Goal: Information Seeking & Learning: Find specific fact

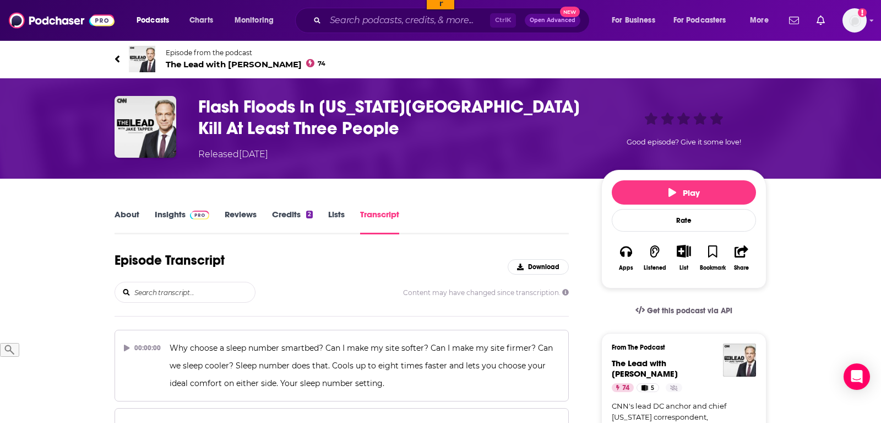
click at [215, 290] on input "search" at bounding box center [194, 292] width 122 height 20
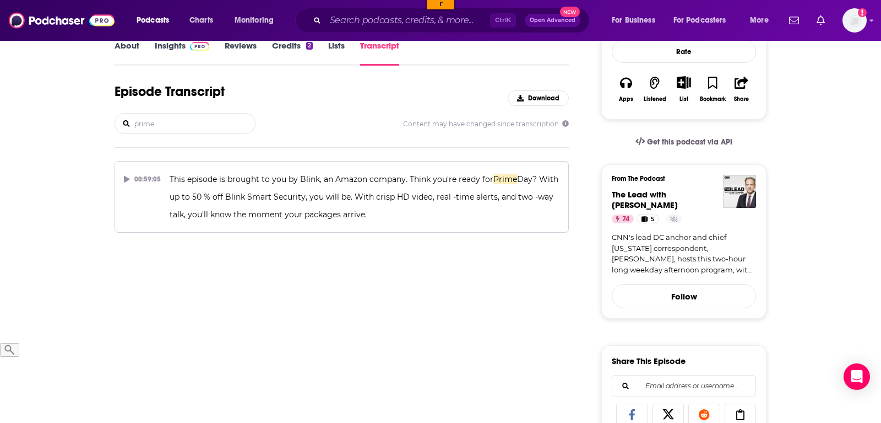
type input "prime"
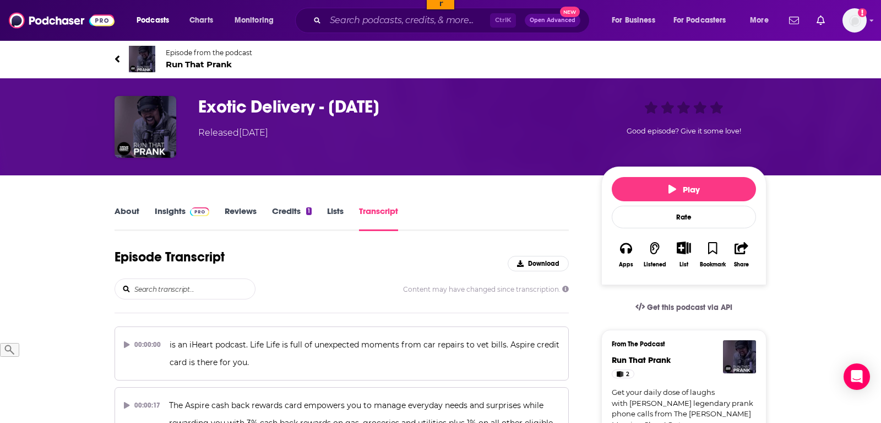
click at [210, 288] on input "search" at bounding box center [194, 289] width 122 height 20
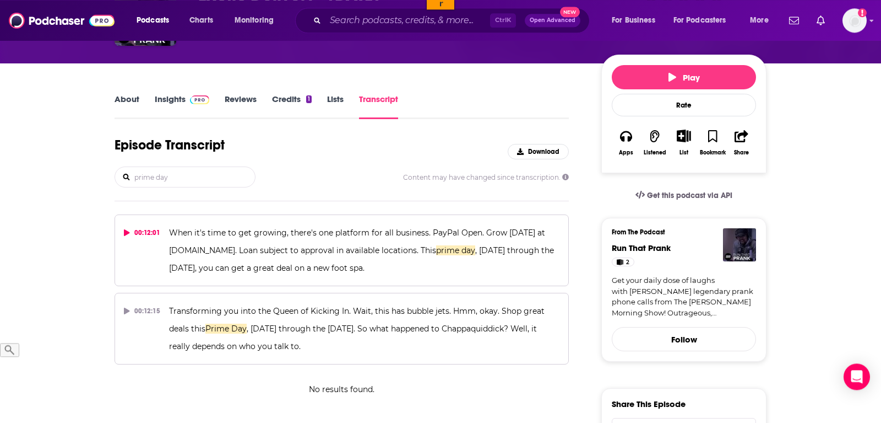
scroll to position [112, 0]
type input "prime day"
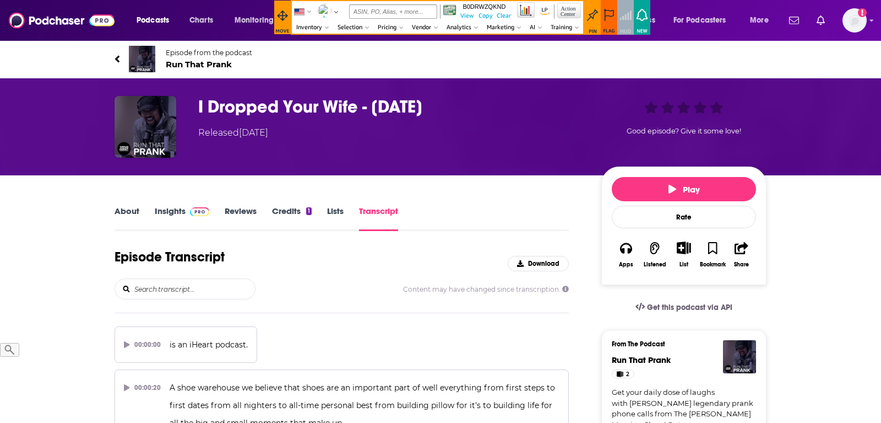
click at [187, 281] on input "search" at bounding box center [194, 289] width 122 height 20
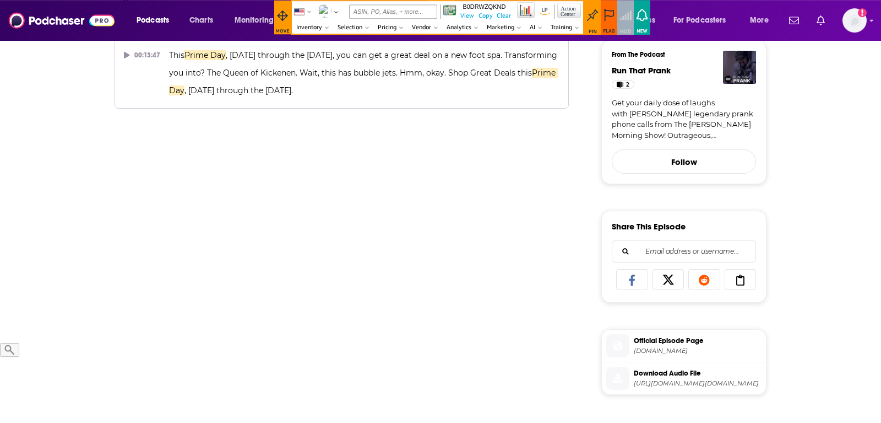
scroll to position [337, 0]
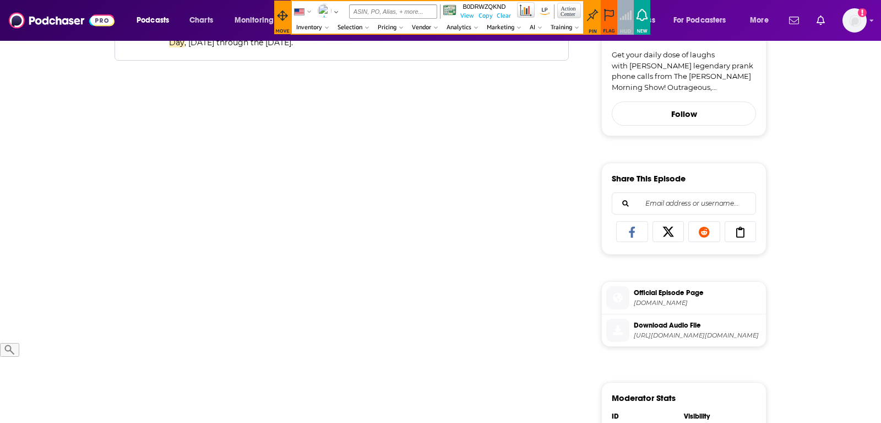
type input "prime day"
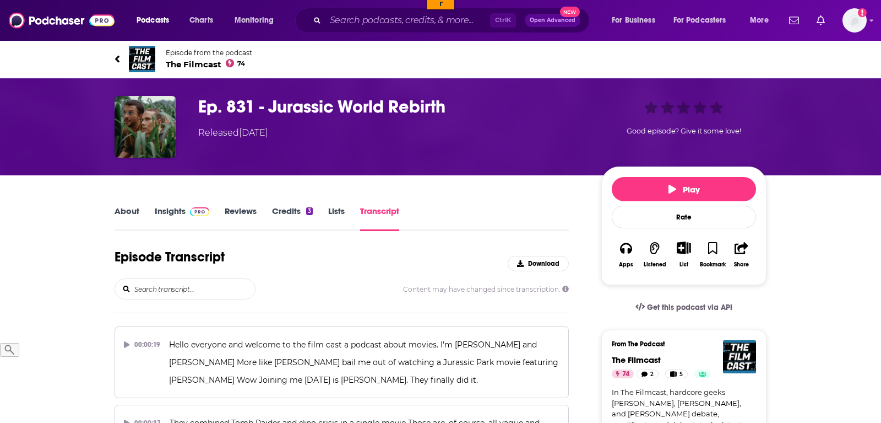
click at [163, 290] on input "search" at bounding box center [194, 289] width 122 height 20
type input "["
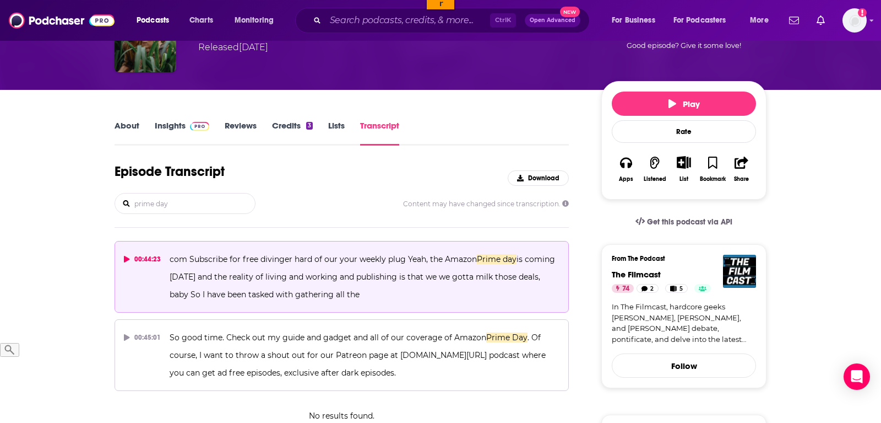
scroll to position [112, 0]
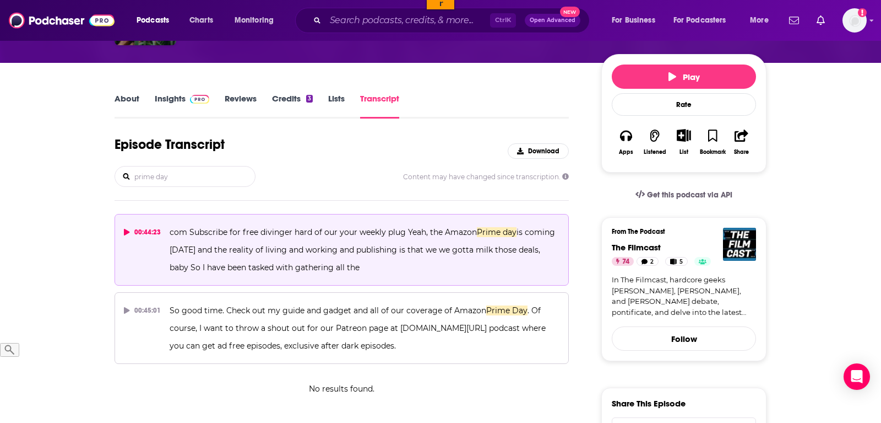
type input "prime day"
click at [128, 232] on icon at bounding box center [127, 232] width 6 height 7
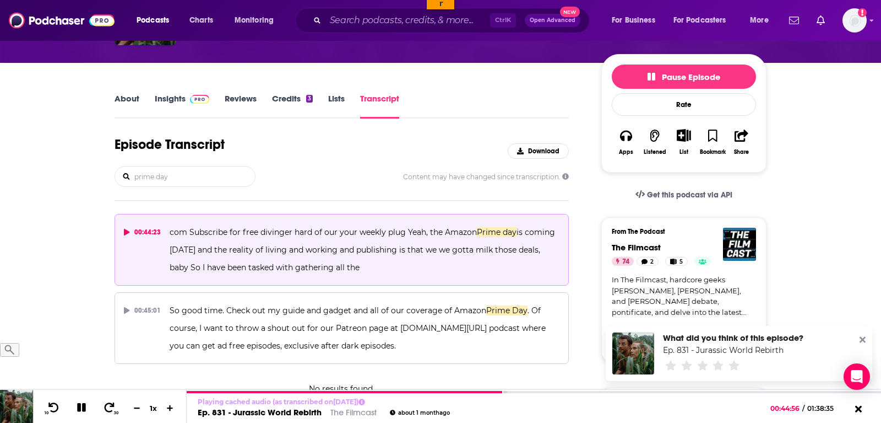
drag, startPoint x: 176, startPoint y: 178, endPoint x: 102, endPoint y: 183, distance: 74.0
click at [133, 183] on input "prime day" at bounding box center [194, 176] width 122 height 20
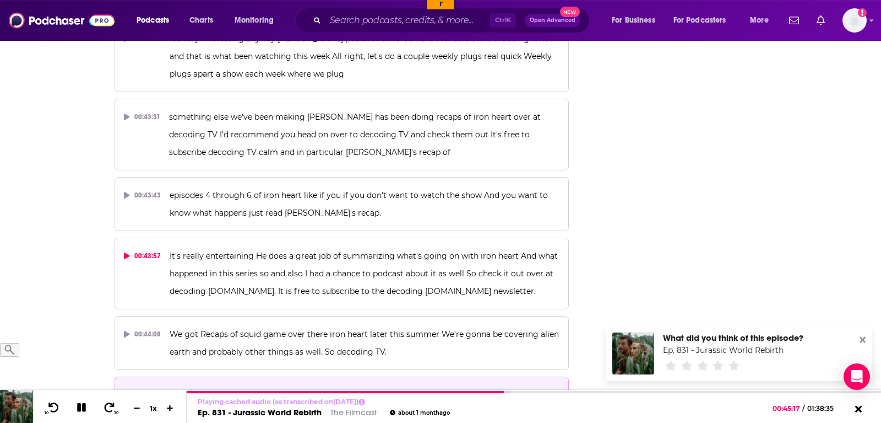
scroll to position [13936, 0]
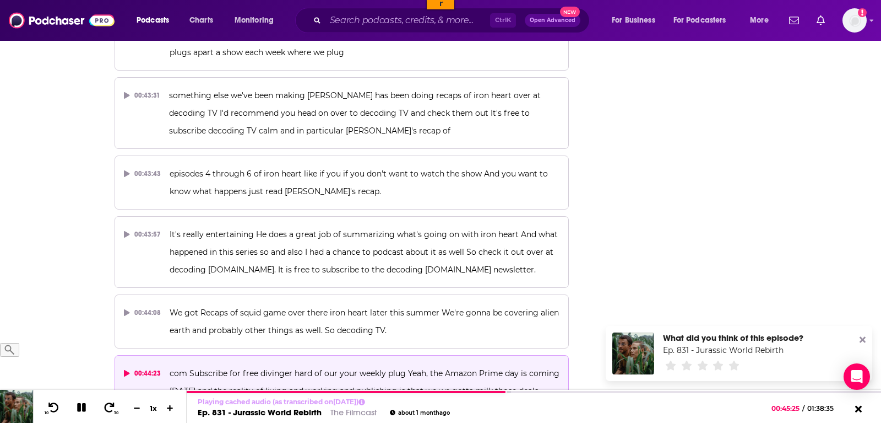
drag, startPoint x: 444, startPoint y: 195, endPoint x: 467, endPoint y: 232, distance: 44.0
click at [467, 364] on p "com Subscribe for free divinger hard of our your weekly plug Yeah, the Amazon P…" at bounding box center [365, 390] width 390 height 53
copy span "Amazon Prime day is coming July 8th and the reality of living and working and p…"
drag, startPoint x: 168, startPoint y: 272, endPoint x: 560, endPoint y: 292, distance: 392.8
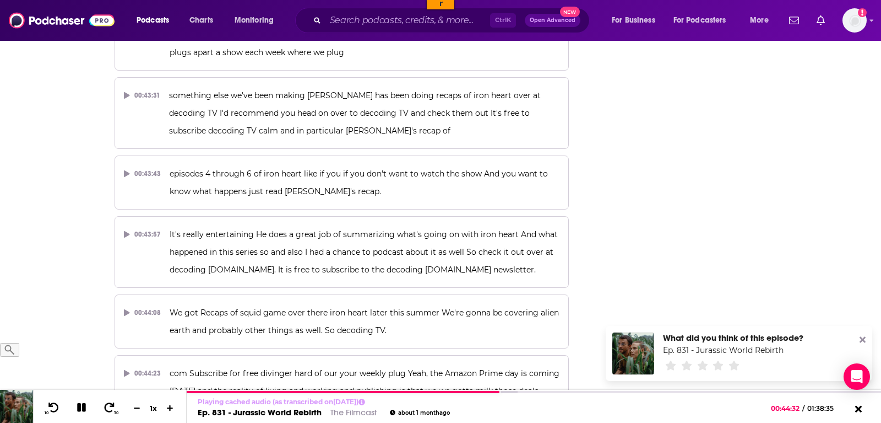
copy span "TV deals and like home entertainment deals So I will have a list of deals over …"
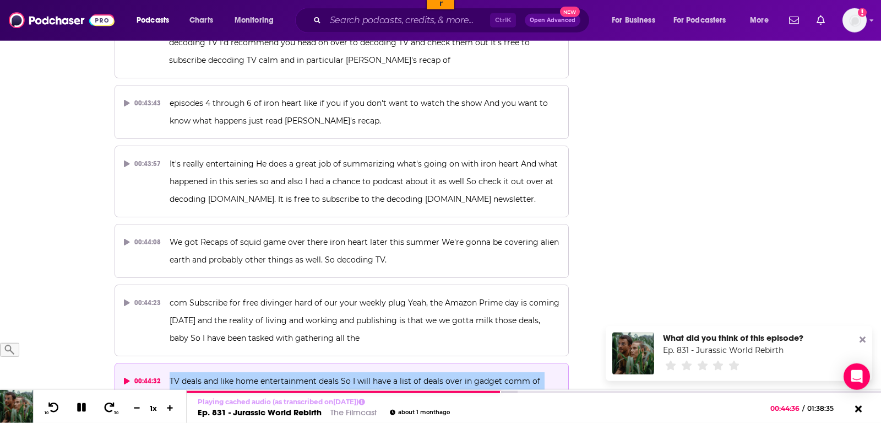
scroll to position [14105, 0]
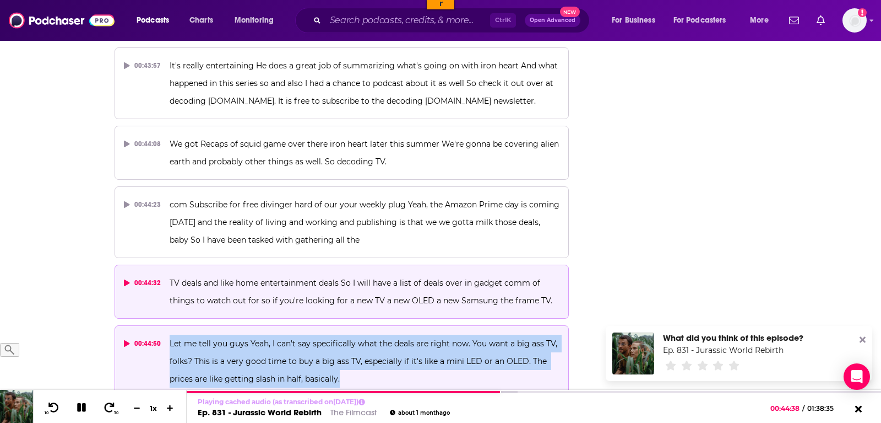
drag, startPoint x: 354, startPoint y: 204, endPoint x: 166, endPoint y: 168, distance: 191.2
click at [166, 325] on button "00:44:50 Let me tell you guys Yeah, I can't say specifically what the deals are…" at bounding box center [342, 361] width 455 height 72
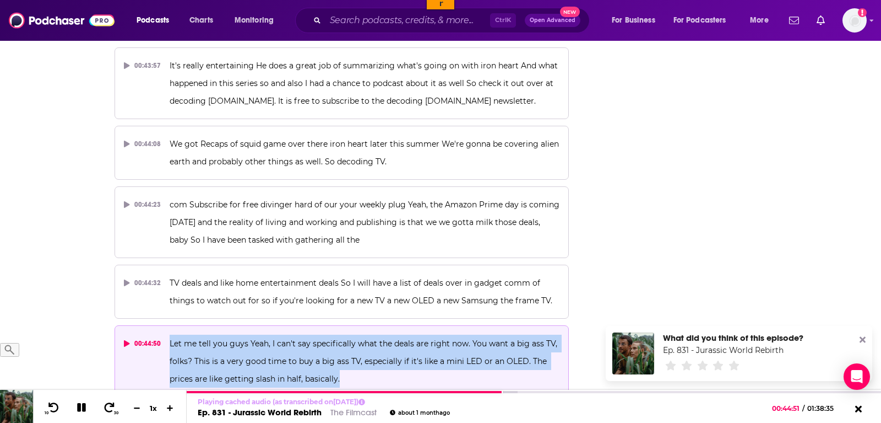
copy span "Let me tell you guys Yeah, I can't say specifically what the deals are right no…"
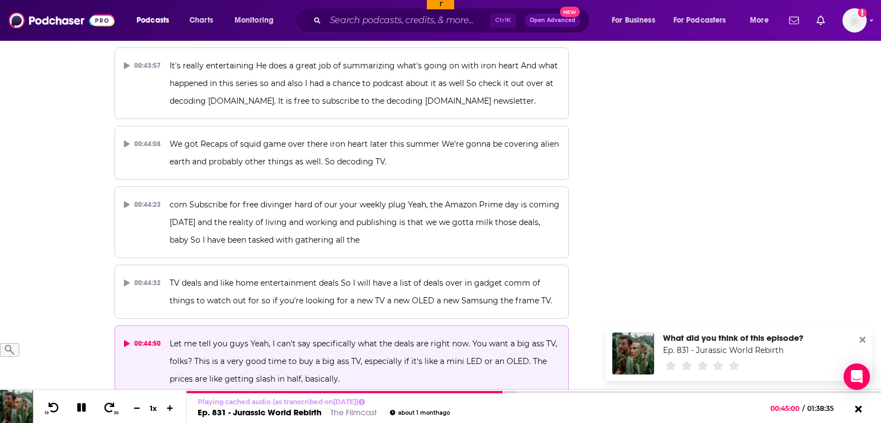
drag, startPoint x: 373, startPoint y: 281, endPoint x: 165, endPoint y: 240, distance: 212.3
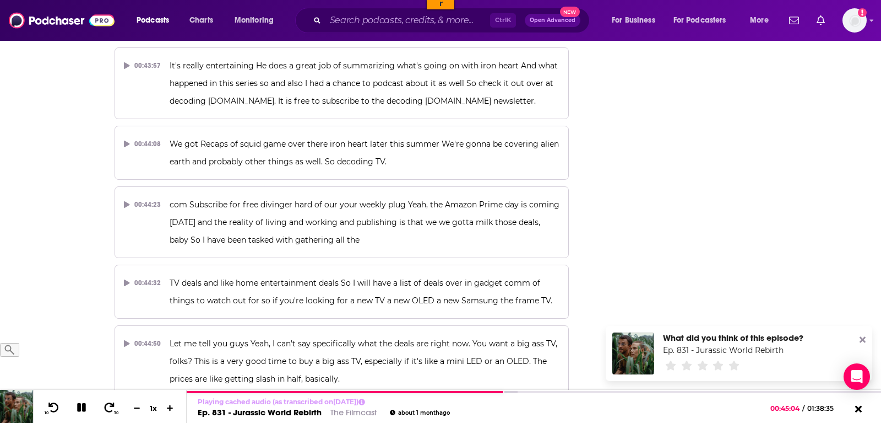
copy span "So good time. Check out my guide and gadget and all of our coverage of Amazon P…"
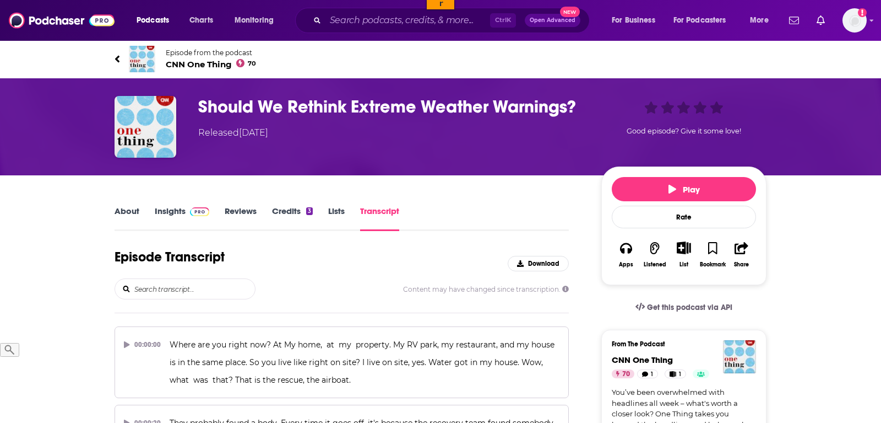
click at [162, 287] on input "search" at bounding box center [194, 289] width 122 height 20
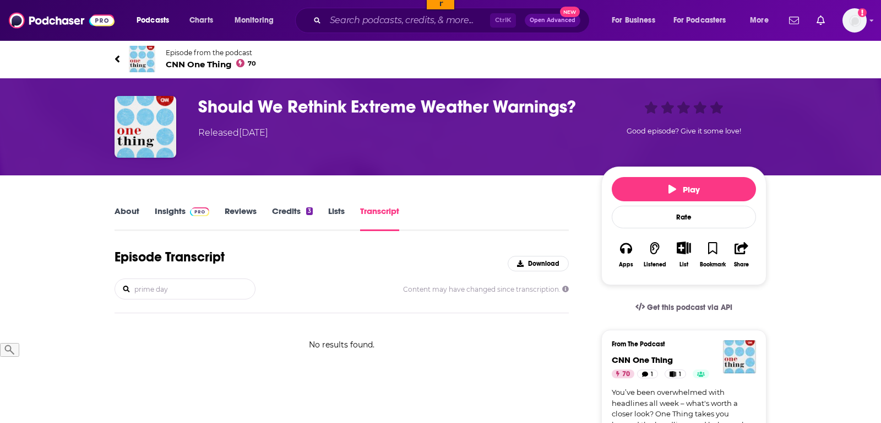
scroll to position [169, 0]
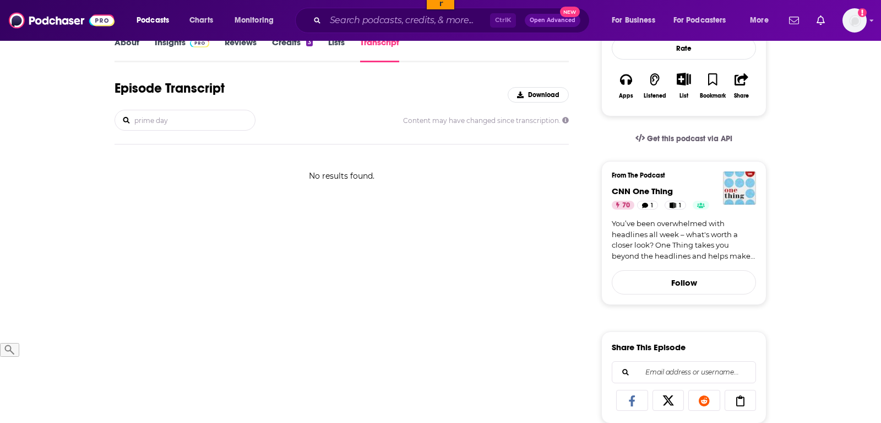
click at [159, 121] on input "prime day" at bounding box center [194, 120] width 122 height 20
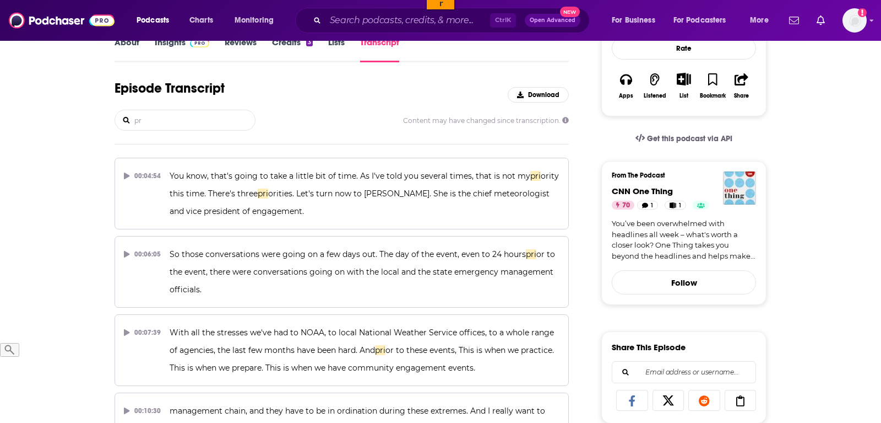
type input "p"
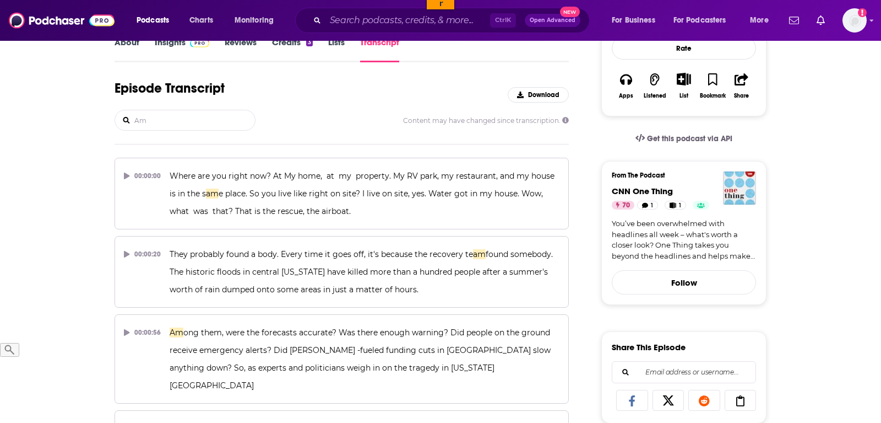
type input "A"
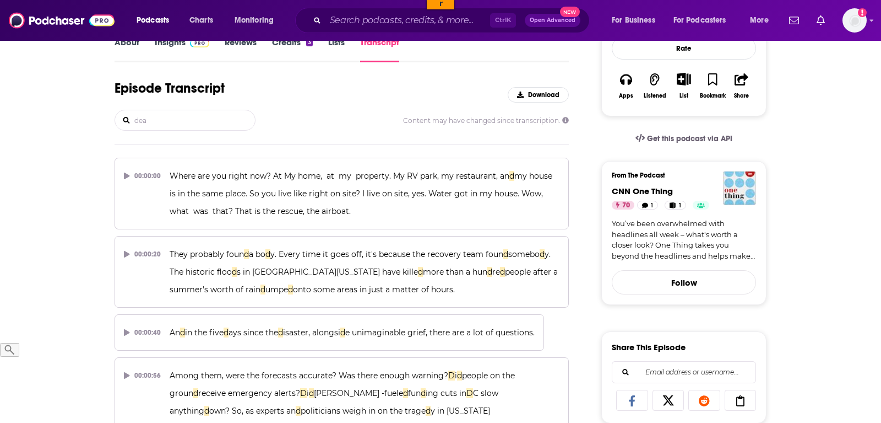
type input "deal"
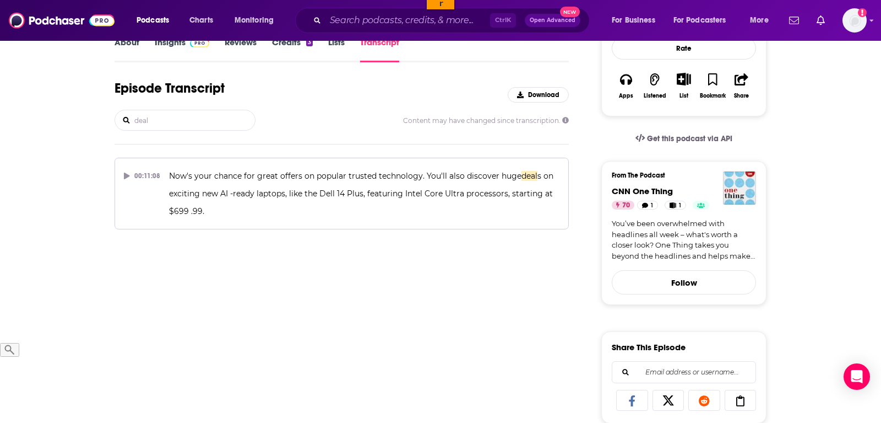
drag, startPoint x: 153, startPoint y: 123, endPoint x: 110, endPoint y: 123, distance: 42.4
click at [133, 123] on input "deal" at bounding box center [194, 120] width 122 height 20
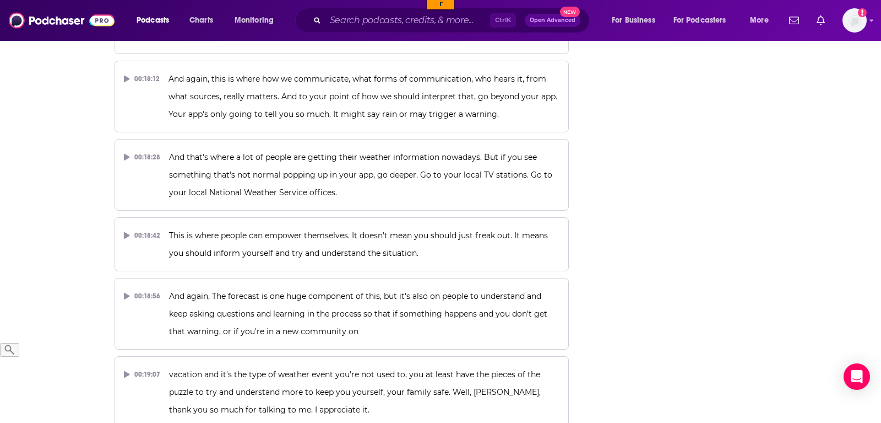
scroll to position [6095, 0]
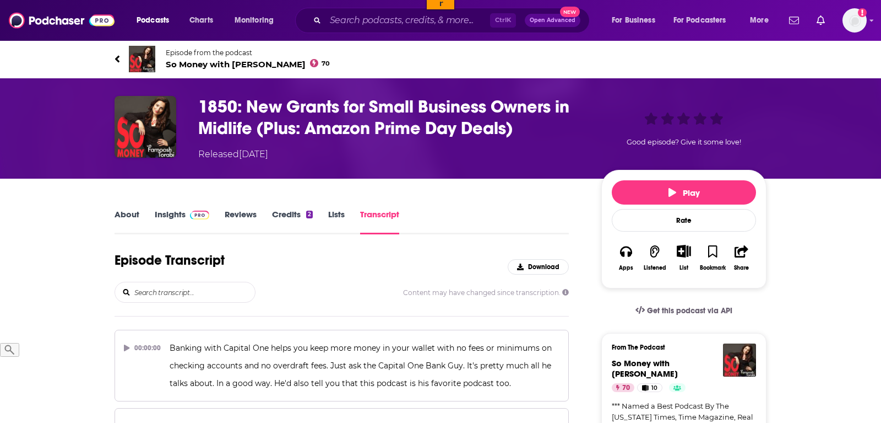
click at [202, 288] on input "search" at bounding box center [194, 292] width 122 height 20
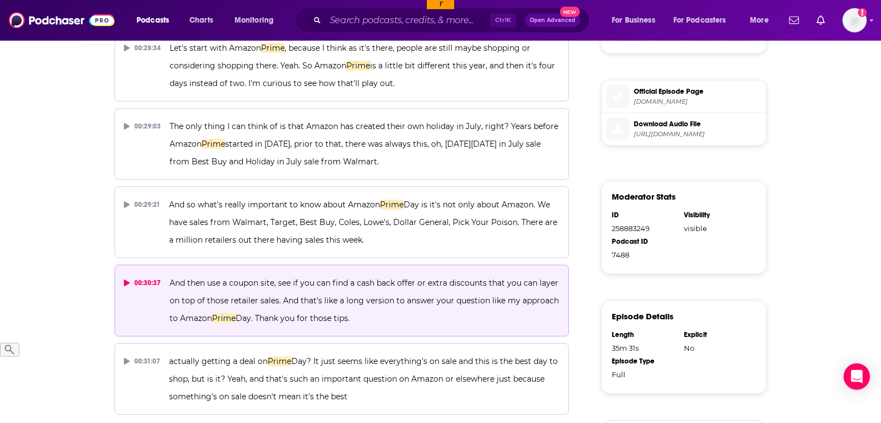
scroll to position [574, 0]
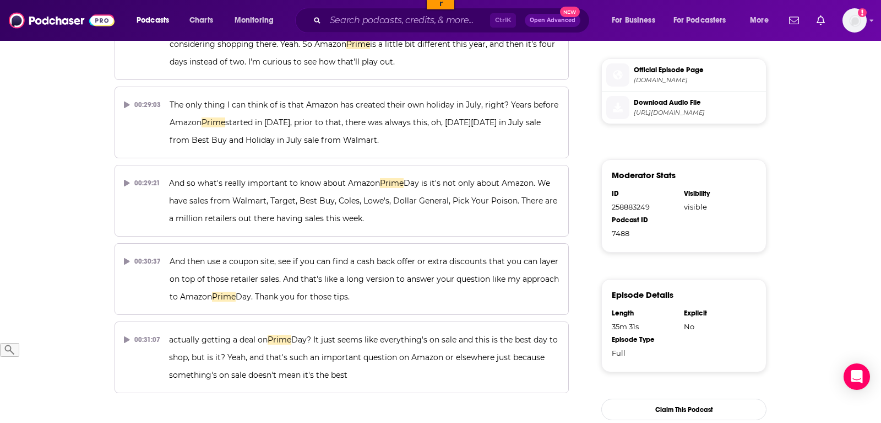
type input "prime"
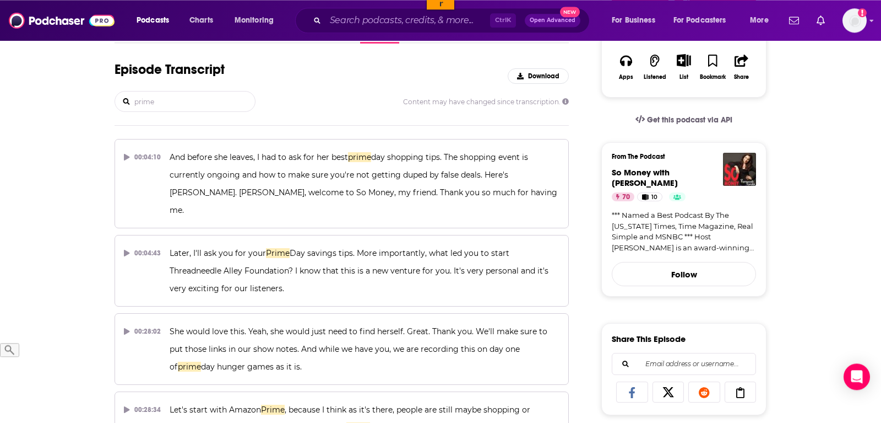
scroll to position [124, 0]
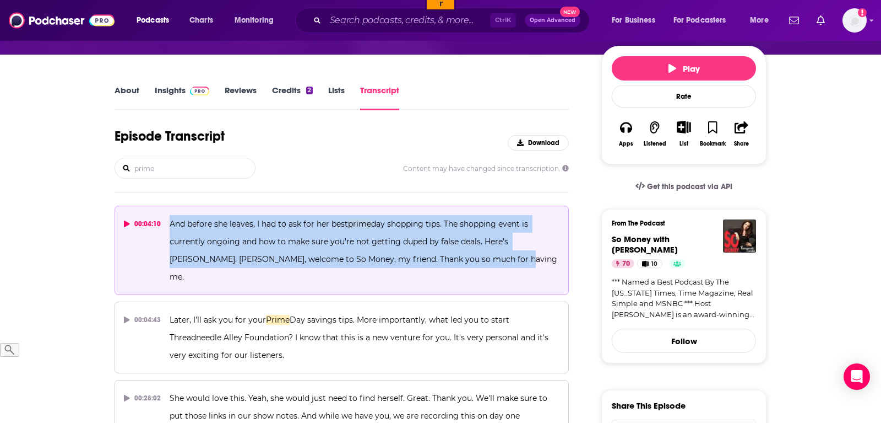
drag, startPoint x: 170, startPoint y: 222, endPoint x: 482, endPoint y: 253, distance: 312.8
click at [482, 253] on p "And before she leaves, I had to ask for her best prime day shopping tips. The s…" at bounding box center [365, 250] width 390 height 71
copy span "And before she leaves, I had to ask for her best prime day shopping tips. The s…"
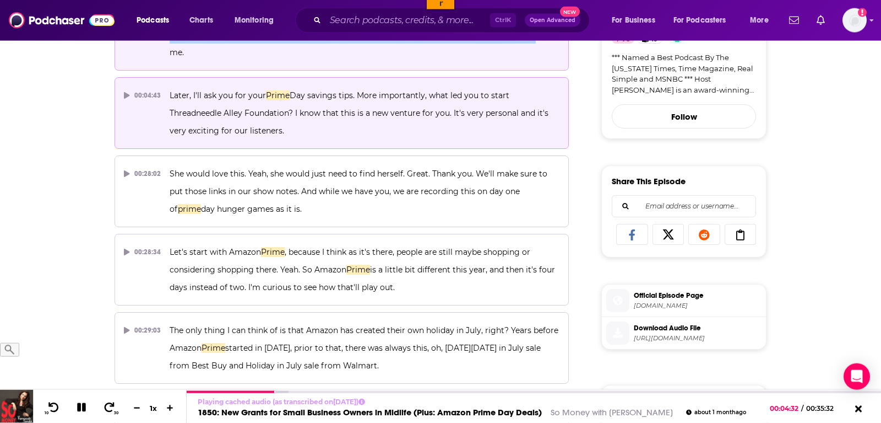
scroll to position [349, 0]
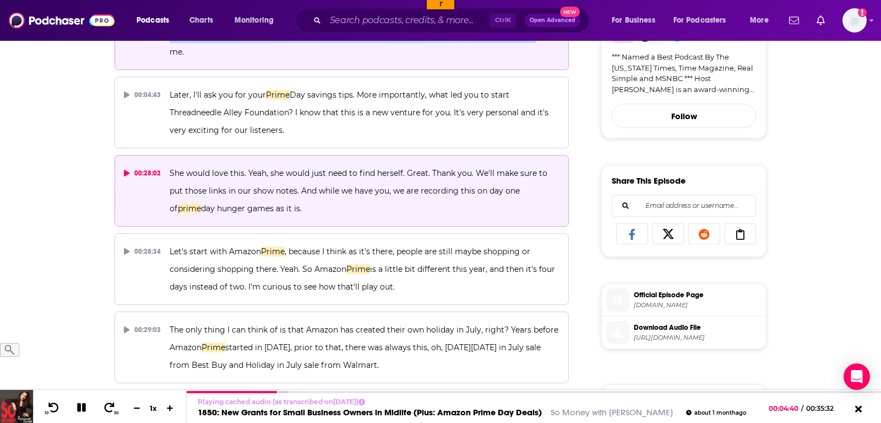
drag, startPoint x: 300, startPoint y: 172, endPoint x: 310, endPoint y: 194, distance: 24.7
click at [310, 194] on p "She would love this. Yeah, she would just need to find herself. Great. Thank yo…" at bounding box center [365, 190] width 390 height 53
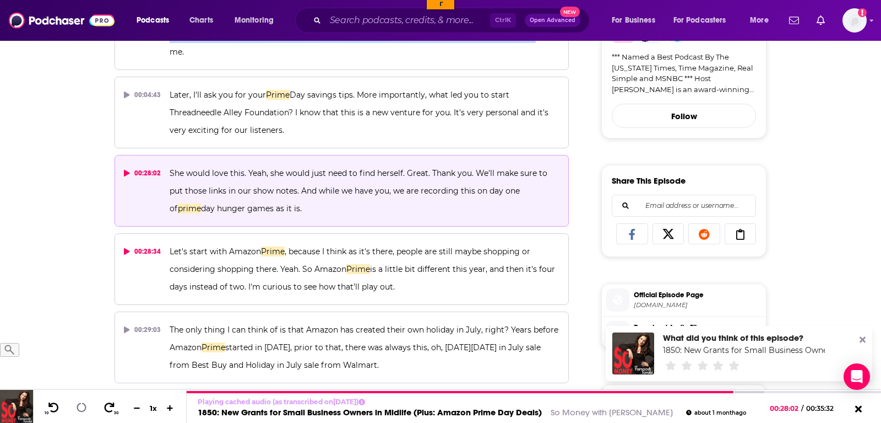
copy span "And while we have you, we are recording this on day one of prime day hunger gam…"
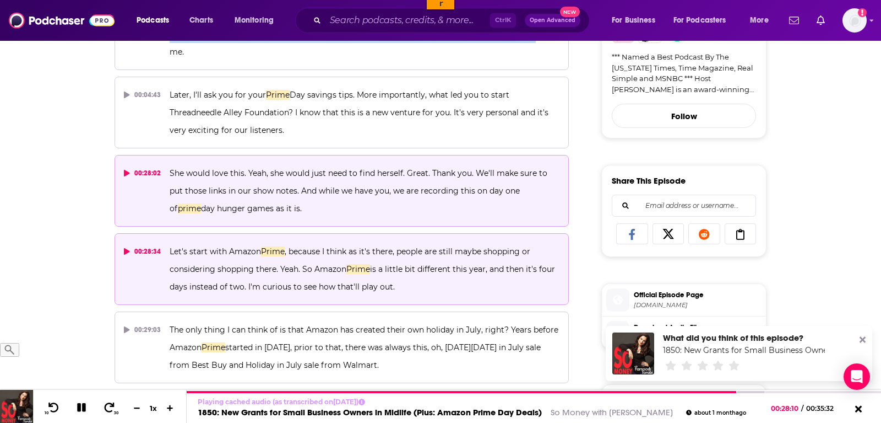
drag, startPoint x: 170, startPoint y: 230, endPoint x: 393, endPoint y: 272, distance: 227.0
click at [393, 272] on p "Let's start with Amazon Prime , because I think as it's there, people are still…" at bounding box center [365, 268] width 390 height 53
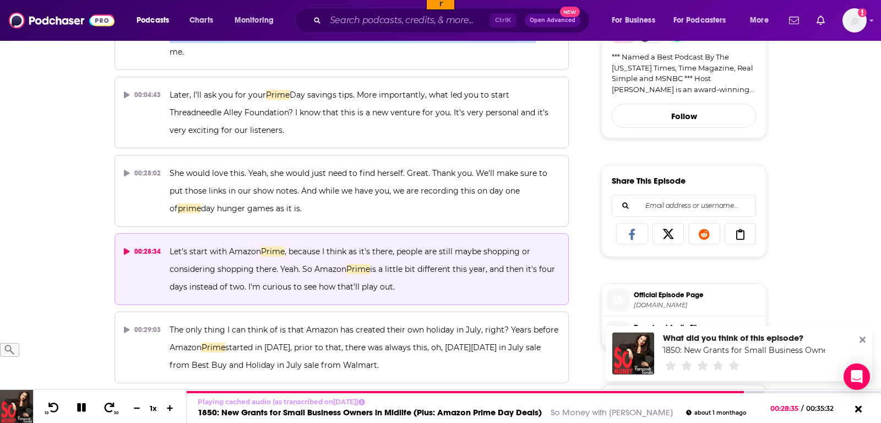
copy span "Let's start with Amazon Prime , because I think as it's there, people are still…"
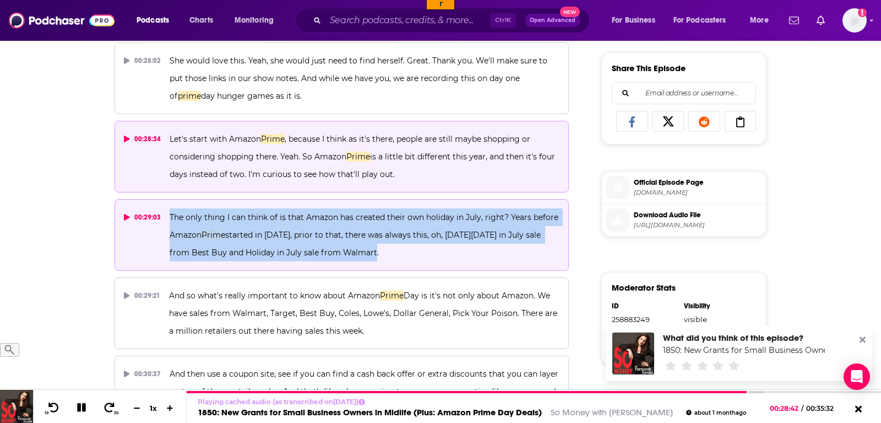
drag, startPoint x: 169, startPoint y: 197, endPoint x: 358, endPoint y: 231, distance: 192.0
click at [358, 231] on p "The only thing I can think of is that Amazon has created their own holiday in J…" at bounding box center [365, 234] width 390 height 53
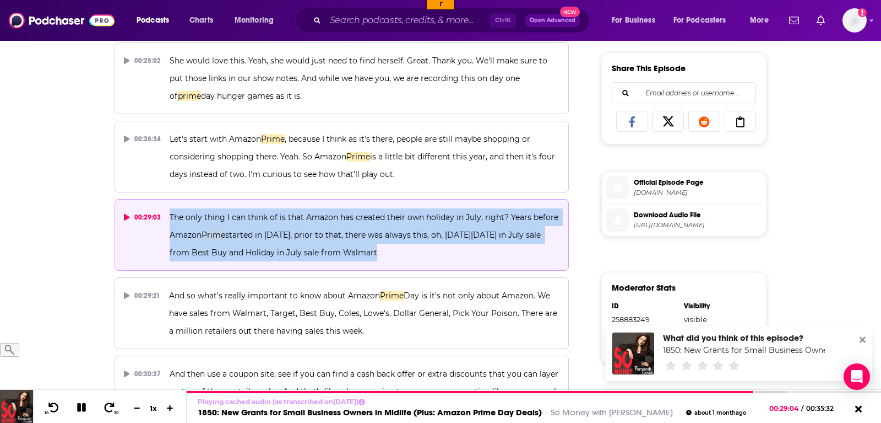
copy span "The only thing I can think of is that Amazon has created their own holiday in J…"
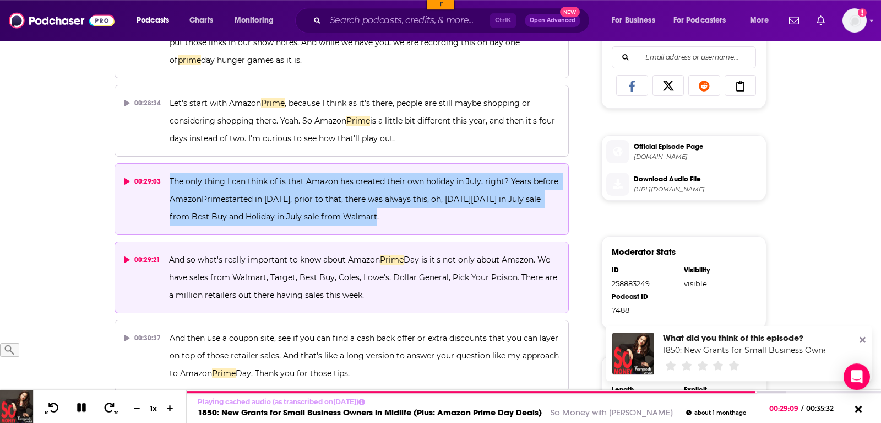
scroll to position [517, 0]
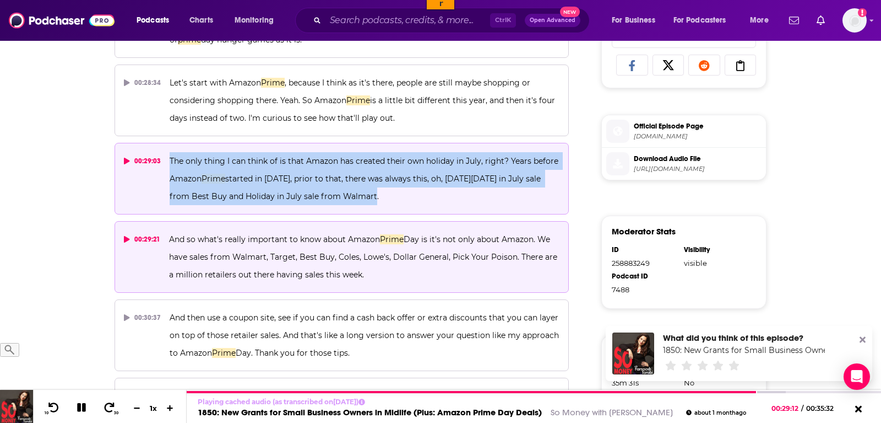
drag, startPoint x: 170, startPoint y: 218, endPoint x: 361, endPoint y: 257, distance: 195.0
click at [361, 257] on p "And so what's really important to know about Amazon Prime Day is it's not only …" at bounding box center [364, 256] width 391 height 53
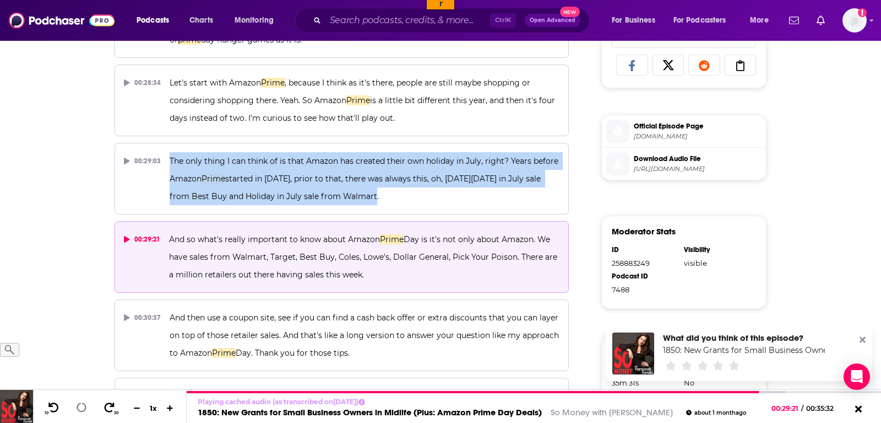
copy span "And so what's really important to know about Amazon Prime Day is it's not only …"
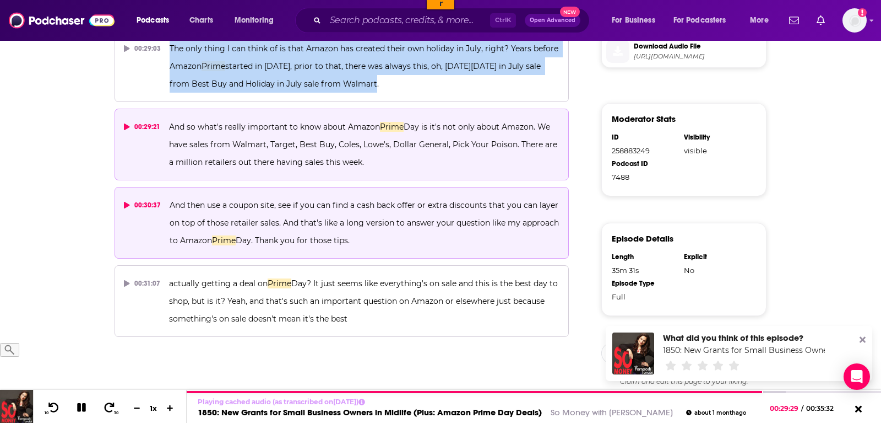
drag, startPoint x: 170, startPoint y: 185, endPoint x: 350, endPoint y: 222, distance: 183.9
click at [350, 222] on span "And then use a coupon site, see if you can find a cash back offer or extra disc…" at bounding box center [366, 222] width 392 height 45
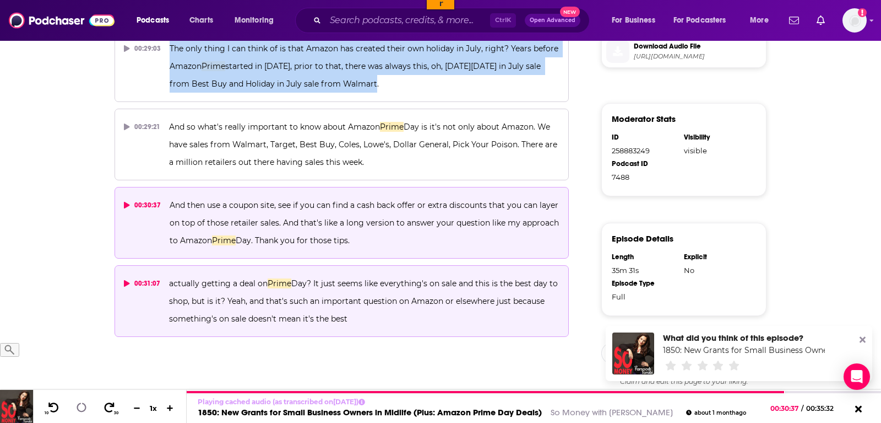
copy span "And then use a coupon site, see if you can find a cash back offer or extra disc…"
drag, startPoint x: 171, startPoint y: 265, endPoint x: 363, endPoint y: 300, distance: 195.4
click at [363, 300] on p "actually getting a deal on Prime Day? It just seems like everything's on sale a…" at bounding box center [364, 300] width 391 height 53
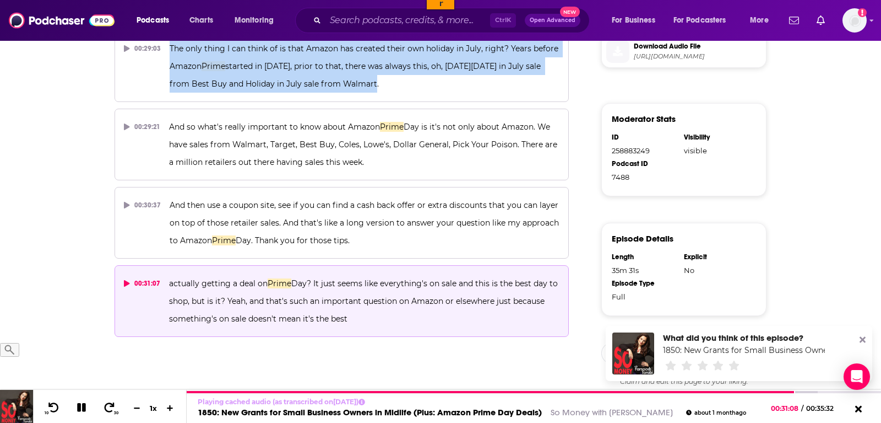
copy span "ctually getting a deal on Prime Day? It just seems like everything's on sale an…"
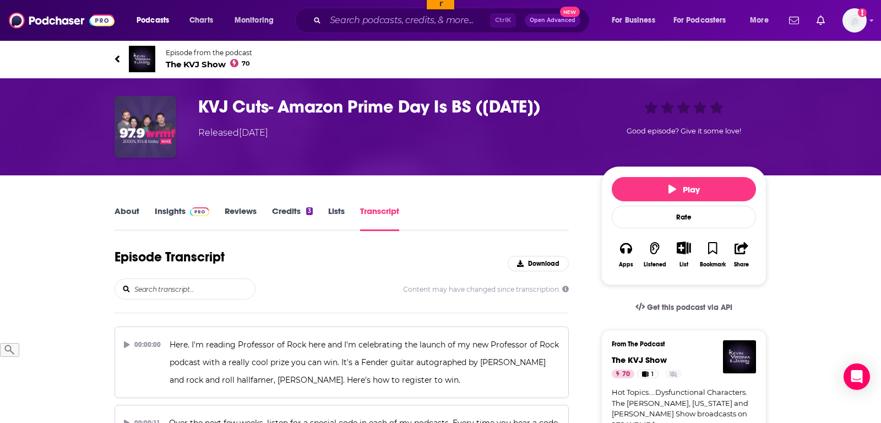
click at [180, 293] on input "search" at bounding box center [194, 289] width 122 height 20
type input "prime day"
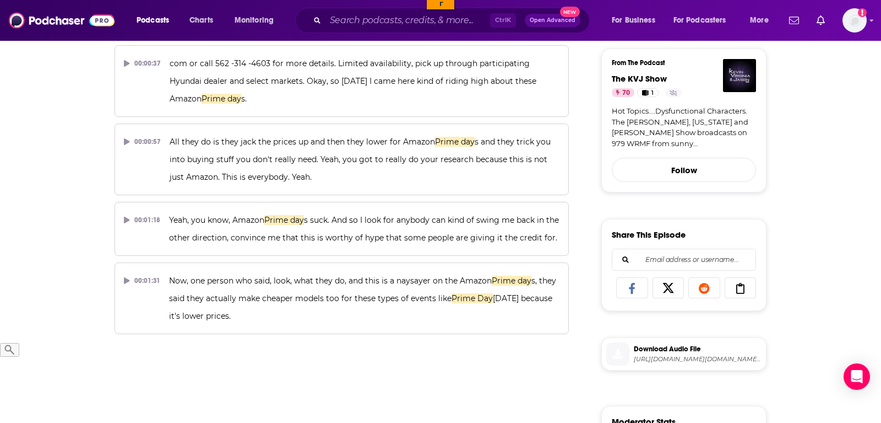
scroll to position [225, 0]
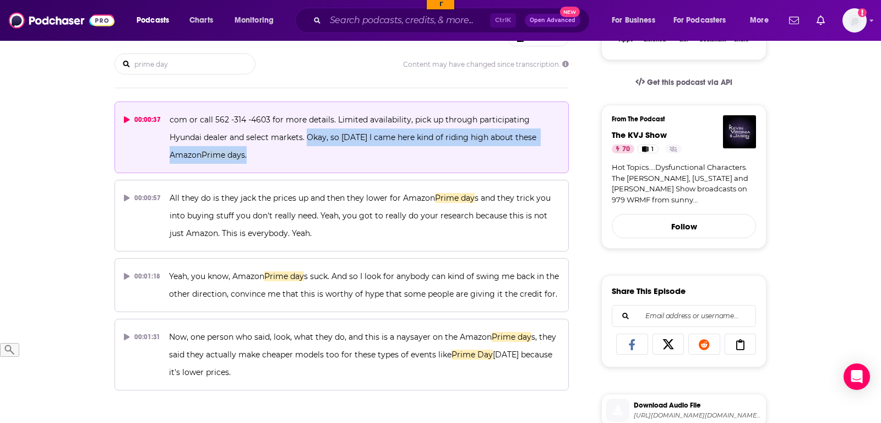
drag, startPoint x: 273, startPoint y: 137, endPoint x: 291, endPoint y: 149, distance: 21.9
click at [291, 149] on p "com or call 562 -314 -4603 for more details. Limited availability, pick up thro…" at bounding box center [365, 137] width 390 height 53
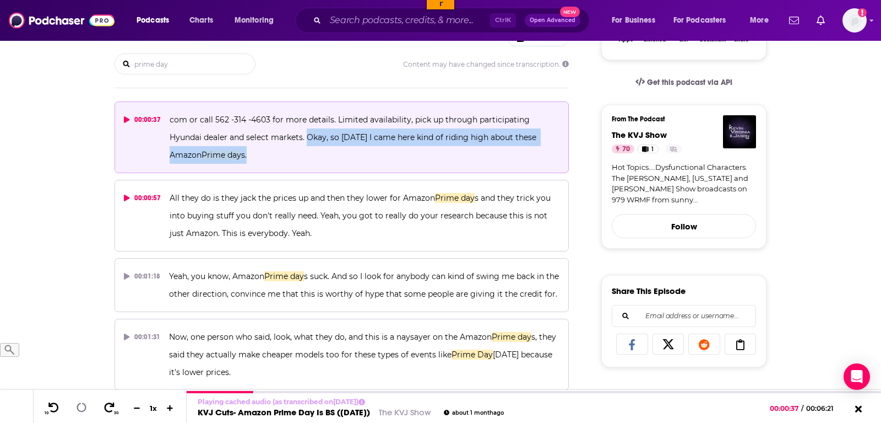
copy span "Okay, so yesterday I came here kind of riding high about these Amazon Prime day…"
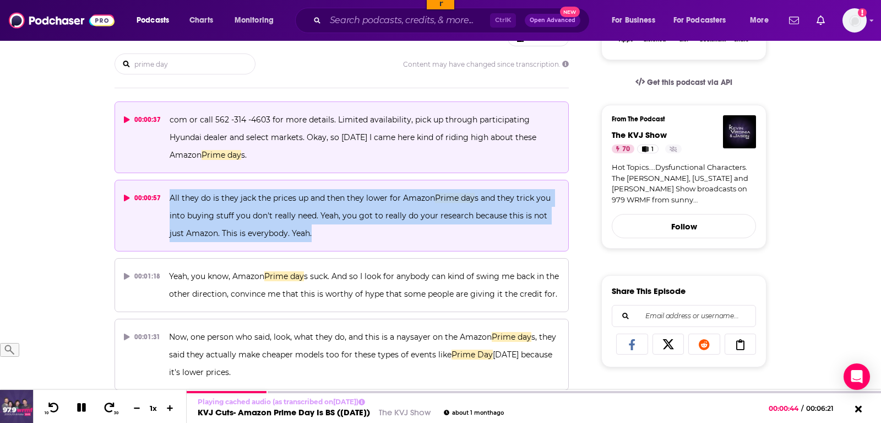
drag, startPoint x: 306, startPoint y: 232, endPoint x: 168, endPoint y: 197, distance: 142.2
click at [168, 197] on button "00:00:57 All they do is they jack the prices up and then they lower for Amazon …" at bounding box center [342, 216] width 455 height 72
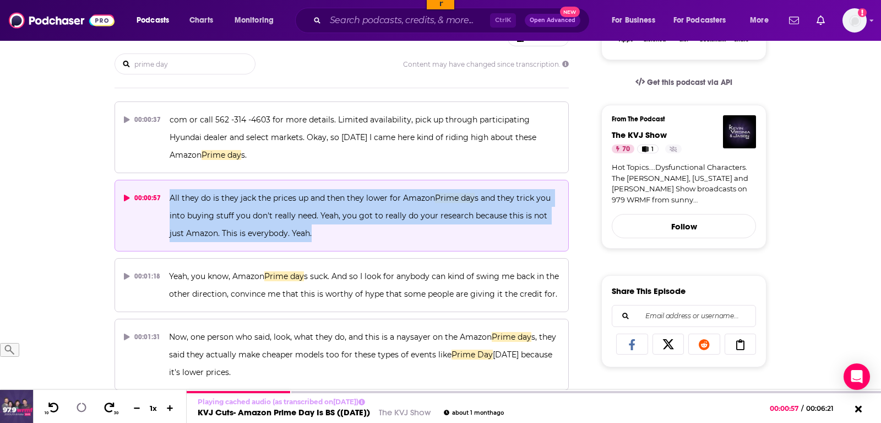
copy span "All they do is they jack the prices up and then they lower for Amazon Prime day…"
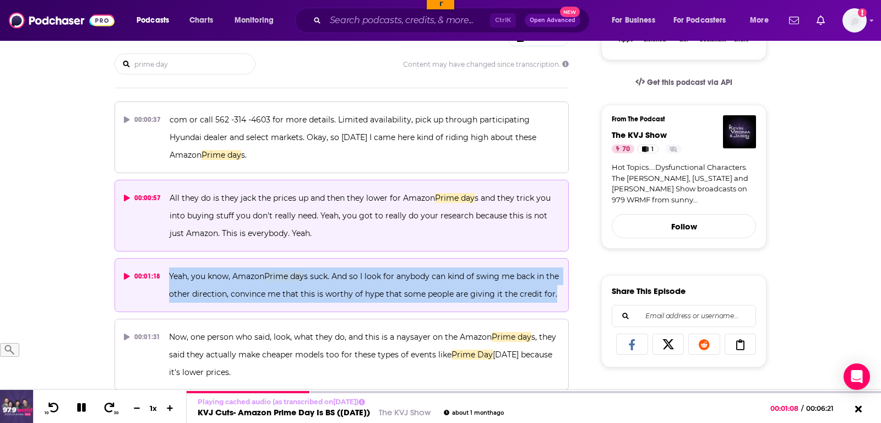
drag, startPoint x: 169, startPoint y: 276, endPoint x: 554, endPoint y: 299, distance: 385.8
click at [554, 299] on p "Yeah, you know, Amazon Prime day s suck. And so I look for anybody can kind of …" at bounding box center [364, 284] width 391 height 35
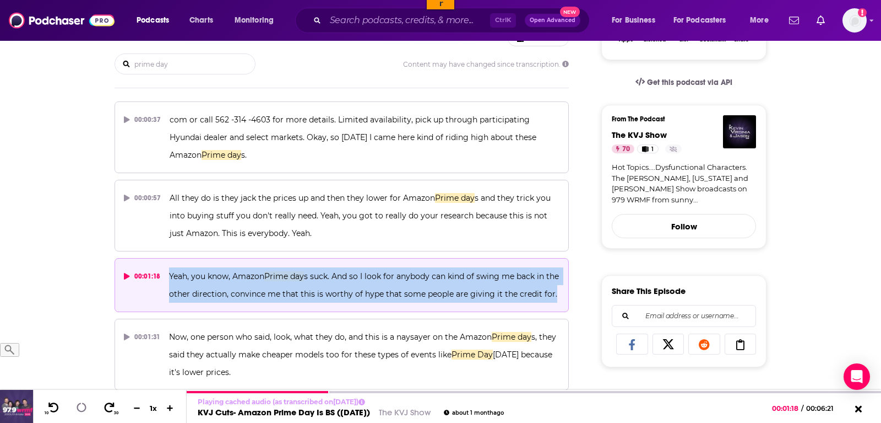
copy span "Yeah, you know, Amazon Prime day s suck. And so I look for anybody can kind of …"
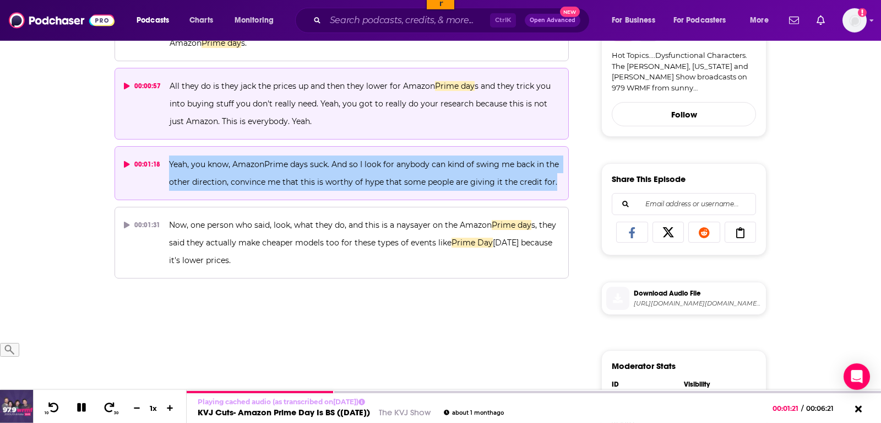
scroll to position [337, 0]
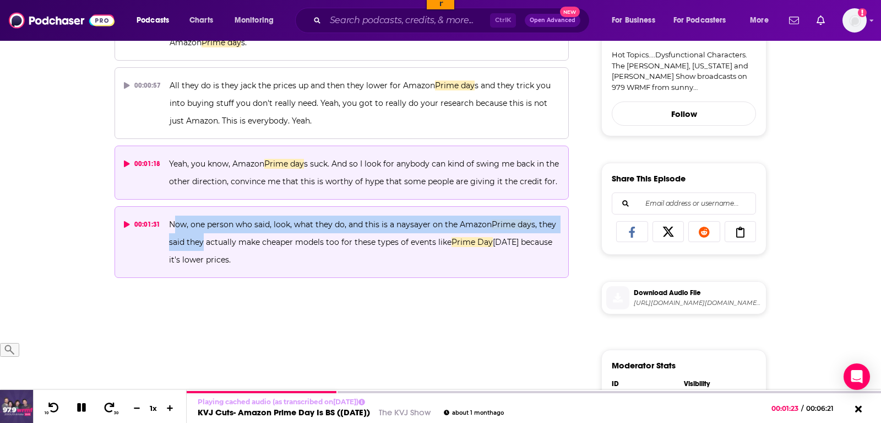
drag, startPoint x: 171, startPoint y: 223, endPoint x: 201, endPoint y: 237, distance: 33.0
click at [201, 237] on span "Now, one person who said, look, what they do, and this is a naysayer on the Ama…" at bounding box center [364, 241] width 390 height 45
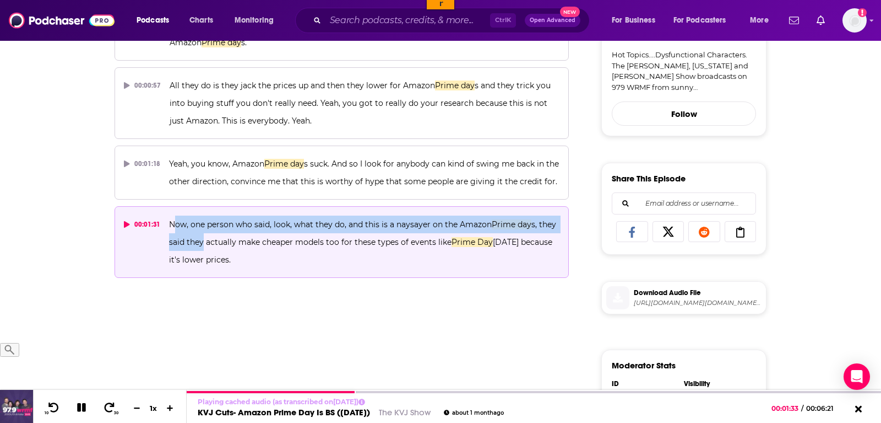
drag, startPoint x: 170, startPoint y: 224, endPoint x: 228, endPoint y: 259, distance: 67.7
click at [228, 259] on span "Now, one person who said, look, what they do, and this is a naysayer on the Ama…" at bounding box center [364, 241] width 390 height 45
copy span "Now, one person who said, look, what they do, and this is a naysayer on the Ama…"
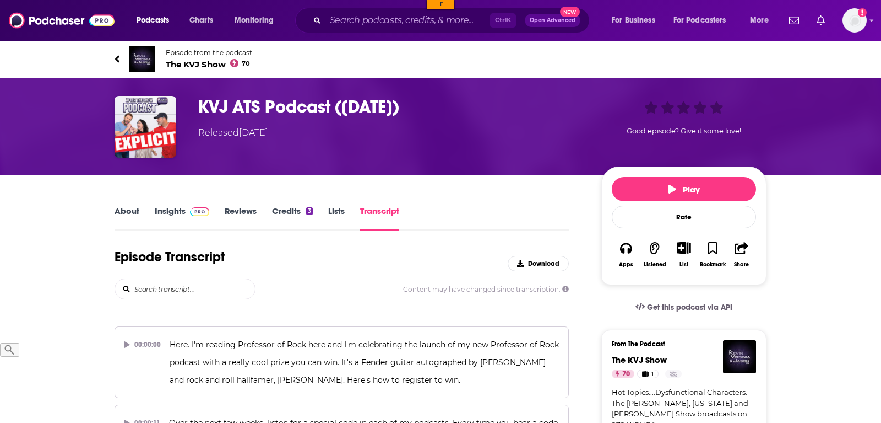
click at [174, 292] on input "search" at bounding box center [194, 289] width 122 height 20
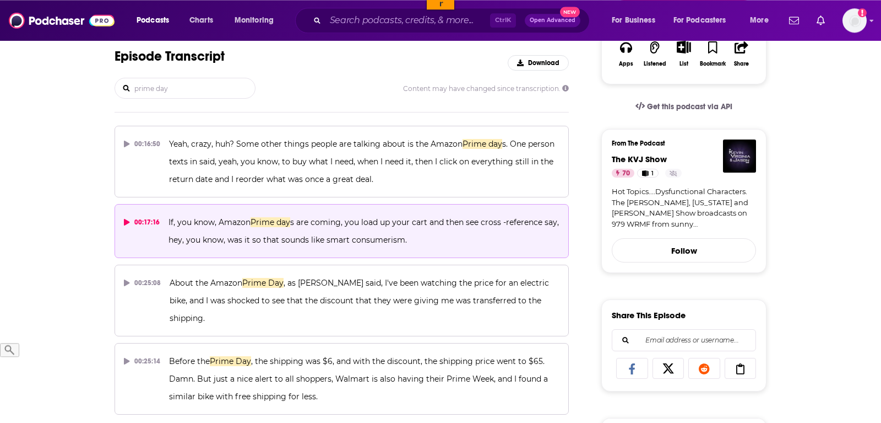
scroll to position [225, 0]
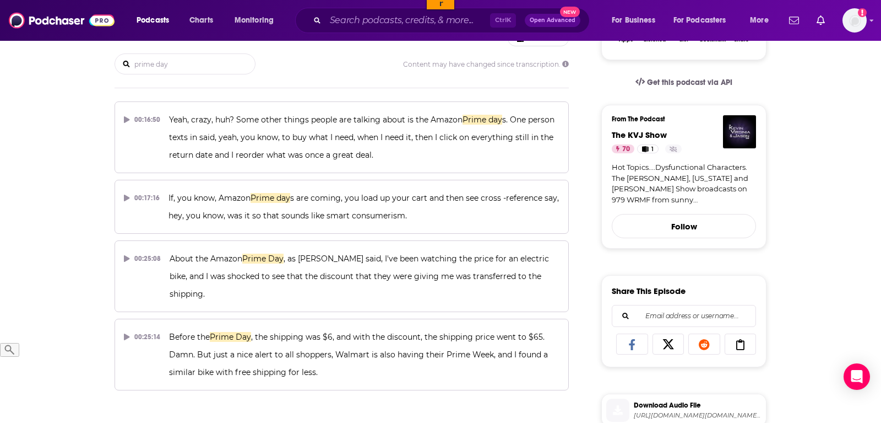
type input "prime day"
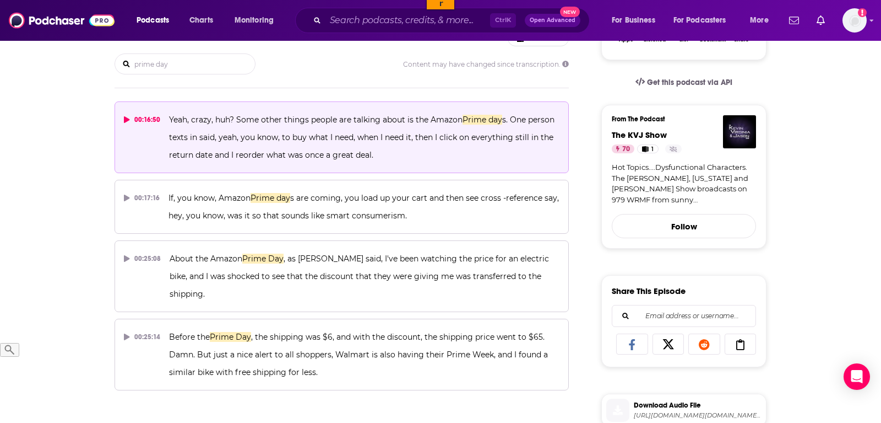
click at [127, 117] on icon at bounding box center [127, 119] width 6 height 7
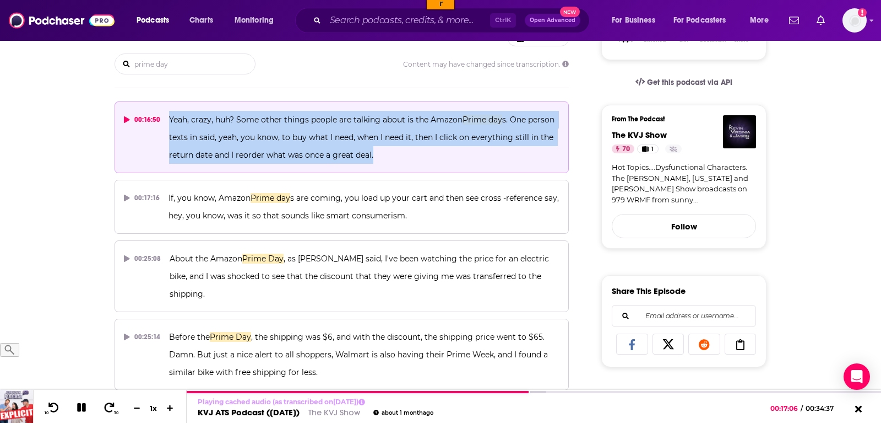
drag, startPoint x: 396, startPoint y: 156, endPoint x: 165, endPoint y: 117, distance: 234.7
click at [165, 117] on button "00:16:50 Yeah, crazy, huh? Some other things people are talking about is the Am…" at bounding box center [342, 137] width 455 height 72
copy span "Yeah, crazy, huh? Some other things people are talking about is the Amazon Prim…"
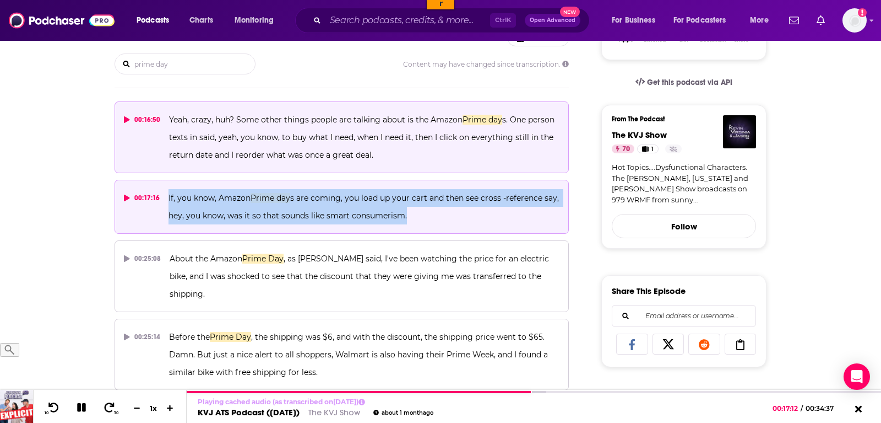
drag, startPoint x: 429, startPoint y: 215, endPoint x: 166, endPoint y: 196, distance: 262.9
click at [166, 196] on button "00:17:16 If, you know, Amazon Prime day s are coming, you load up your cart and…" at bounding box center [342, 207] width 455 height 54
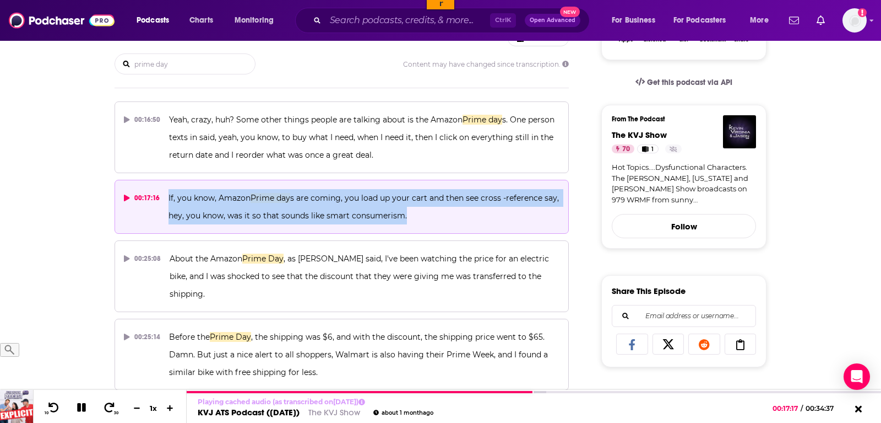
copy span "If, you know, Amazon Prime day s are coming, you load up your cart and then see…"
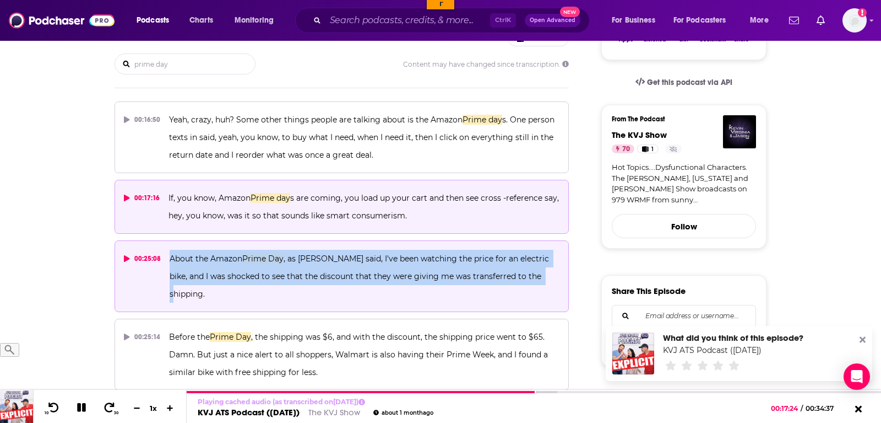
drag, startPoint x: 541, startPoint y: 276, endPoint x: 164, endPoint y: 252, distance: 377.6
click at [164, 252] on button "00:25:08 About the Amazon Prime Day , as [PERSON_NAME] said, I've been watching…" at bounding box center [342, 276] width 455 height 72
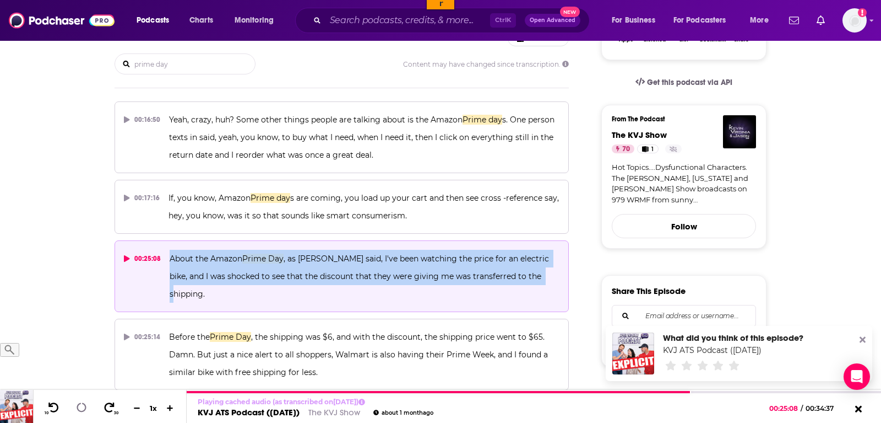
copy span "About the Amazon Prime Day , as [PERSON_NAME] said, I've been watching the pric…"
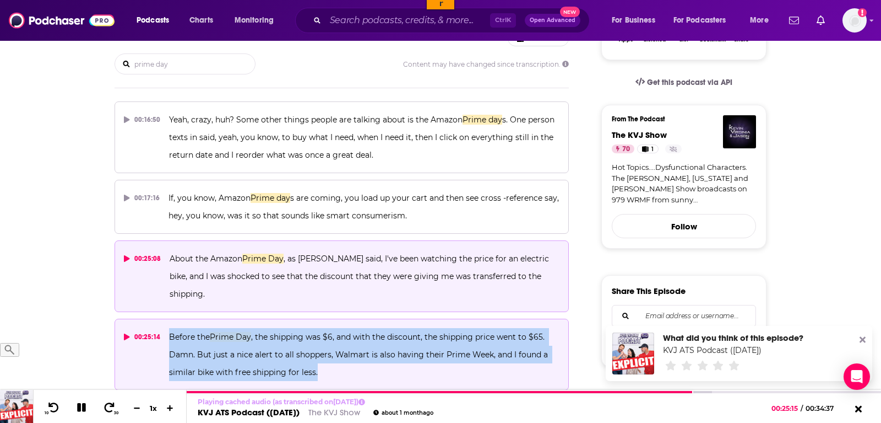
drag, startPoint x: 330, startPoint y: 354, endPoint x: 167, endPoint y: 318, distance: 167.1
click at [167, 318] on button "00:25:14 Before the Prime Day , the shipping was $6, and with the discount, the…" at bounding box center [342, 354] width 455 height 72
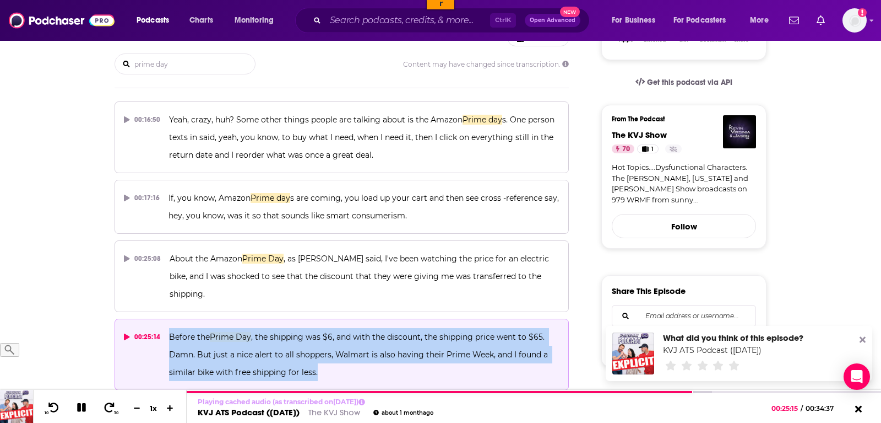
copy span "Before the Prime Day , the shipping was $6, and with the discount, the shipping…"
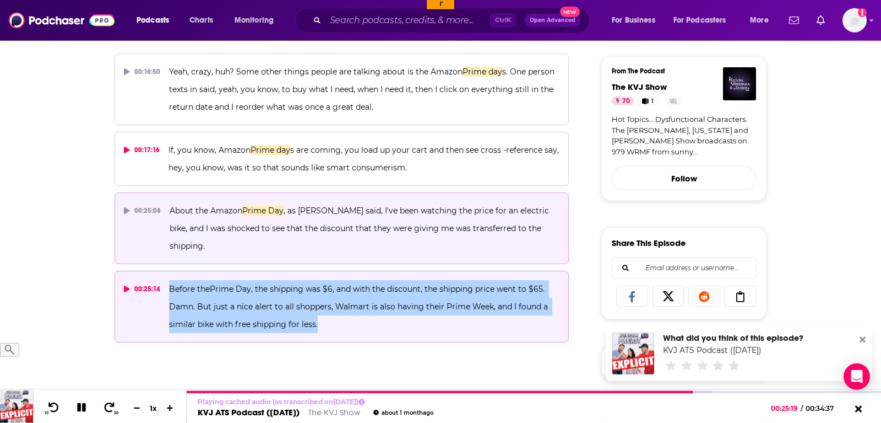
scroll to position [337, 0]
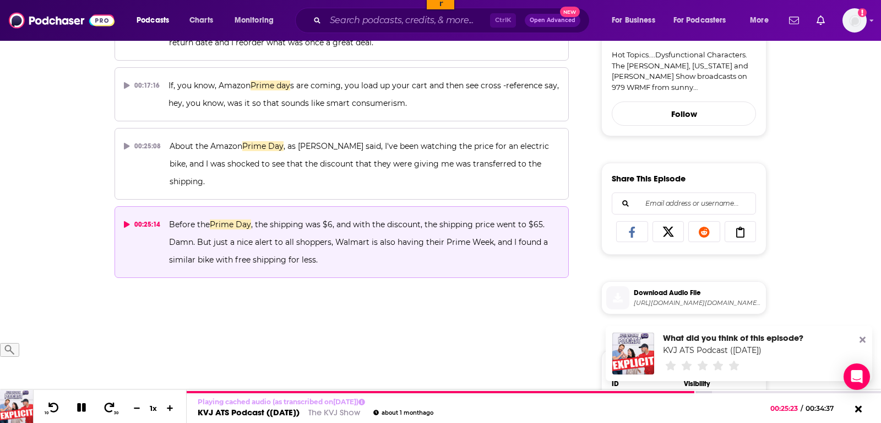
click at [400, 315] on div "Episode Transcript Download prime day Content may have changed since transcript…" at bounding box center [342, 290] width 455 height 758
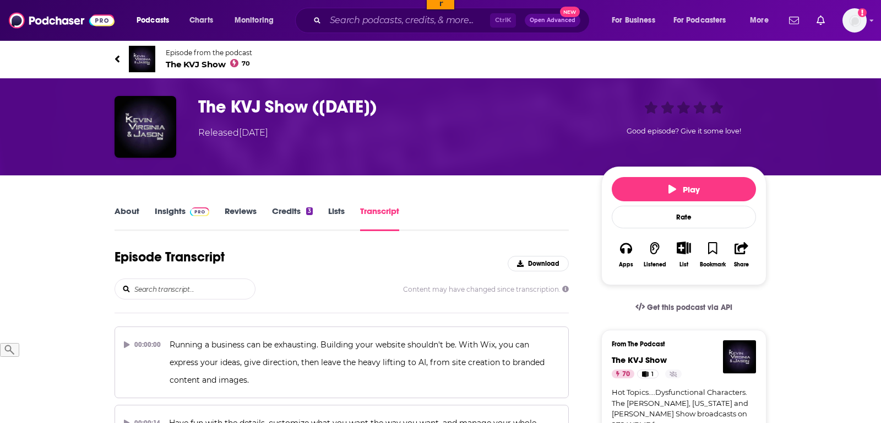
click at [175, 285] on input "search" at bounding box center [194, 289] width 122 height 20
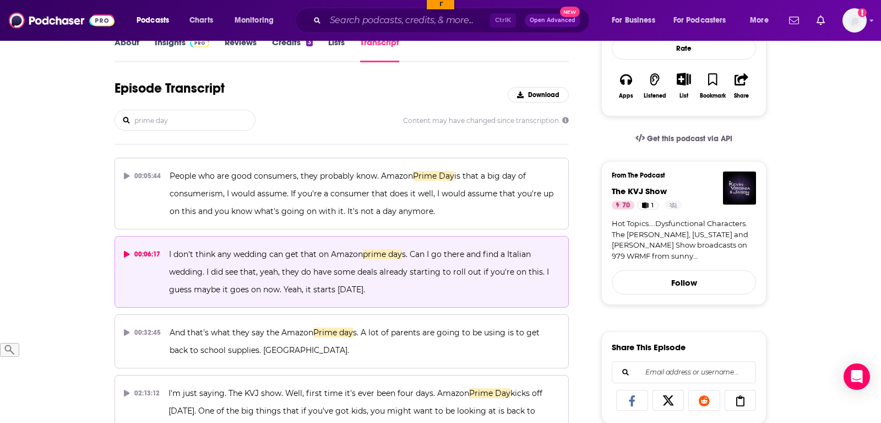
scroll to position [225, 0]
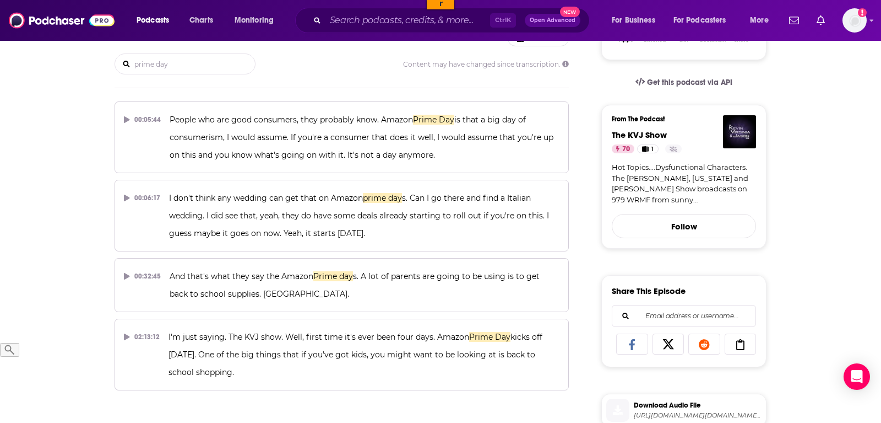
type input "prime day"
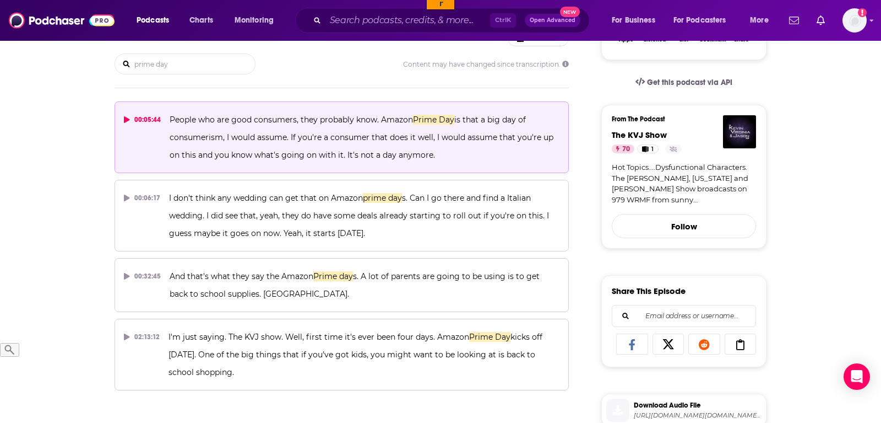
drag, startPoint x: 443, startPoint y: 158, endPoint x: 170, endPoint y: 118, distance: 275.6
click at [170, 118] on p "People who are good consumers, they probably know. Amazon Prime Day is that a b…" at bounding box center [365, 137] width 390 height 53
copy span "People who are good consumers, they probably know. Amazon Prime Day is that a b…"
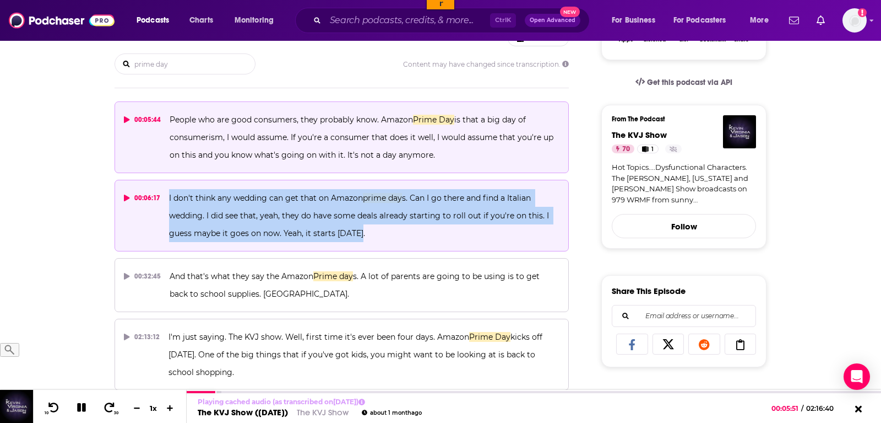
drag, startPoint x: 361, startPoint y: 234, endPoint x: 169, endPoint y: 197, distance: 196.4
click at [169, 197] on p "I don't think any wedding can get that on Amazon prime day s. Can I go there an…" at bounding box center [364, 215] width 391 height 53
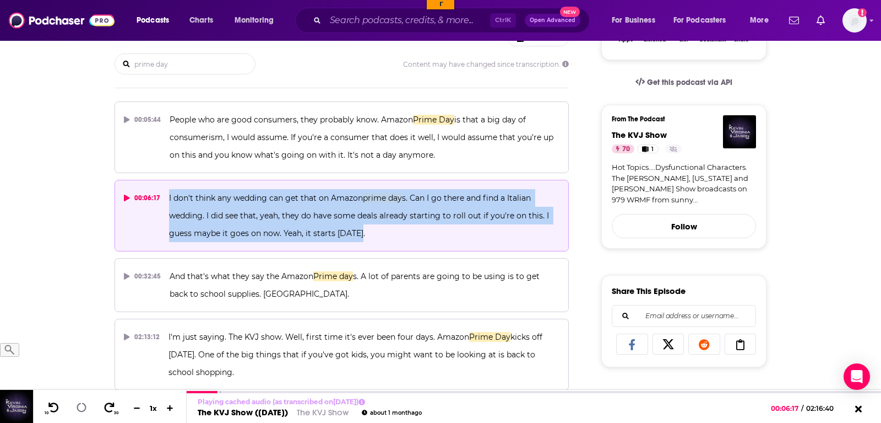
copy span "I don't think any wedding can get that on Amazon prime day s. Can I go there an…"
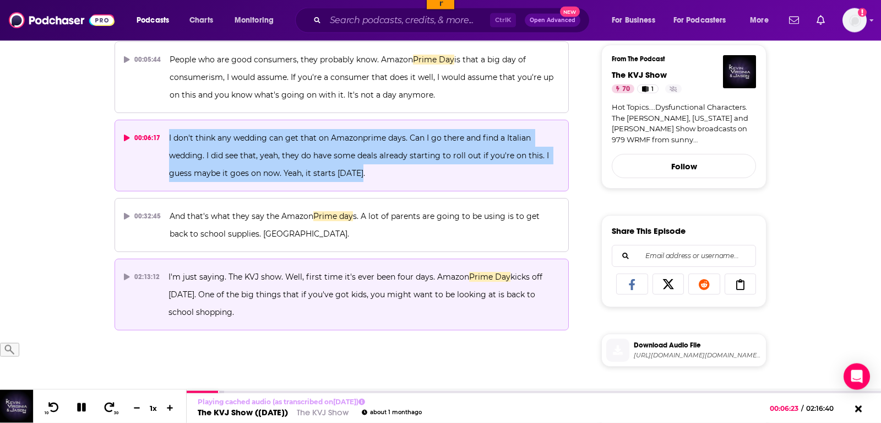
scroll to position [337, 0]
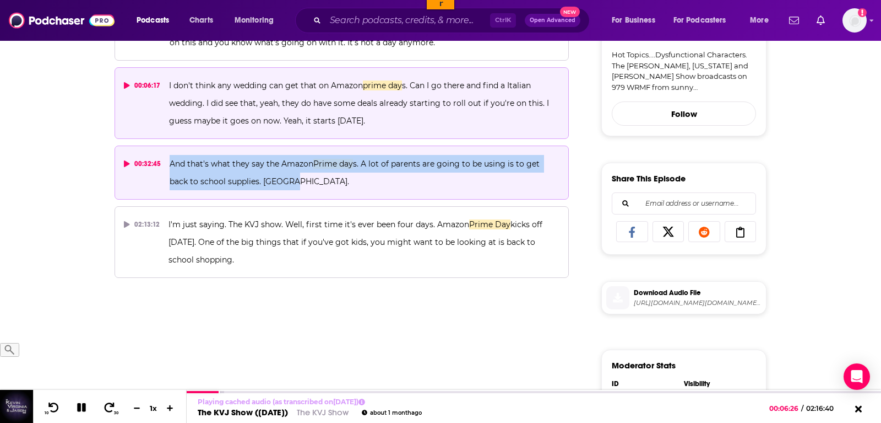
drag, startPoint x: 279, startPoint y: 181, endPoint x: 171, endPoint y: 165, distance: 109.2
click at [171, 165] on p "And that's what they say the Amazon Prime day s. A lot of parents are going to …" at bounding box center [365, 172] width 390 height 35
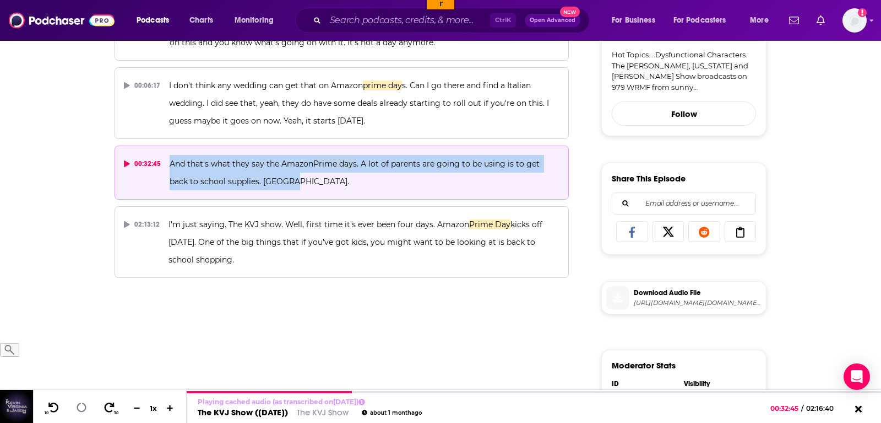
copy span "And that's what they say the Amazon Prime day s. A lot of parents are going to …"
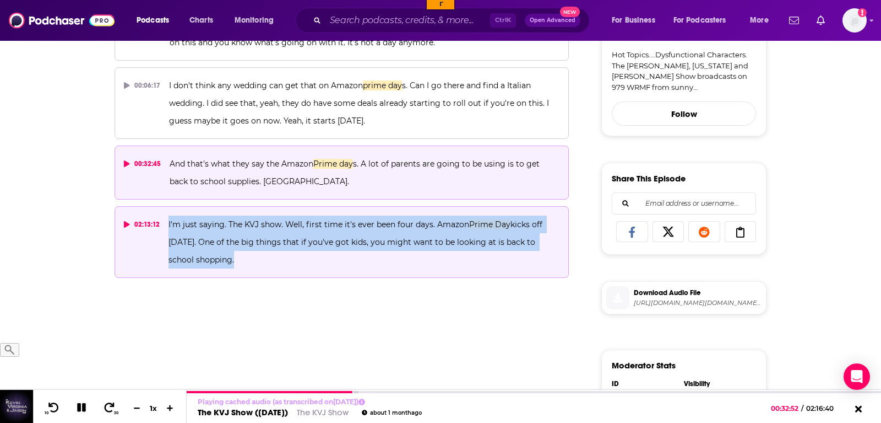
drag, startPoint x: 230, startPoint y: 264, endPoint x: 167, endPoint y: 223, distance: 75.2
click at [167, 223] on button "02:13:12 I'm just saying. The KVJ show. Well, first time it's ever been four da…" at bounding box center [342, 242] width 455 height 72
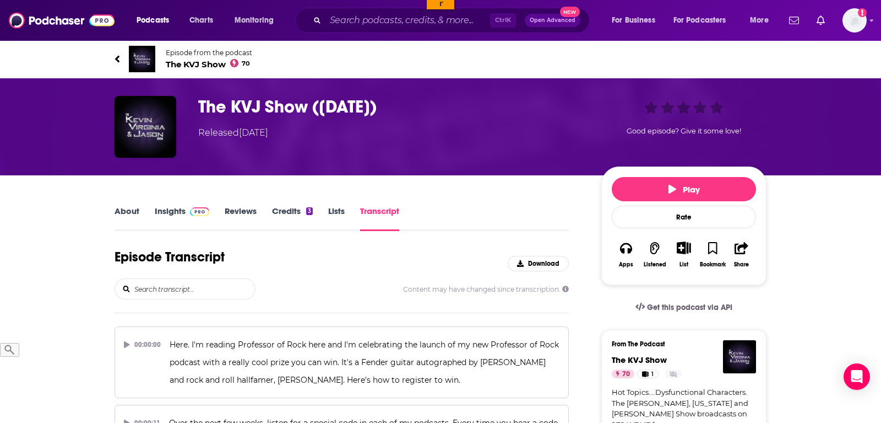
click at [205, 285] on input "search" at bounding box center [194, 289] width 122 height 20
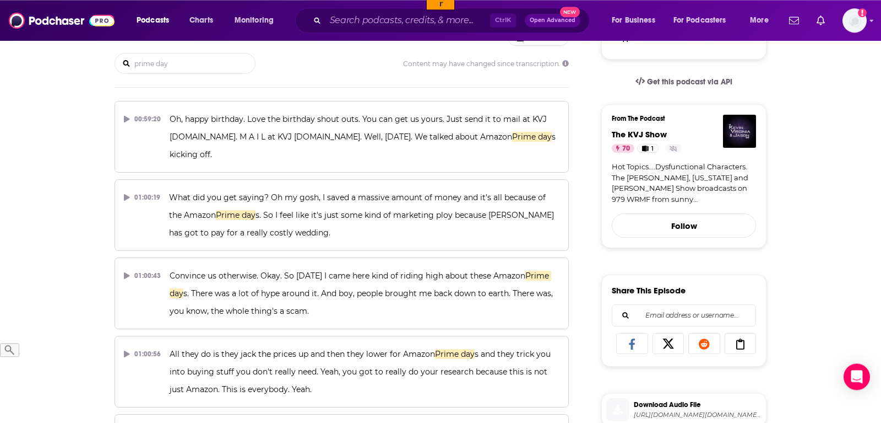
scroll to position [225, 0]
type input "prime day"
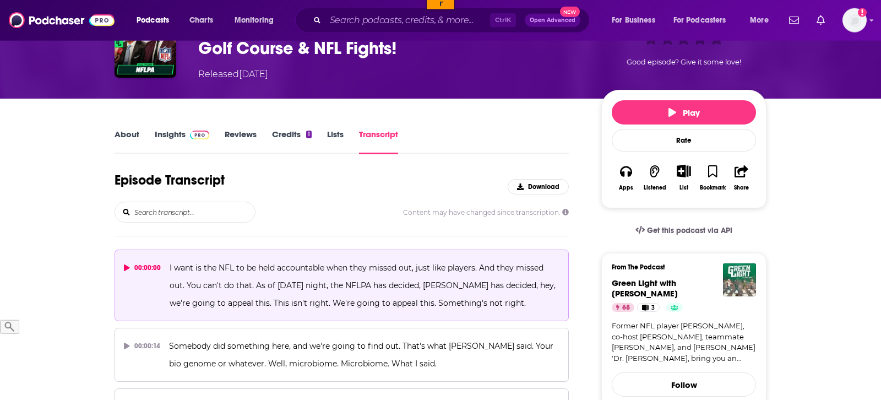
scroll to position [169, 0]
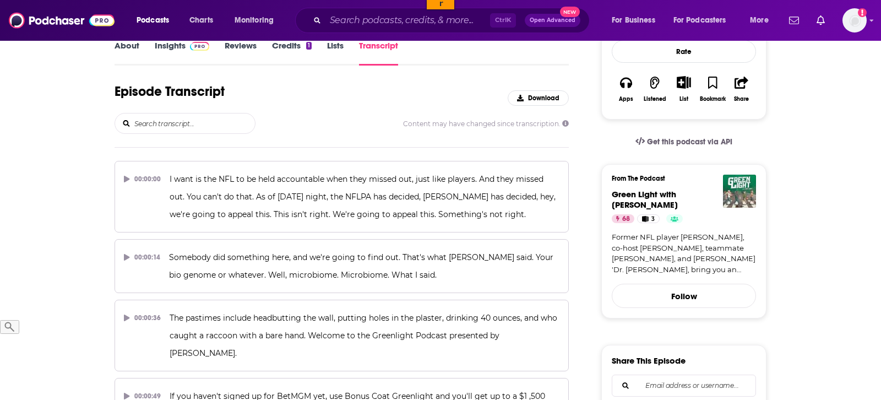
click at [148, 132] on input "search" at bounding box center [194, 123] width 122 height 20
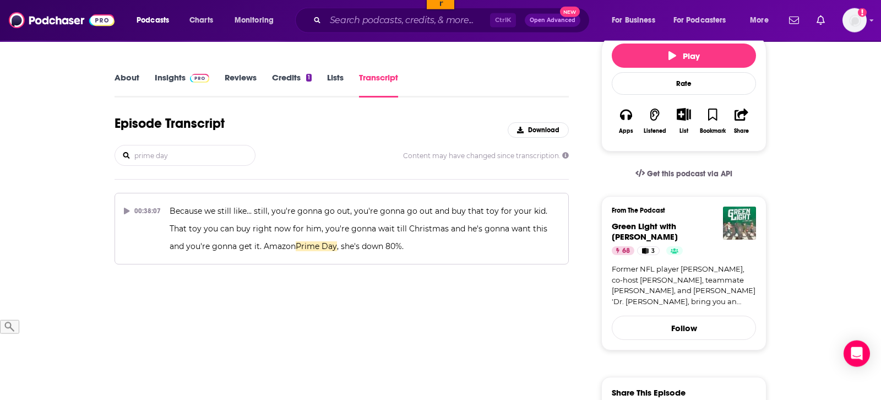
scroll to position [112, 0]
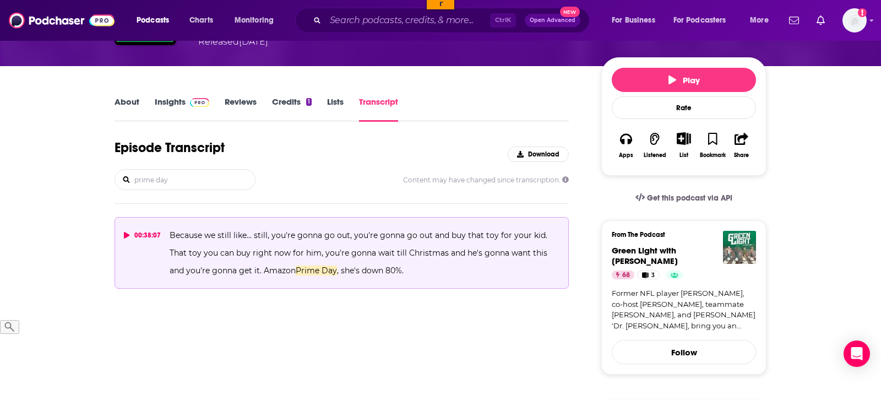
type input "prime day"
click at [129, 235] on icon at bounding box center [127, 235] width 6 height 7
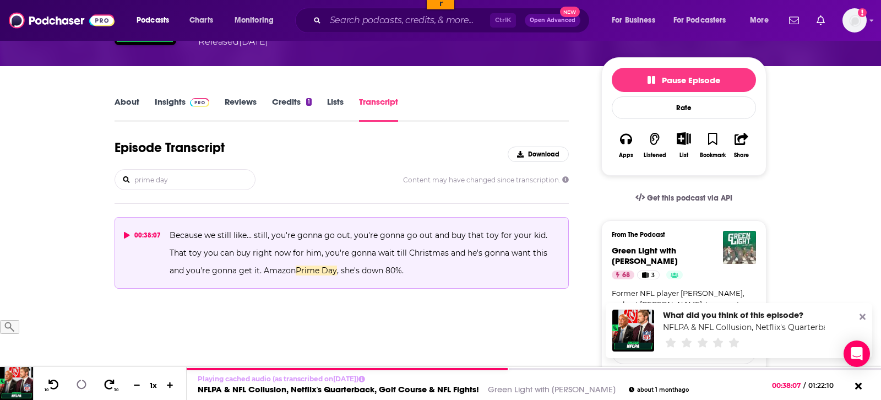
drag, startPoint x: 194, startPoint y: 185, endPoint x: 98, endPoint y: 183, distance: 96.4
click at [133, 183] on input "prime day" at bounding box center [194, 180] width 122 height 20
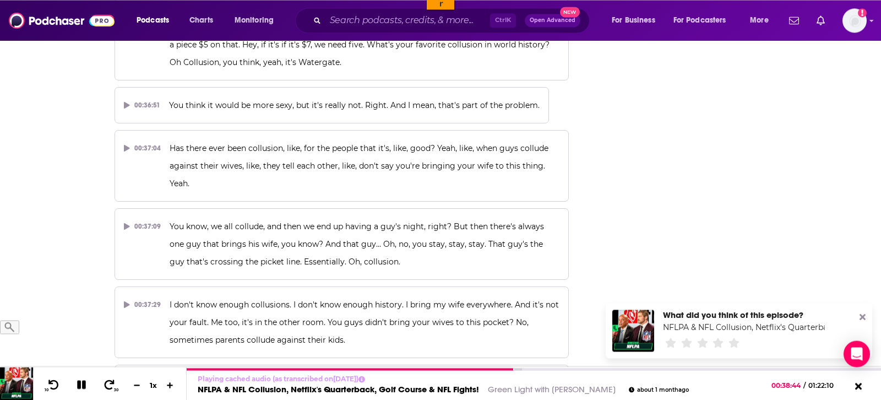
scroll to position [11969, 0]
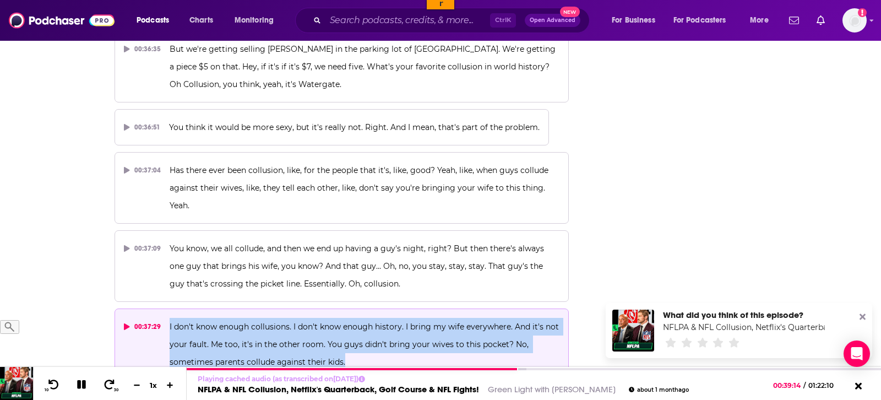
drag, startPoint x: 355, startPoint y: 204, endPoint x: 166, endPoint y: 169, distance: 192.3
click at [166, 309] on button "00:37:29 I don't know enough collusions. I don't know enough history. I bring m…" at bounding box center [342, 345] width 455 height 72
copy span "I don't know enough collusions. I don't know enough history. I bring my wife ev…"
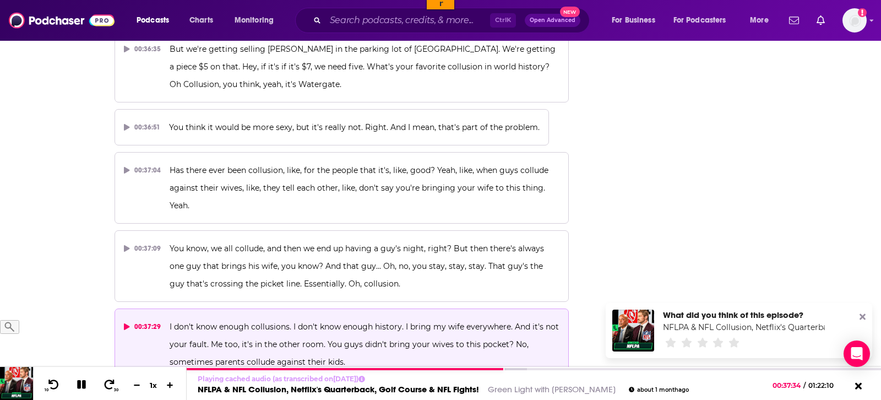
drag, startPoint x: 389, startPoint y: 284, endPoint x: 170, endPoint y: 241, distance: 223.0
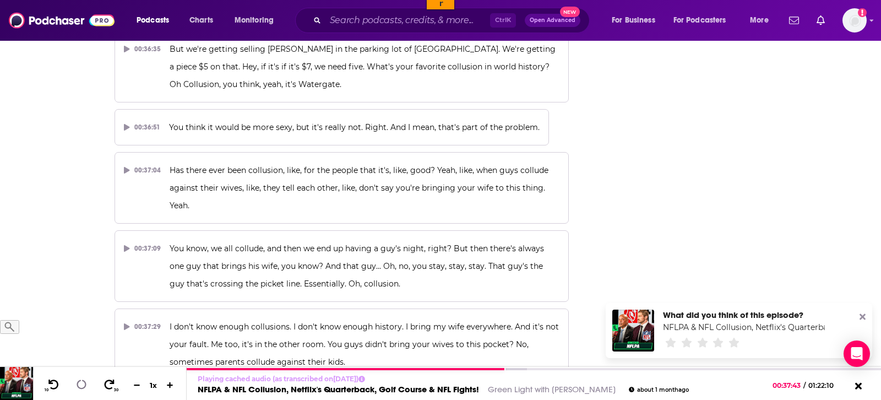
copy span "We fucking collude all the time in my house. Santa Claus, Tooth Fairy, Easter B…"
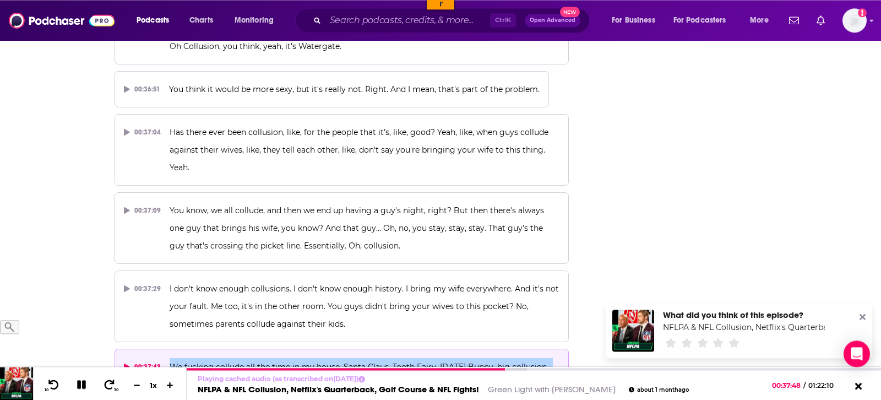
scroll to position [12025, 0]
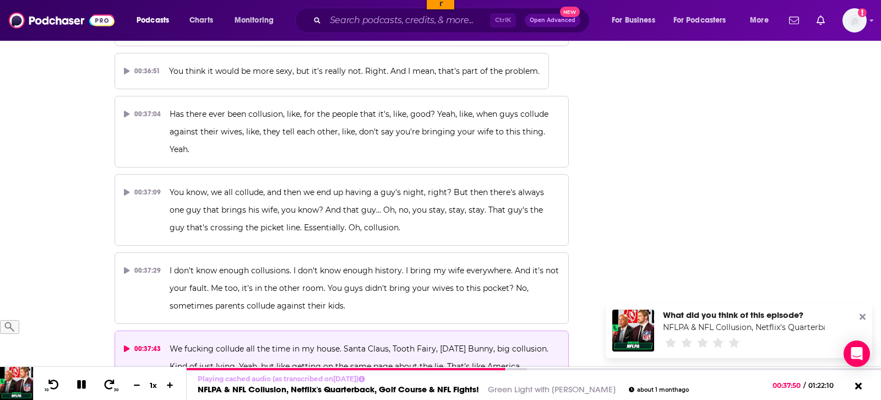
drag, startPoint x: 392, startPoint y: 302, endPoint x: 166, endPoint y: 269, distance: 228.8
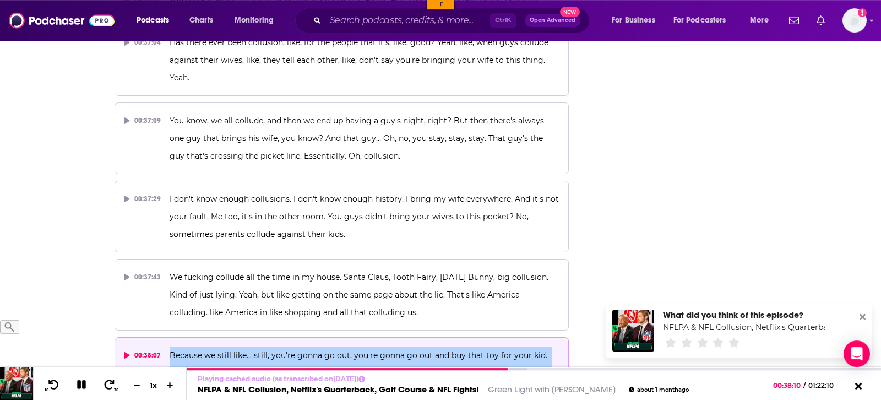
scroll to position [12138, 0]
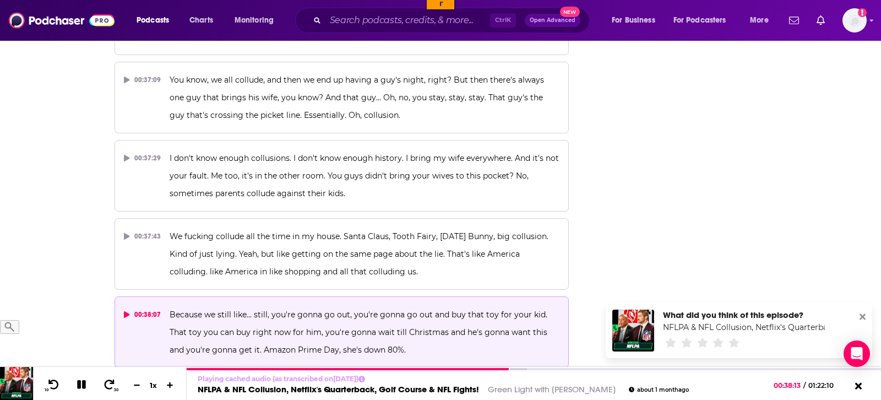
drag, startPoint x: 376, startPoint y: 234, endPoint x: 166, endPoint y: 234, distance: 209.9
click at [166, 375] on button "00:38:23 of collusion in American society, right under our nose." at bounding box center [251, 393] width 273 height 36
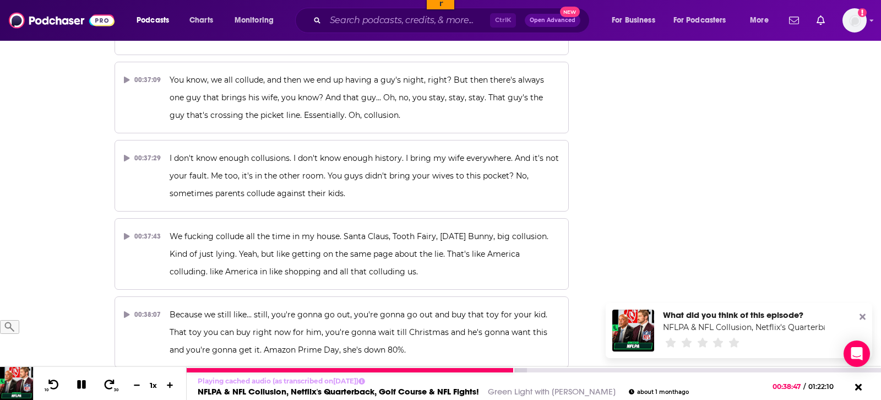
click at [78, 387] on icon at bounding box center [81, 385] width 10 height 10
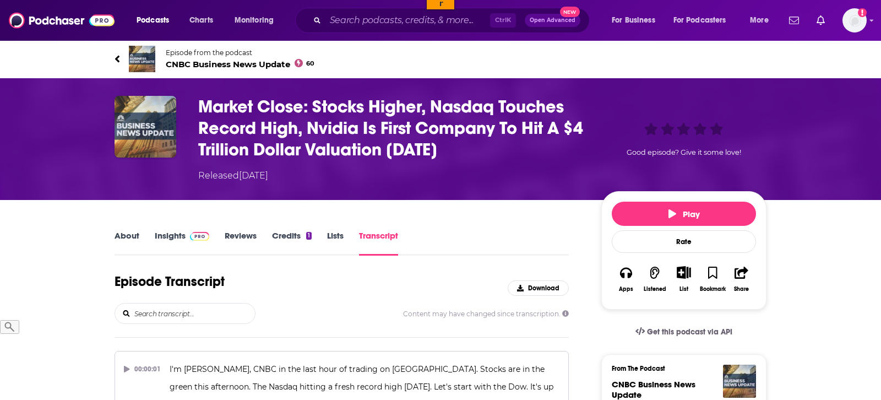
click at [140, 315] on input "search" at bounding box center [194, 314] width 122 height 20
type input "prime day"
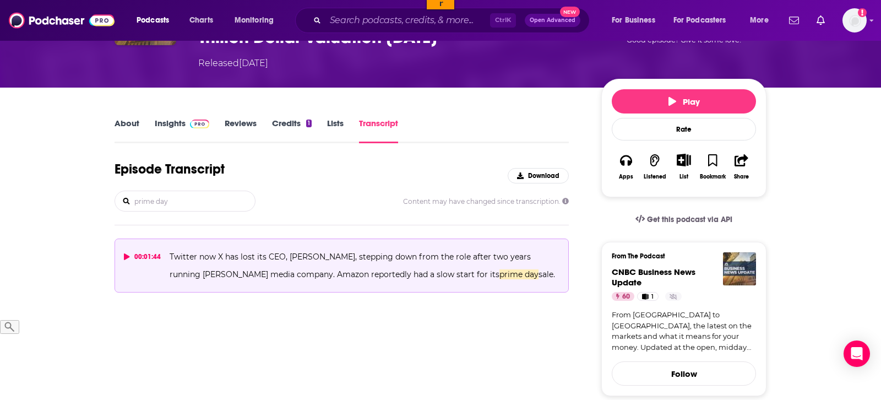
drag, startPoint x: 513, startPoint y: 277, endPoint x: 284, endPoint y: 277, distance: 229.2
click at [284, 277] on p "Twitter now X has lost its CEO, [PERSON_NAME], stepping down from the role afte…" at bounding box center [365, 265] width 390 height 35
copy span "Amazon reportedly had a slow start for its prime day sale."
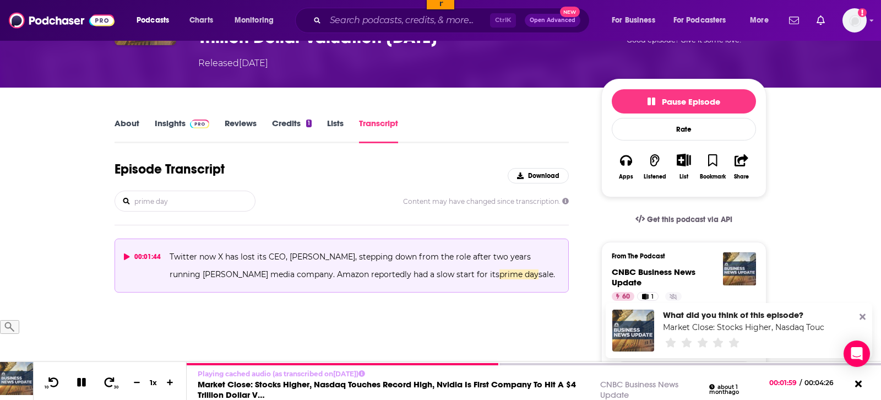
drag, startPoint x: 171, startPoint y: 201, endPoint x: 91, endPoint y: 194, distance: 80.7
click at [133, 194] on input "prime day" at bounding box center [194, 201] width 122 height 20
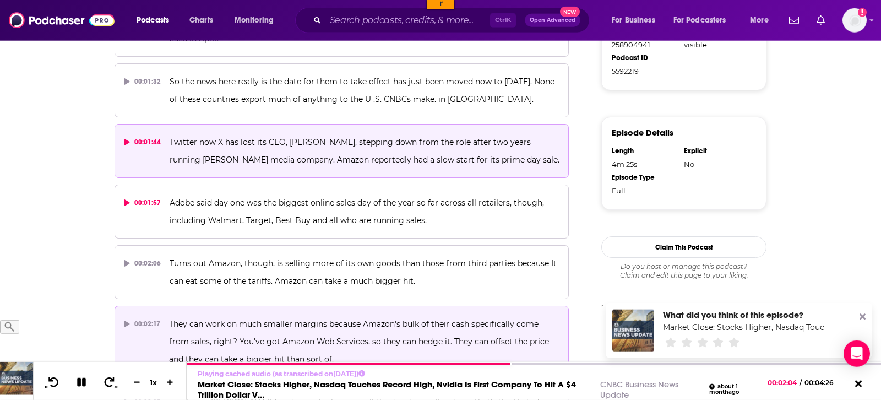
scroll to position [731, 0]
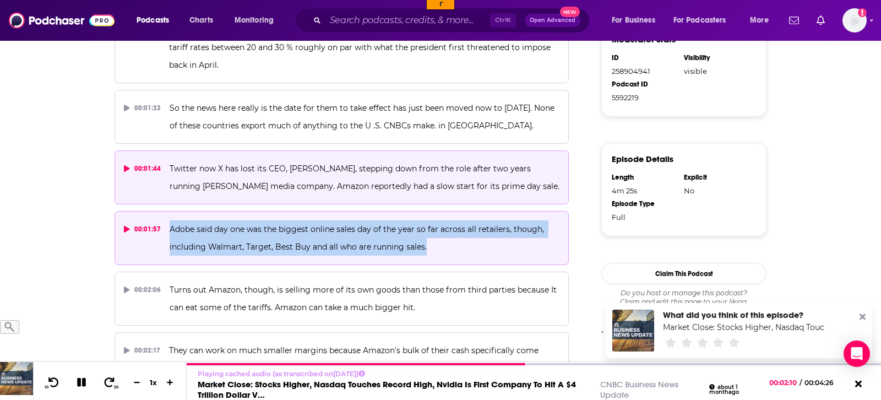
drag, startPoint x: 430, startPoint y: 216, endPoint x: 166, endPoint y: 193, distance: 264.9
click at [166, 211] on button "00:01:57 Adobe said day one was the biggest online sales day of the year so far…" at bounding box center [342, 238] width 455 height 54
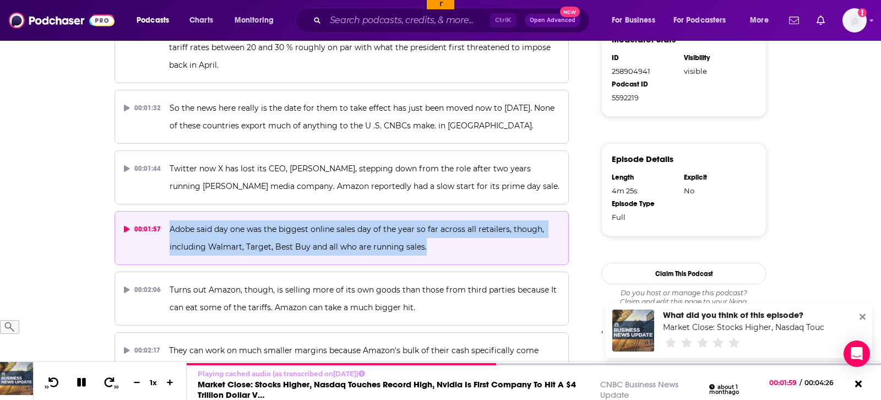
copy span "Adobe said day one was the biggest online sales day of the year so far across a…"
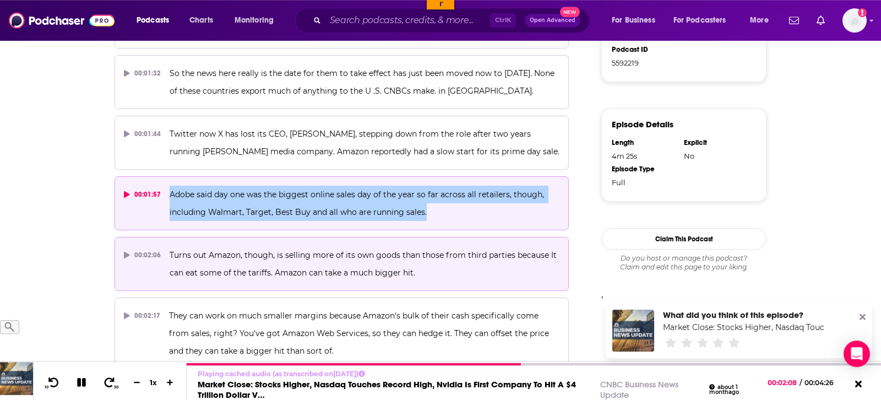
scroll to position [787, 0]
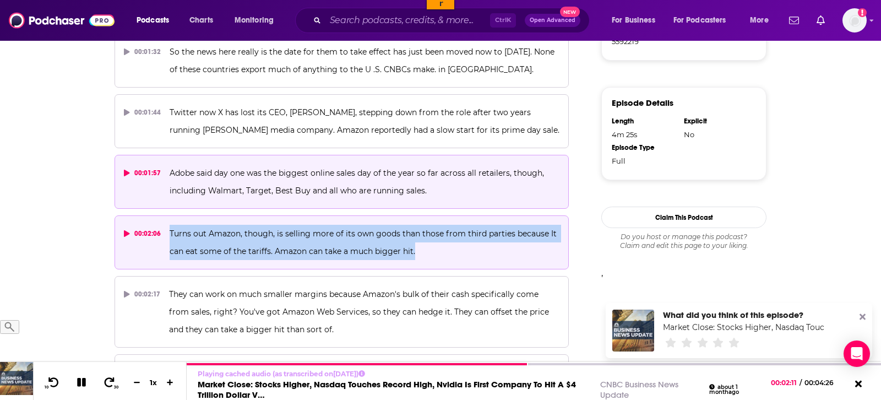
drag, startPoint x: 422, startPoint y: 216, endPoint x: 169, endPoint y: 199, distance: 253.4
click at [170, 225] on p "Turns out Amazon, though, is selling more of its own goods than those from thir…" at bounding box center [365, 242] width 390 height 35
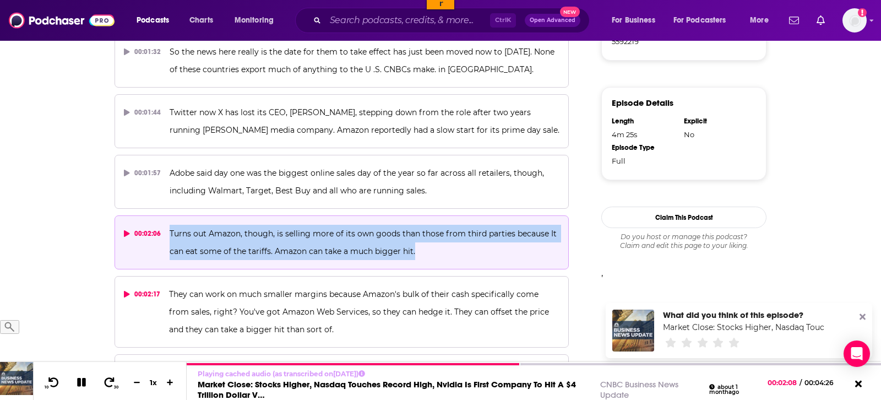
copy span "Turns out Amazon, though, is selling more of its own goods than those from thir…"
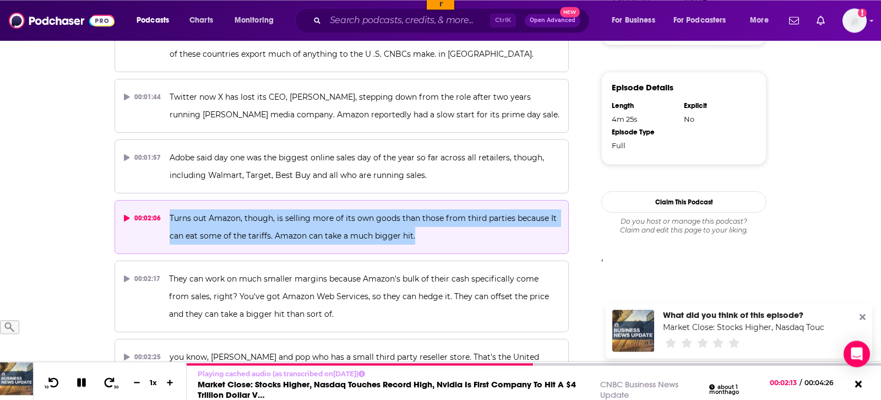
scroll to position [843, 0]
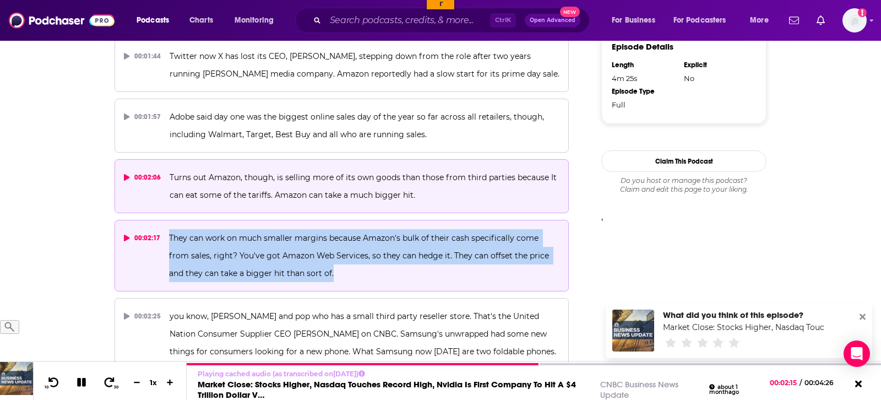
drag, startPoint x: 308, startPoint y: 240, endPoint x: 165, endPoint y: 201, distance: 148.0
click at [165, 220] on button "00:02:17 They can work on much smaller margins because Amazon's bulk of their c…" at bounding box center [342, 256] width 455 height 72
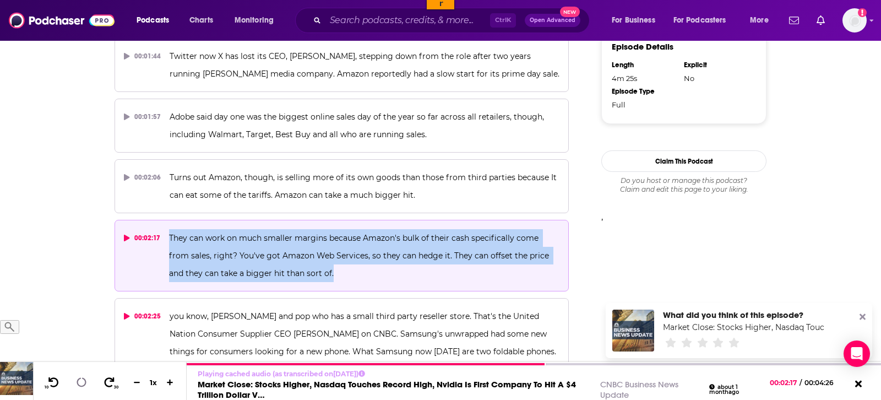
copy span "They can work on much smaller margins because Amazon's bulk of their cash speci…"
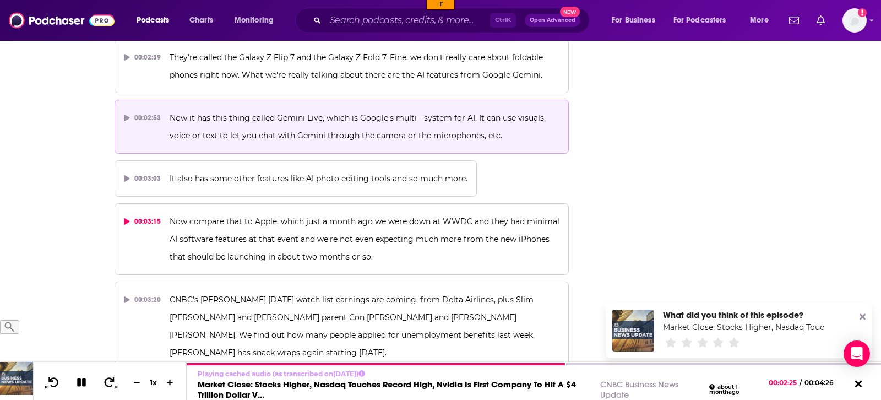
scroll to position [1183, 0]
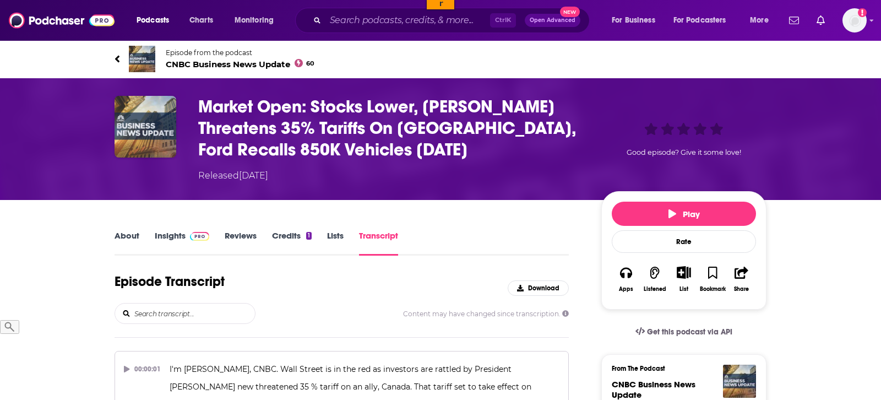
click at [155, 318] on input "search" at bounding box center [194, 314] width 122 height 20
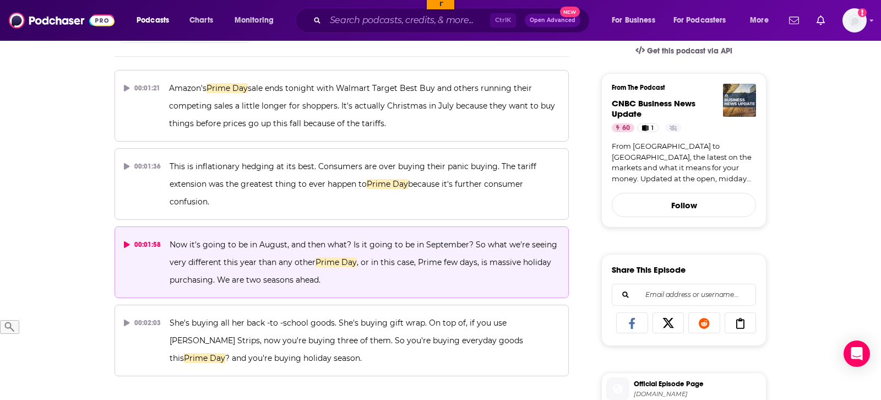
scroll to position [337, 0]
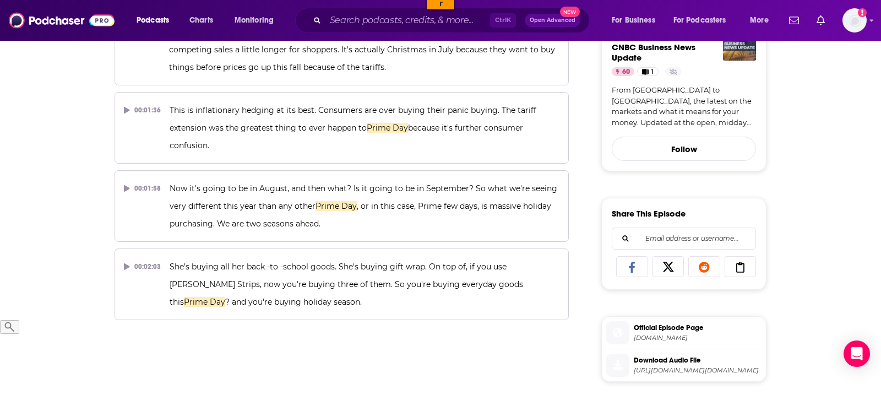
type input "prime day"
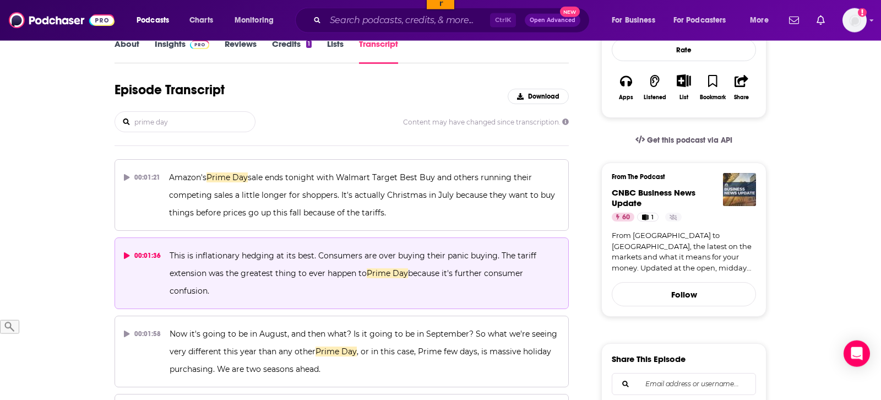
scroll to position [169, 0]
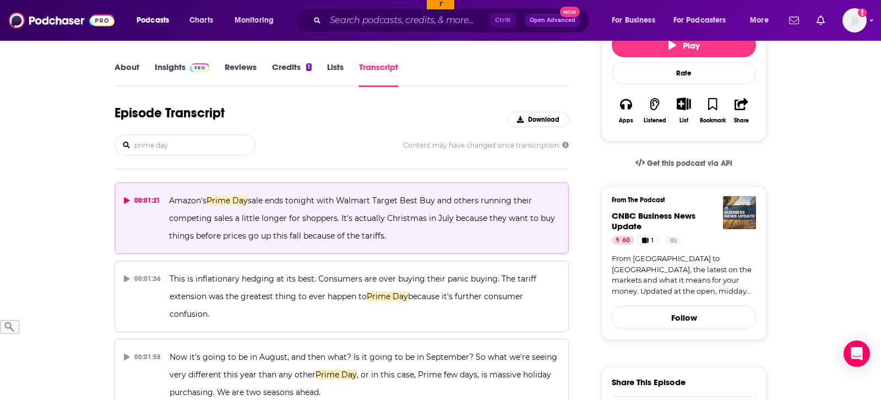
drag, startPoint x: 408, startPoint y: 239, endPoint x: 166, endPoint y: 199, distance: 244.5
click at [166, 199] on button "00:01:21 Amazon's Prime Day sale ends tonight with Walmart Target Best Buy and …" at bounding box center [342, 218] width 455 height 72
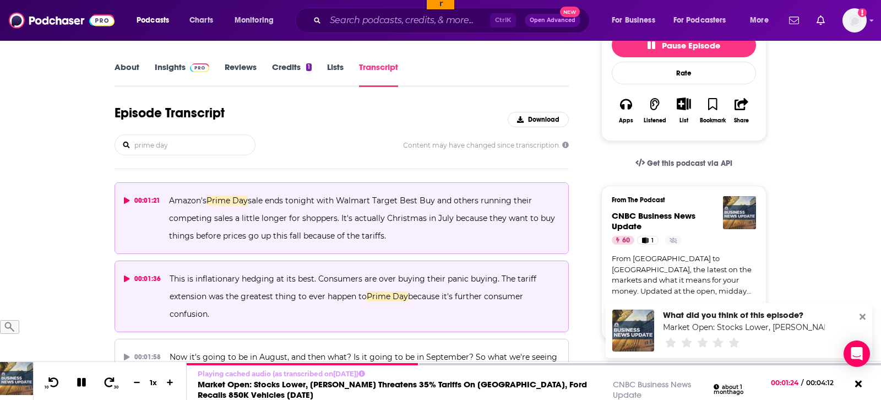
drag, startPoint x: 250, startPoint y: 310, endPoint x: 167, endPoint y: 276, distance: 89.4
click at [167, 276] on button "00:01:36 This is inflationary hedging at its best. Consumers are over buying th…" at bounding box center [342, 297] width 455 height 72
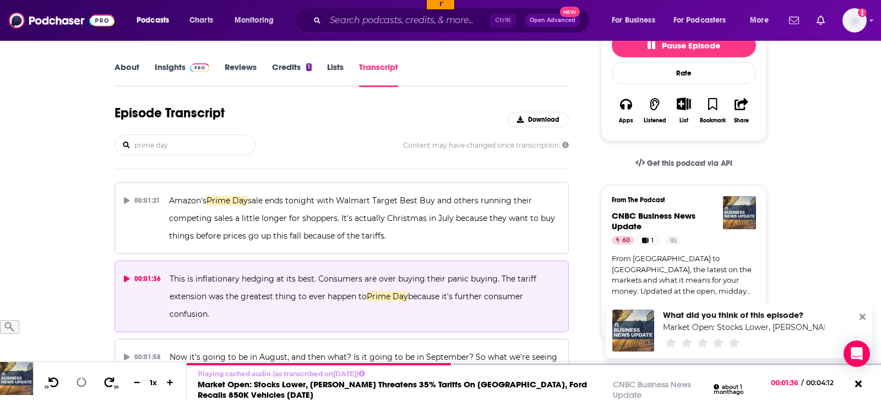
copy span "This is inflationary hedging at its best. Consumers are over buying their panic…"
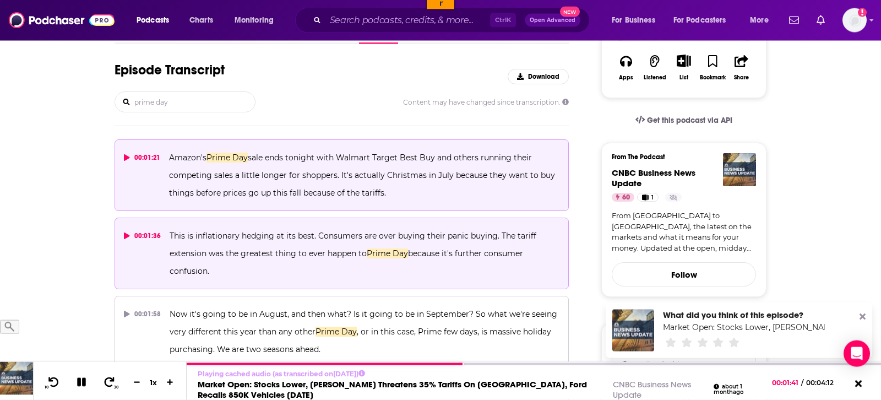
scroll to position [281, 0]
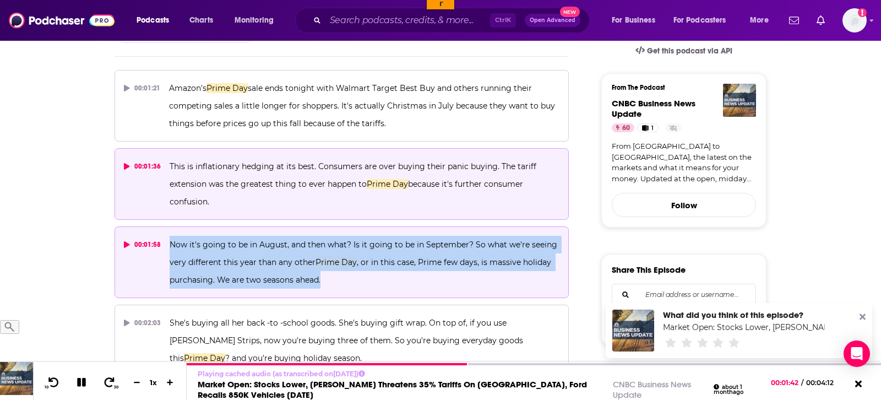
drag, startPoint x: 333, startPoint y: 279, endPoint x: 168, endPoint y: 240, distance: 169.3
click at [168, 240] on button "00:01:58 Now it's going to be in August, and then what? Is it going to be in Se…" at bounding box center [342, 262] width 455 height 72
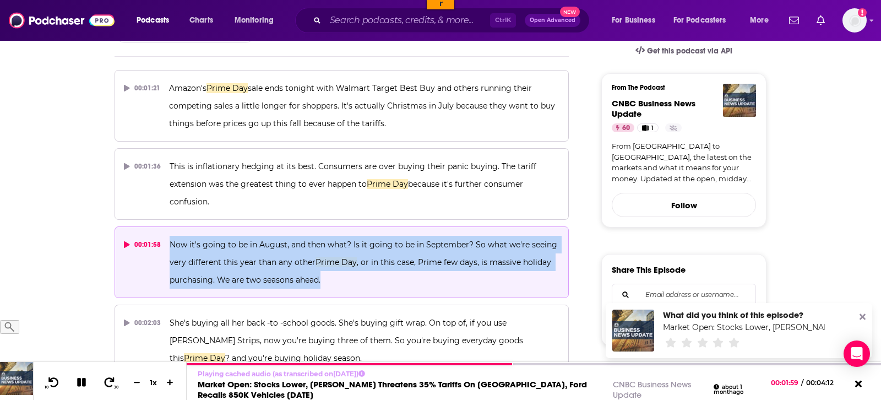
copy span "Now it's going to be in August, and then what? Is it going to be in September? …"
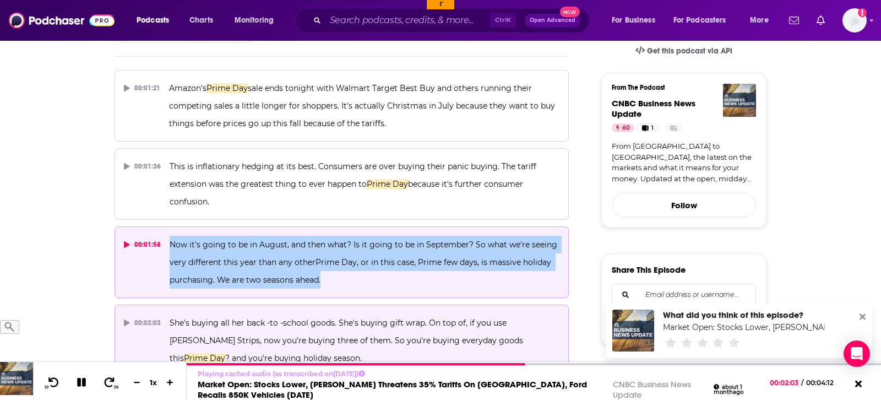
scroll to position [506, 0]
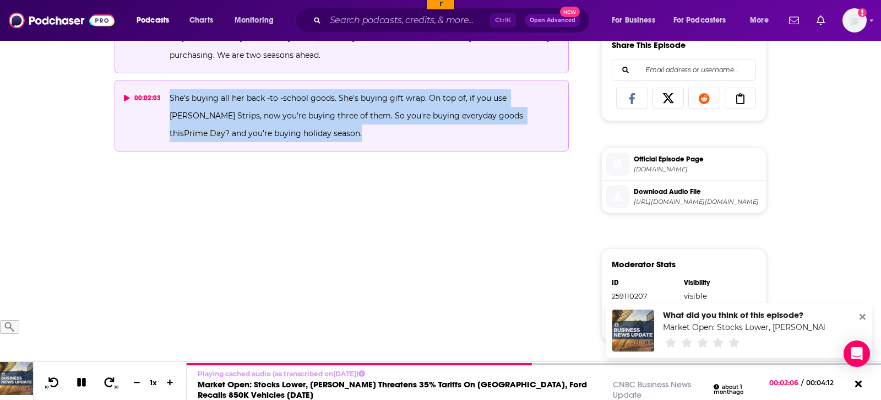
drag, startPoint x: 285, startPoint y: 139, endPoint x: 163, endPoint y: 99, distance: 128.4
click at [163, 99] on button "00:02:03 She's buying all her back -to -school goods. She's buying gift wrap. O…" at bounding box center [342, 116] width 455 height 72
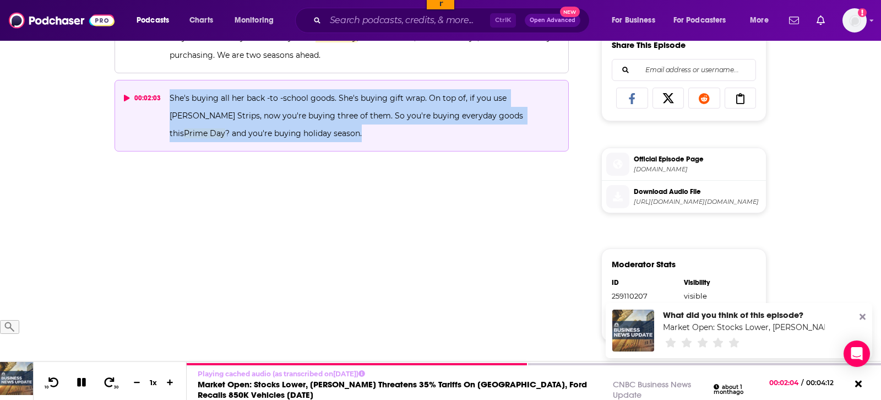
copy button "She's buying all her back -to -school goods. She's buying gift wrap. On top of,…"
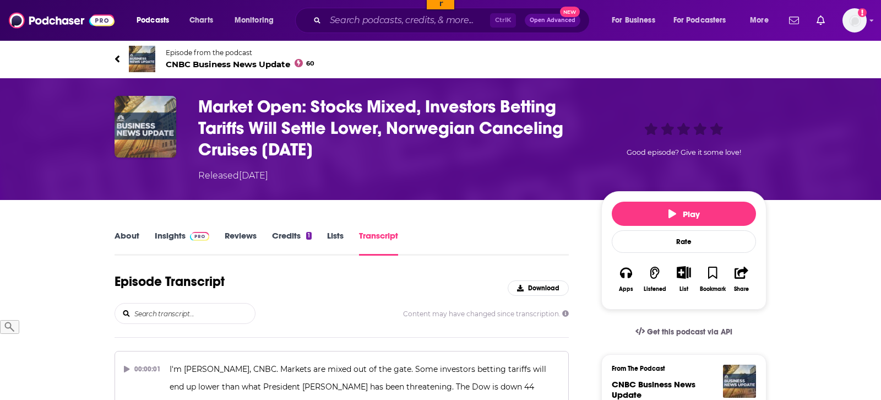
scroll to position [112, 0]
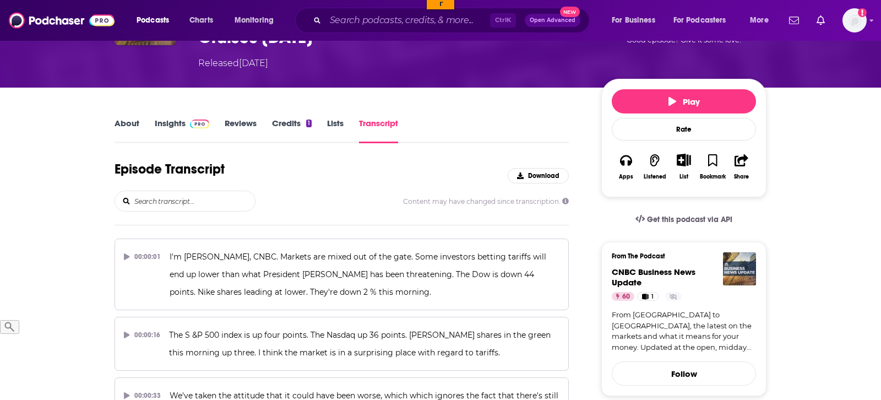
click at [203, 203] on input "search" at bounding box center [194, 201] width 122 height 20
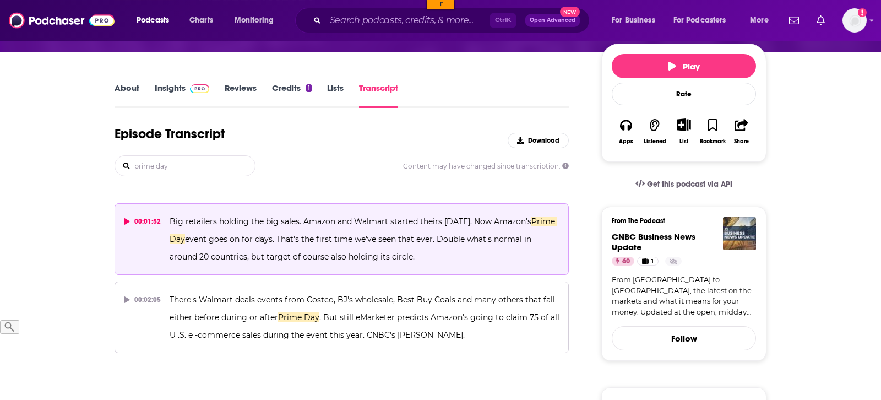
scroll to position [169, 0]
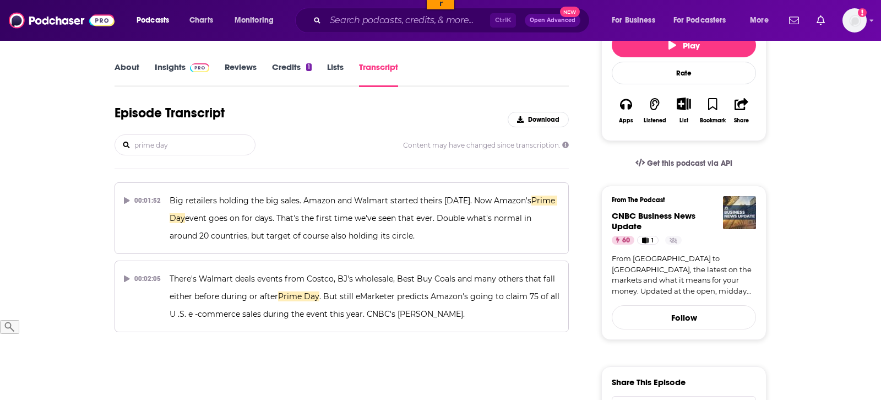
type input "prime day"
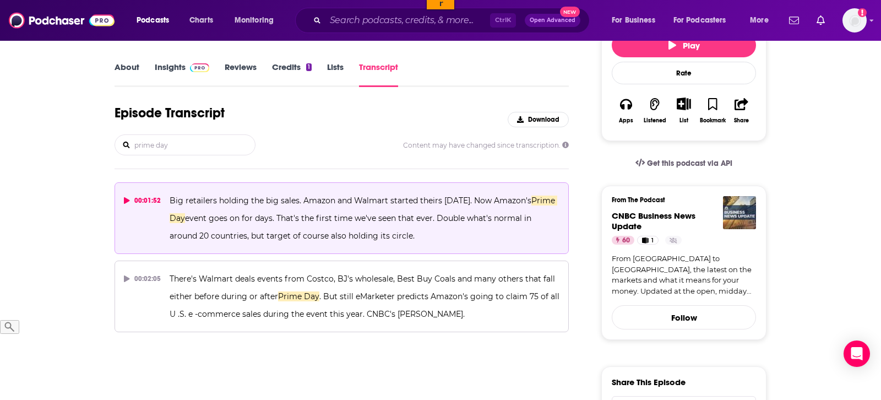
drag, startPoint x: 396, startPoint y: 234, endPoint x: 170, endPoint y: 201, distance: 228.4
click at [170, 201] on p "Big retailers holding the big sales. Amazon and Walmart started theirs [DATE]. …" at bounding box center [365, 218] width 390 height 53
copy span "Big retailers holding the big sales. Amazon and Walmart started theirs [DATE]. …"
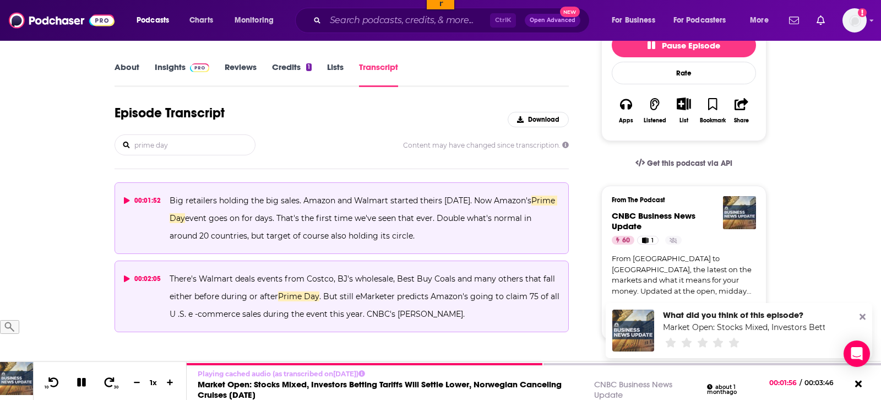
drag, startPoint x: 475, startPoint y: 313, endPoint x: 166, endPoint y: 284, distance: 310.4
click at [166, 284] on button "00:02:05 There's Walmart deals events from Costco, BJ's wholesale, Best Buy Coa…" at bounding box center [342, 297] width 455 height 72
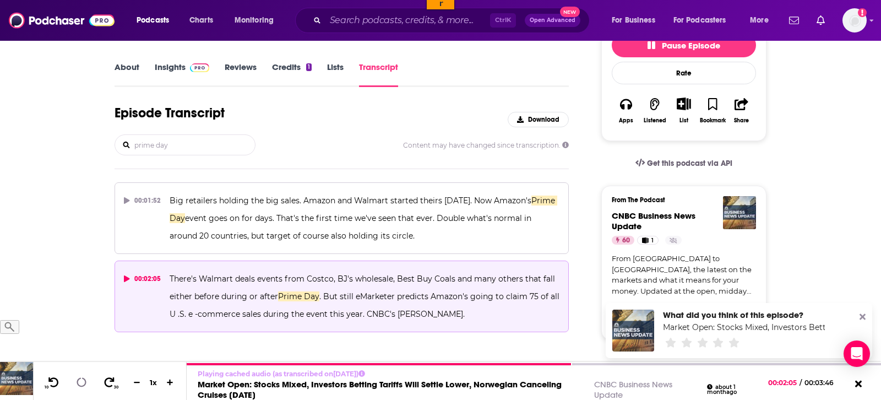
copy span "There's Walmart deals events from Costco, BJ's wholesale, Best Buy Coals and ma…"
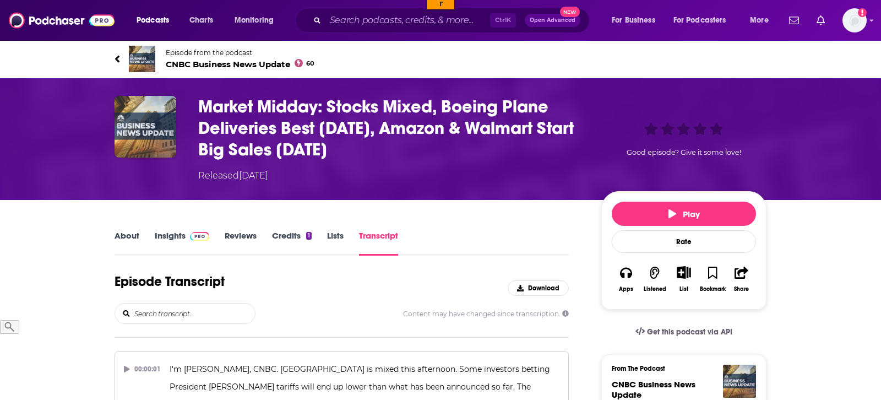
click at [198, 315] on input "search" at bounding box center [194, 314] width 122 height 20
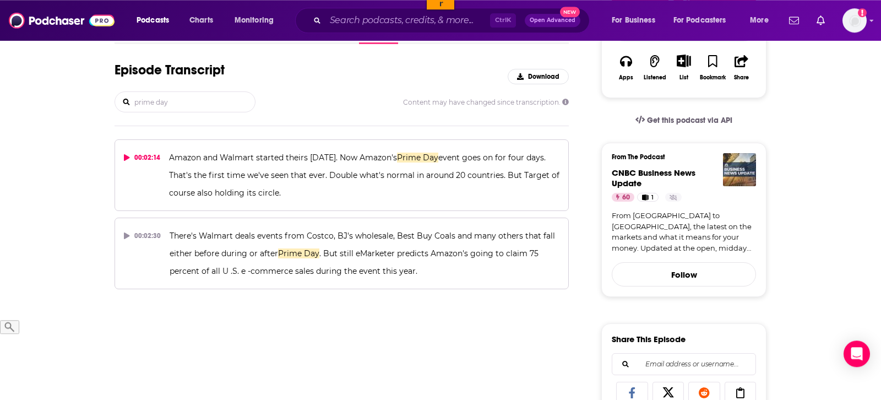
scroll to position [225, 0]
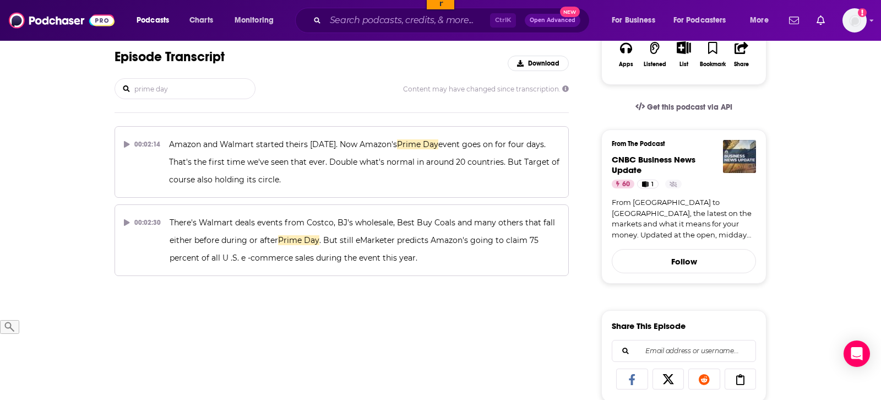
type input "prime day"
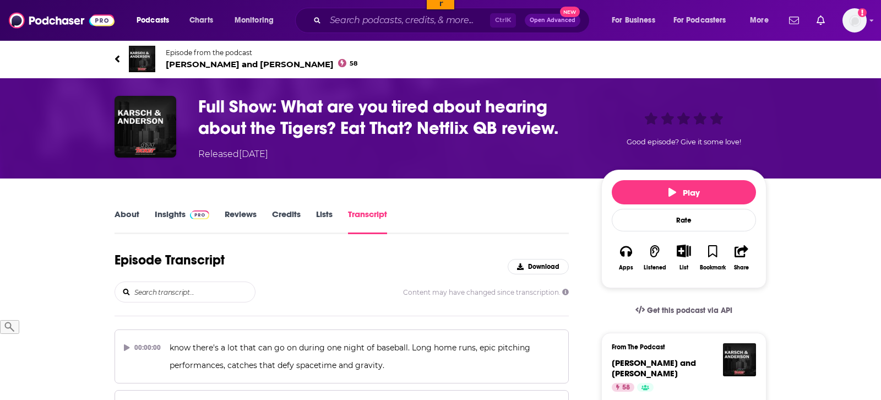
click at [171, 294] on input "search" at bounding box center [194, 292] width 122 height 20
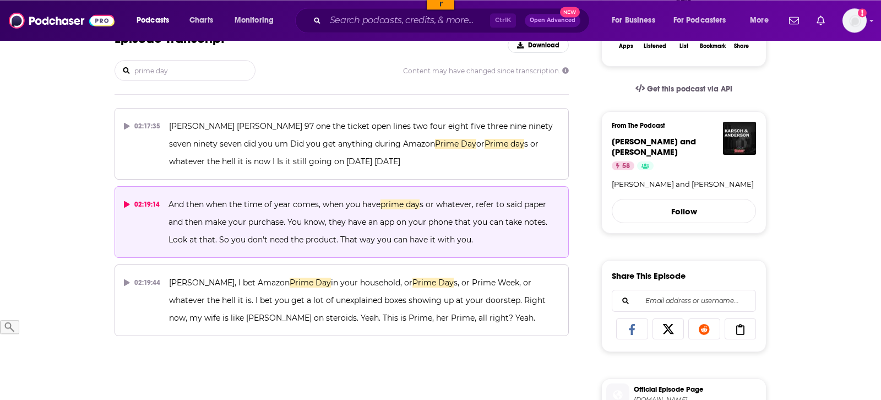
scroll to position [225, 0]
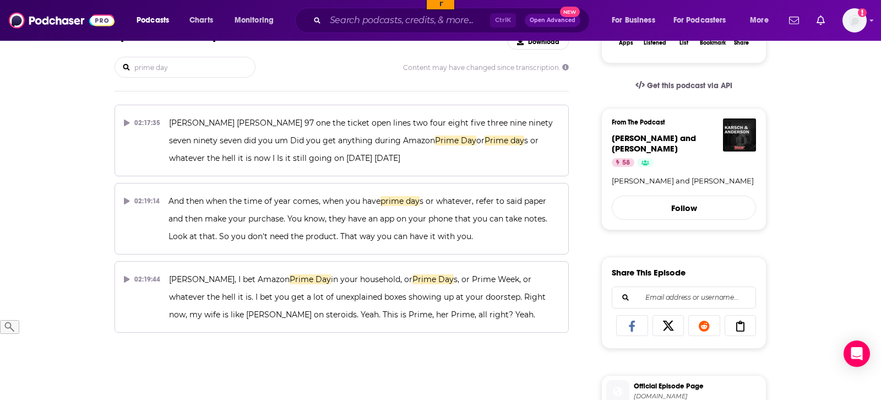
type input "prime day"
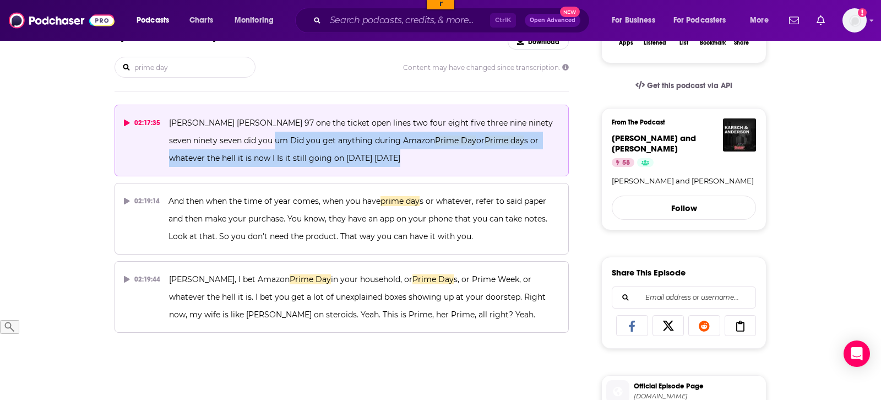
drag, startPoint x: 377, startPoint y: 160, endPoint x: 268, endPoint y: 145, distance: 110.1
click at [268, 145] on p "[PERSON_NAME] [PERSON_NAME] 97 one the ticket open lines two four eight five th…" at bounding box center [364, 140] width 391 height 53
copy span "Did you get anything during Amazon Prime Day or Prime day s or whatever the hel…"
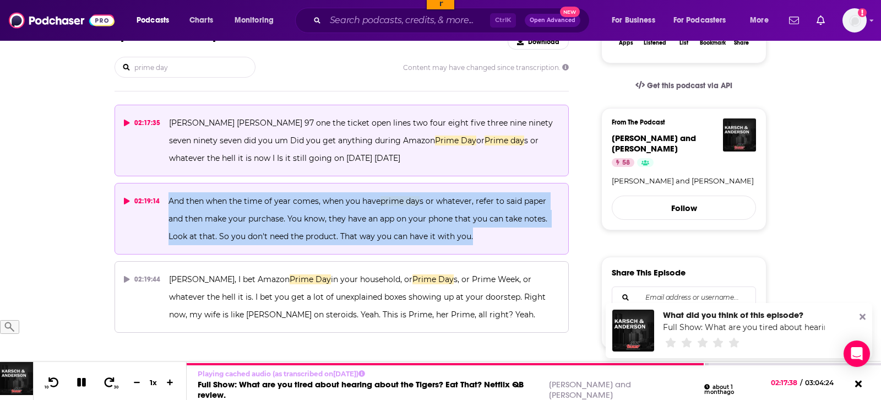
drag, startPoint x: 475, startPoint y: 239, endPoint x: 165, endPoint y: 203, distance: 312.8
click at [165, 203] on button "02:19:14 And then when the time of year comes, when you have prime day s or wha…" at bounding box center [342, 219] width 455 height 72
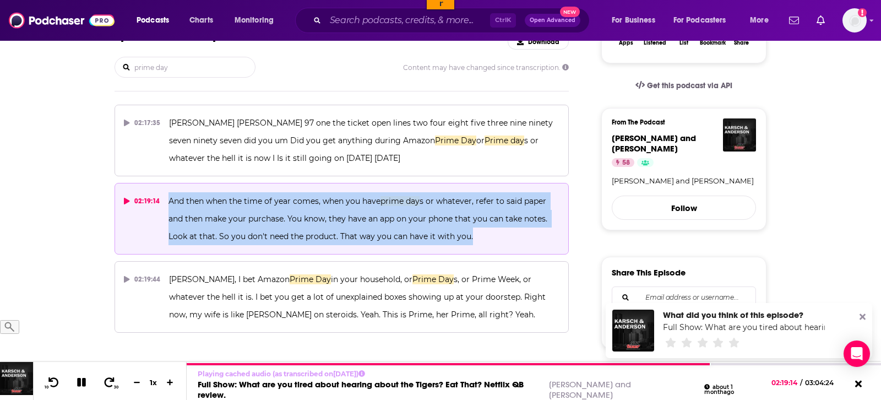
copy span "And then when the time of year comes, when you have prime day s or whatever, re…"
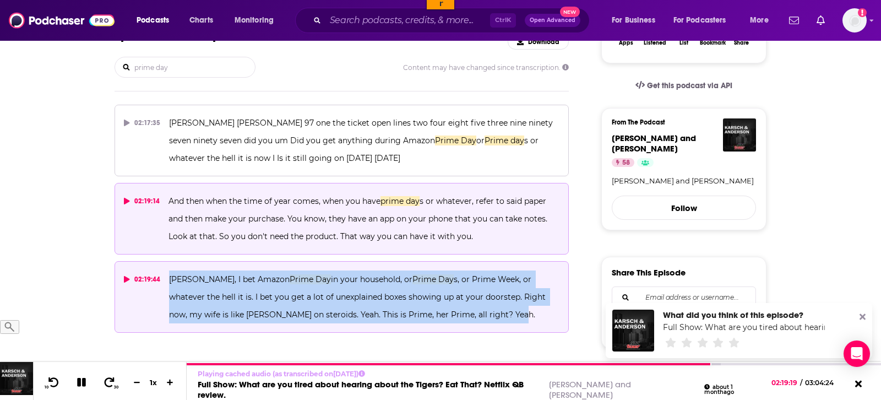
drag, startPoint x: 436, startPoint y: 315, endPoint x: 167, endPoint y: 278, distance: 271.9
click at [167, 278] on button "02:19:44 [PERSON_NAME], I bet Amazon Prime Day in your household, or Prime Day …" at bounding box center [342, 297] width 455 height 72
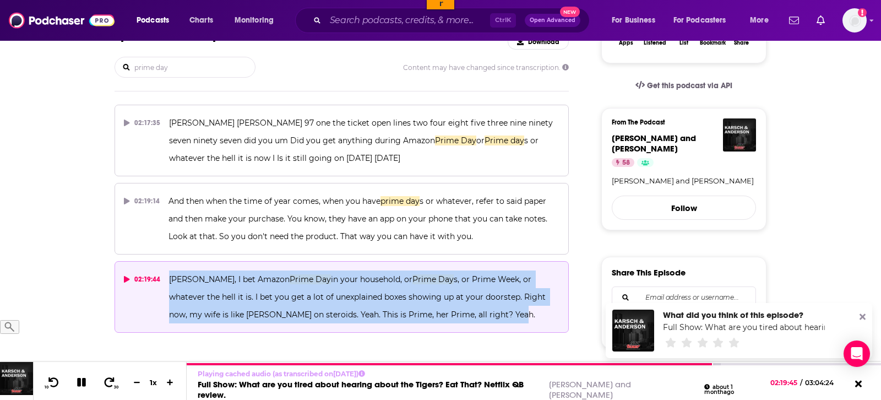
copy span "[PERSON_NAME], I bet Amazon Prime Day in your household, or Prime Day s, or Pri…"
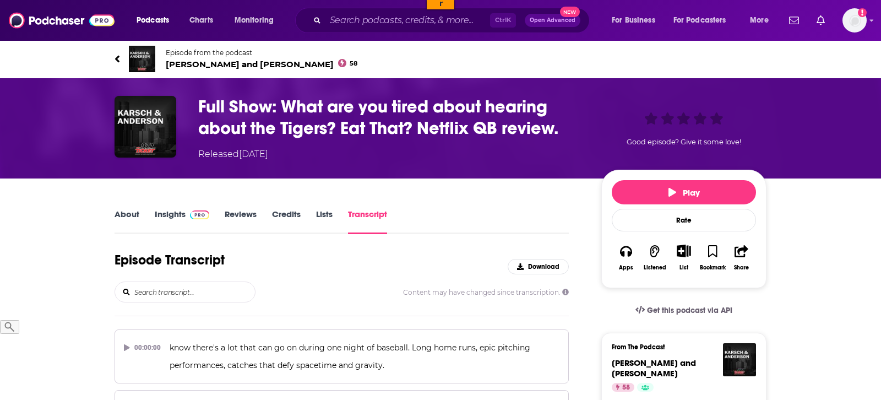
click at [178, 290] on input "search" at bounding box center [194, 292] width 122 height 20
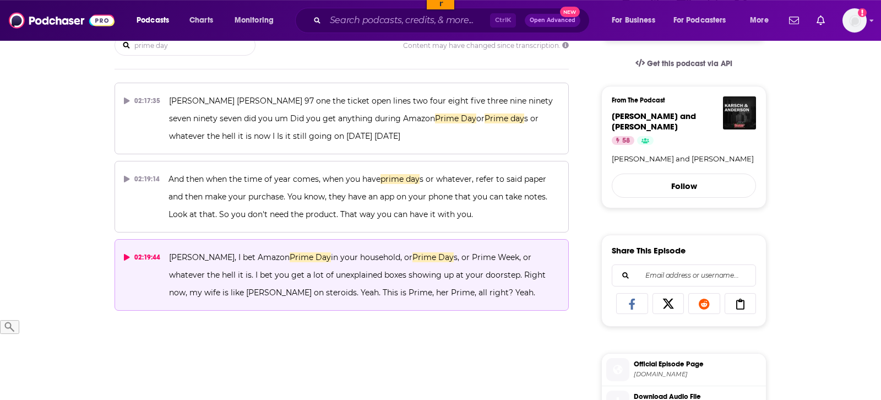
scroll to position [337, 0]
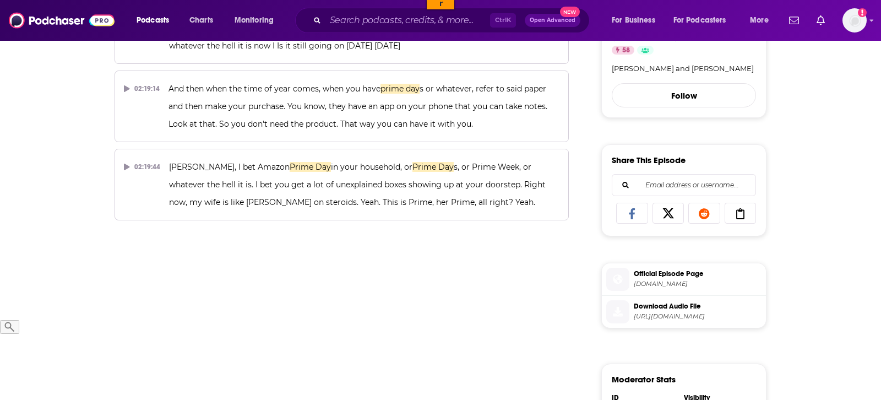
type input "prime day"
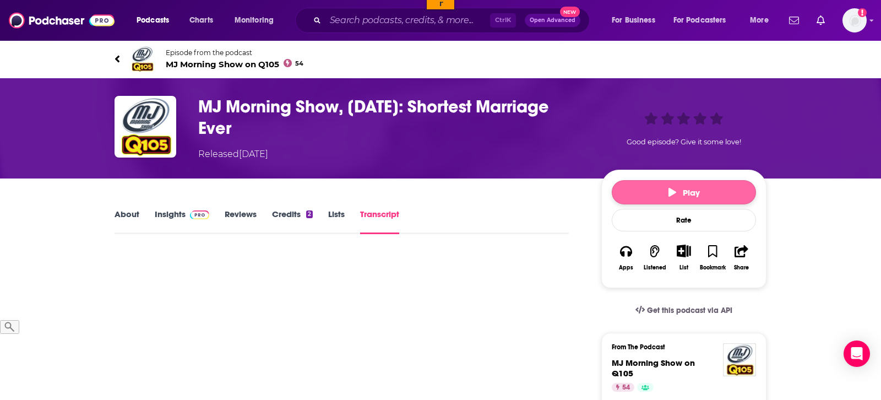
click at [711, 184] on button "Play" at bounding box center [684, 192] width 144 height 24
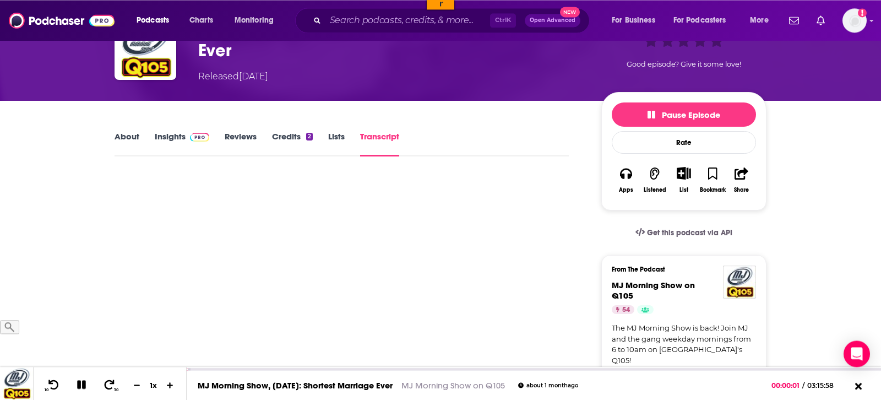
scroll to position [112, 0]
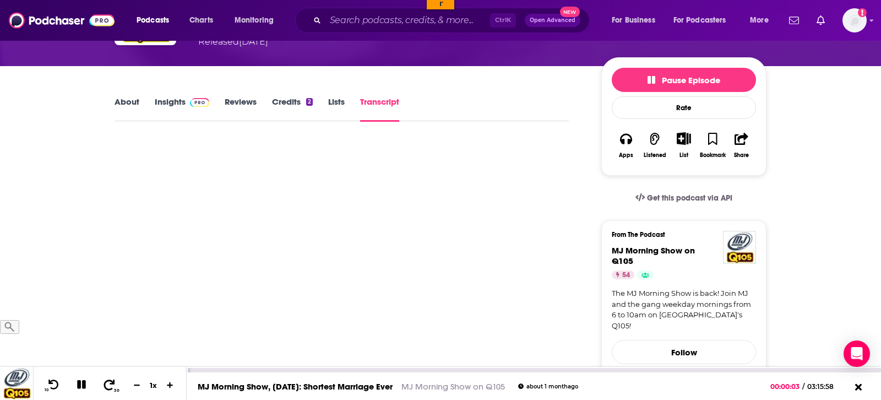
click at [112, 386] on button "30" at bounding box center [110, 384] width 23 height 15
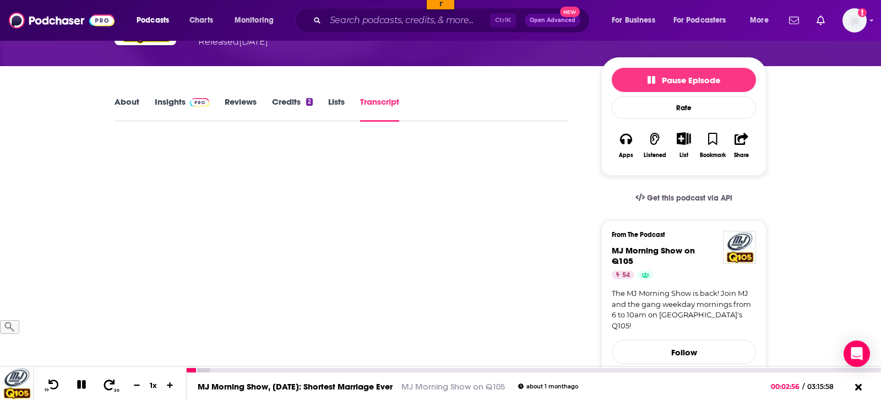
click at [112, 386] on button "30" at bounding box center [110, 384] width 23 height 15
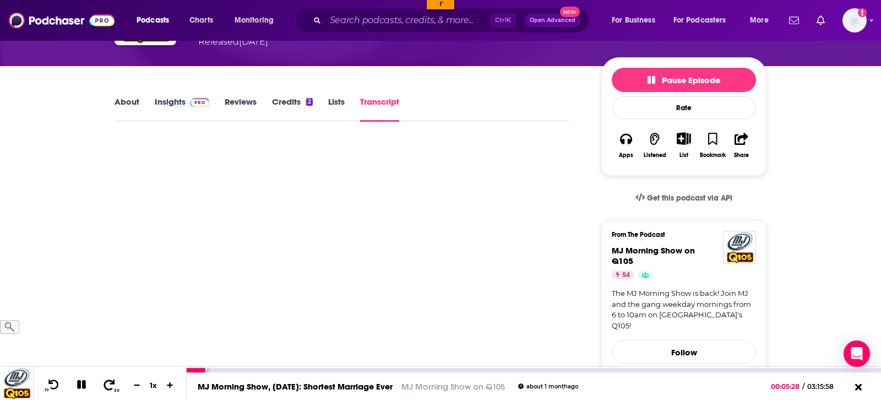
click at [112, 386] on button "30" at bounding box center [110, 384] width 23 height 15
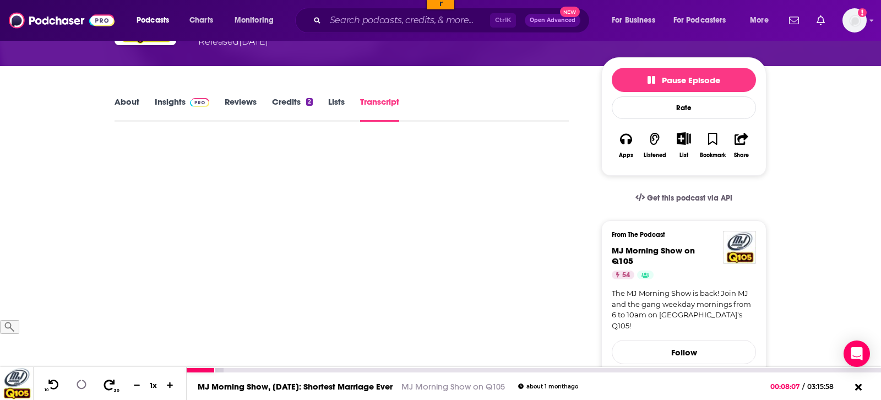
click at [112, 386] on button "30" at bounding box center [110, 384] width 23 height 15
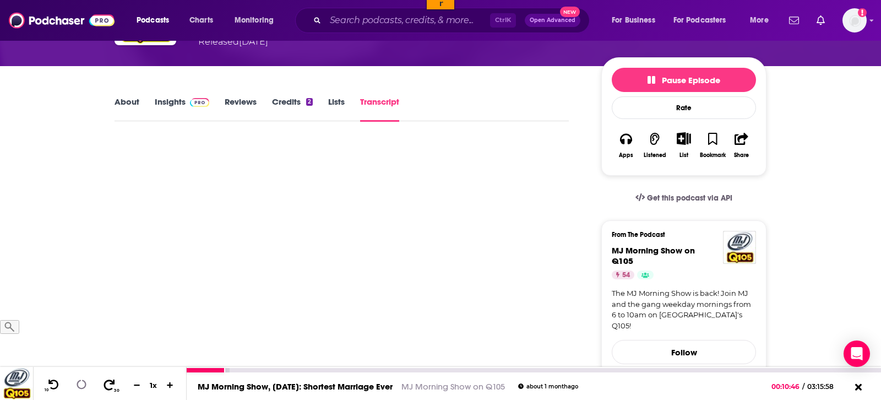
click at [112, 386] on button "30" at bounding box center [110, 384] width 23 height 15
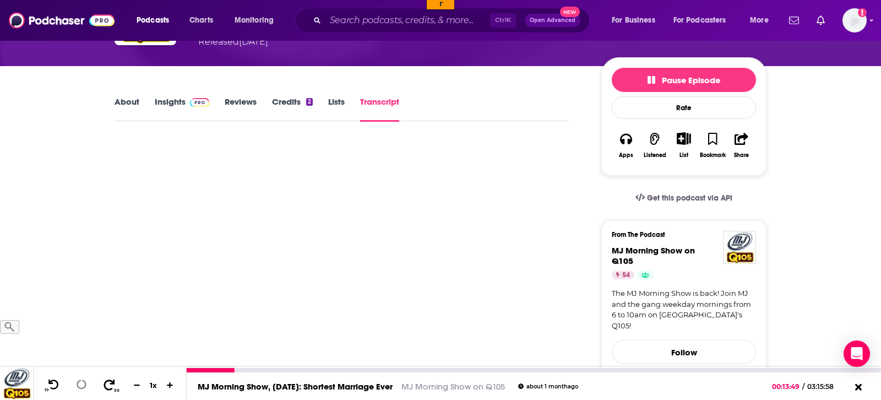
click at [112, 386] on button "30" at bounding box center [110, 384] width 23 height 15
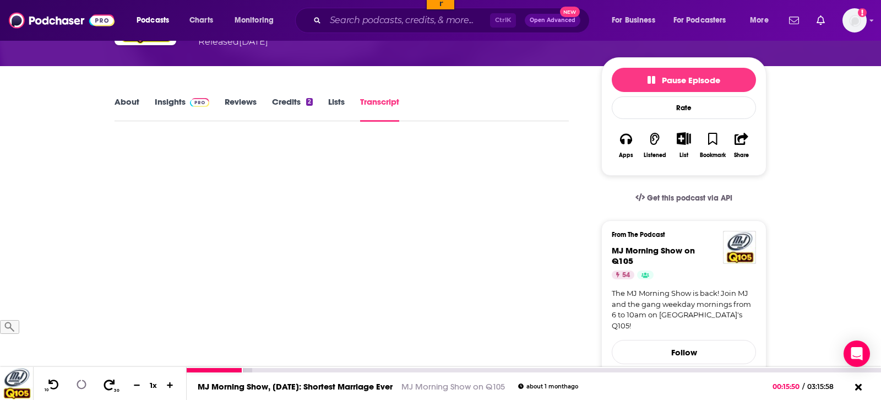
click at [112, 386] on button "30" at bounding box center [110, 384] width 23 height 15
click at [107, 385] on icon at bounding box center [109, 384] width 14 height 11
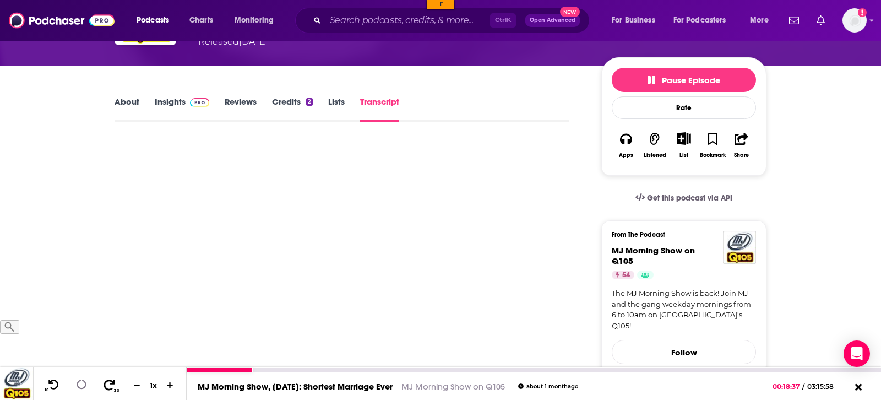
click at [107, 385] on icon at bounding box center [109, 384] width 14 height 11
click at [104, 388] on icon at bounding box center [109, 384] width 14 height 11
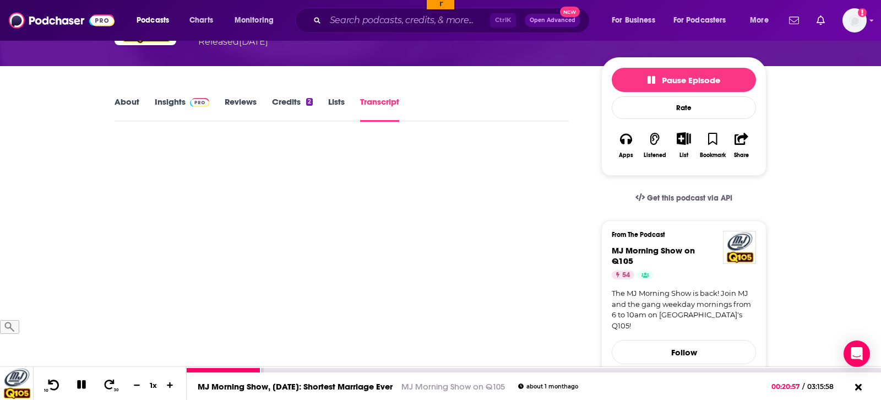
click at [55, 386] on icon at bounding box center [54, 384] width 14 height 11
click at [106, 392] on button "30" at bounding box center [110, 384] width 23 height 15
click at [107, 389] on icon at bounding box center [109, 384] width 11 height 10
click at [106, 391] on span at bounding box center [109, 384] width 14 height 13
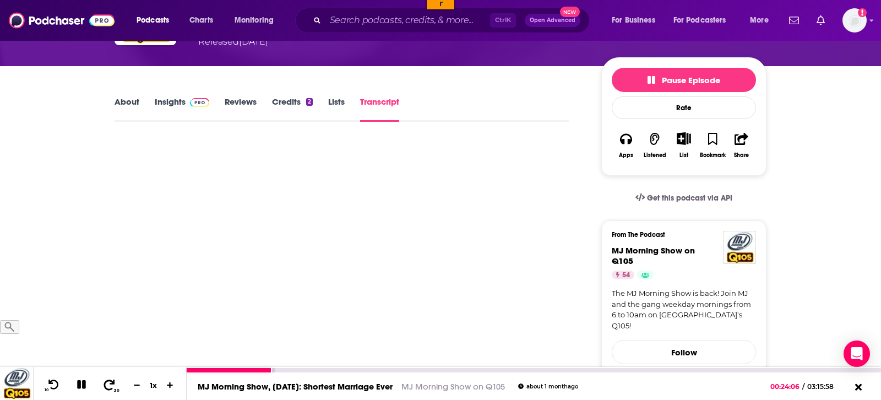
click at [105, 389] on icon at bounding box center [109, 384] width 11 height 10
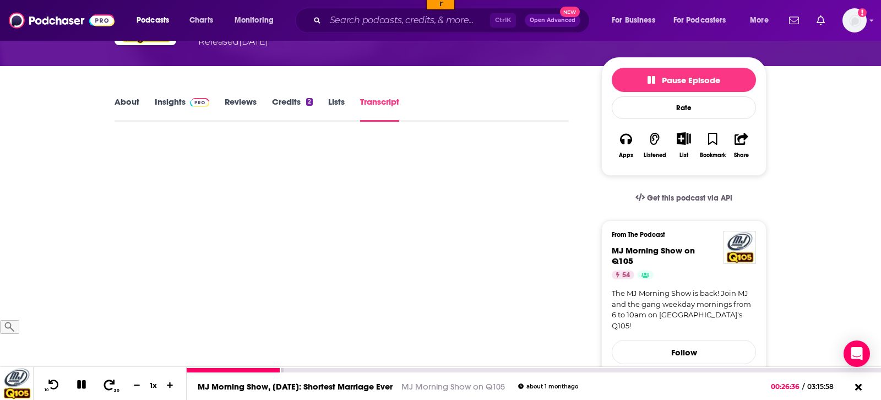
click at [106, 389] on icon at bounding box center [109, 384] width 11 height 10
click at [107, 390] on icon at bounding box center [109, 384] width 14 height 11
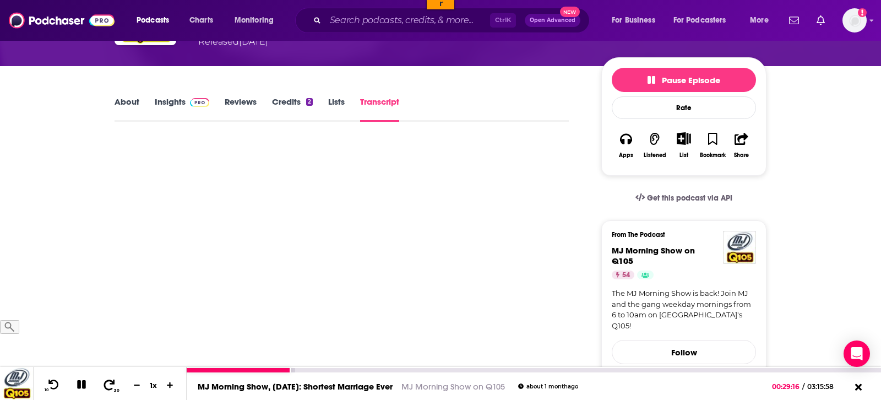
click at [107, 390] on icon at bounding box center [109, 384] width 14 height 11
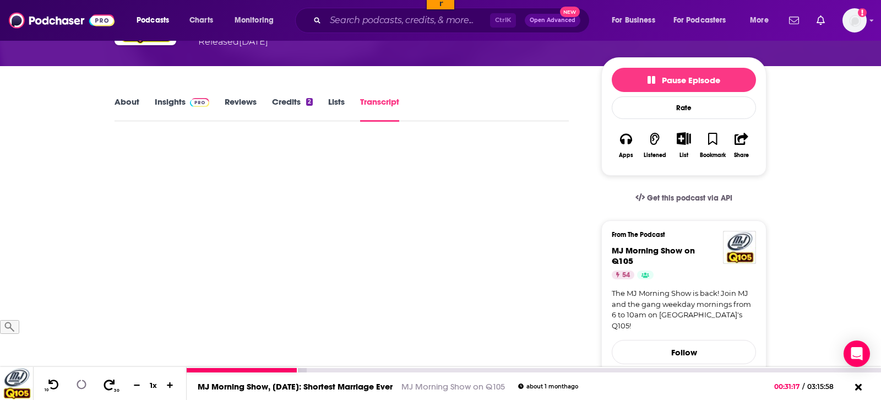
click at [107, 390] on icon at bounding box center [109, 384] width 14 height 11
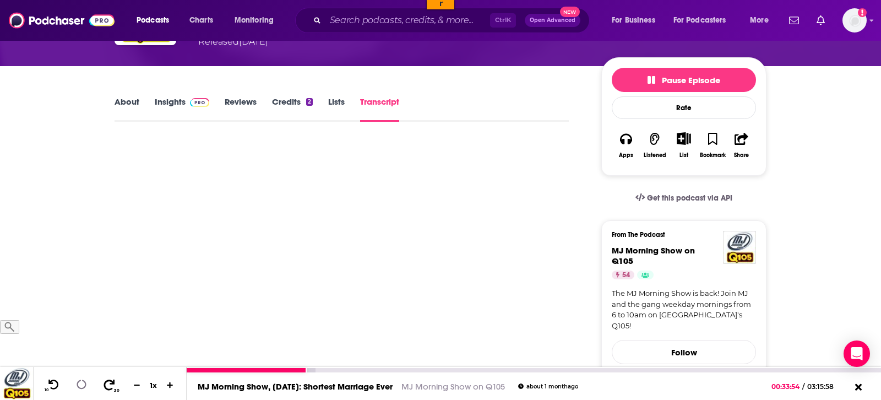
click at [107, 390] on icon at bounding box center [109, 384] width 14 height 11
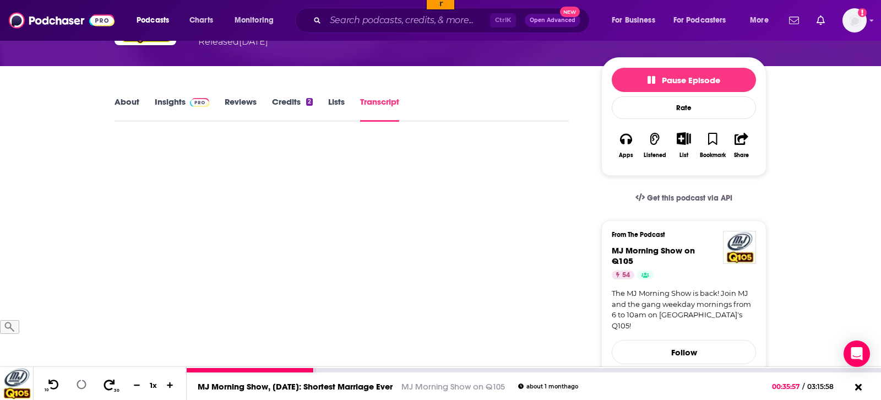
click at [107, 390] on icon at bounding box center [109, 384] width 14 height 11
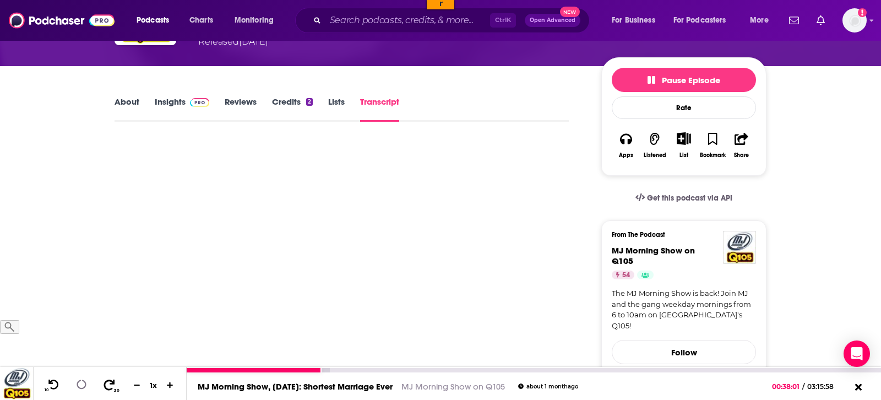
click at [107, 390] on icon at bounding box center [109, 384] width 14 height 11
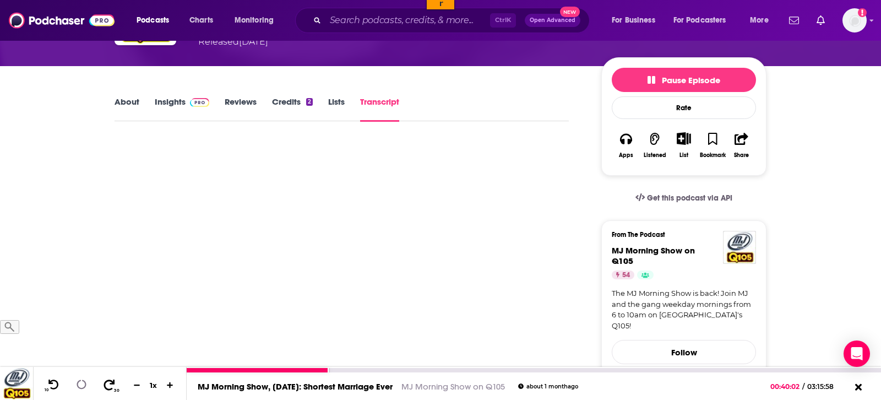
click at [107, 390] on icon at bounding box center [109, 384] width 14 height 11
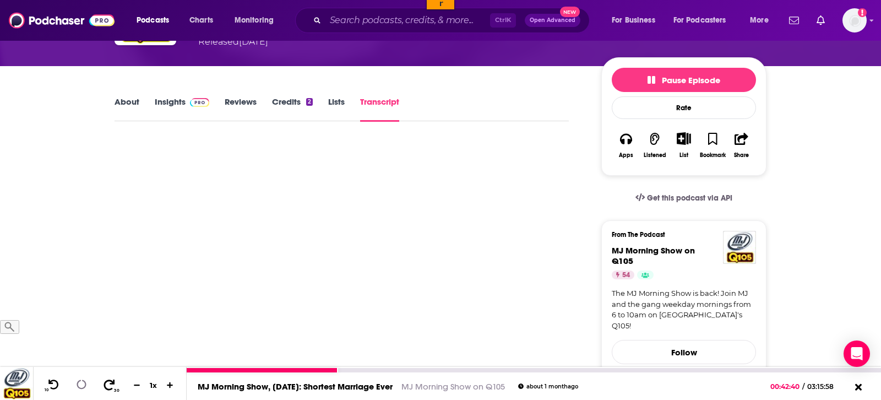
click at [107, 390] on icon at bounding box center [109, 384] width 14 height 11
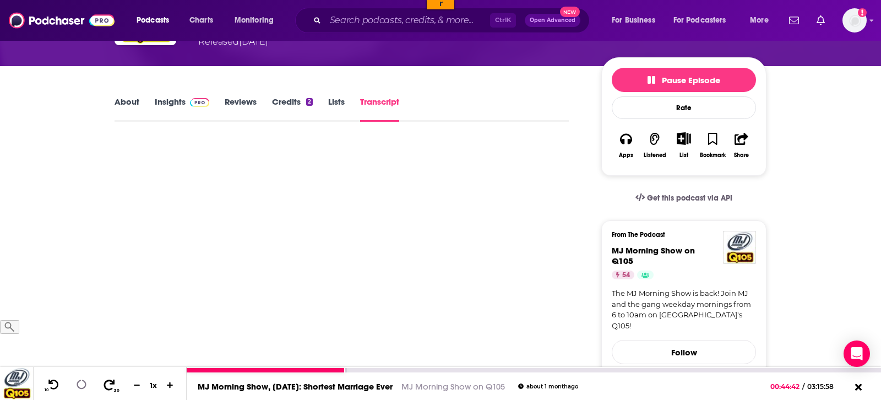
click at [107, 390] on icon at bounding box center [109, 384] width 14 height 11
click at [105, 383] on icon at bounding box center [109, 384] width 14 height 11
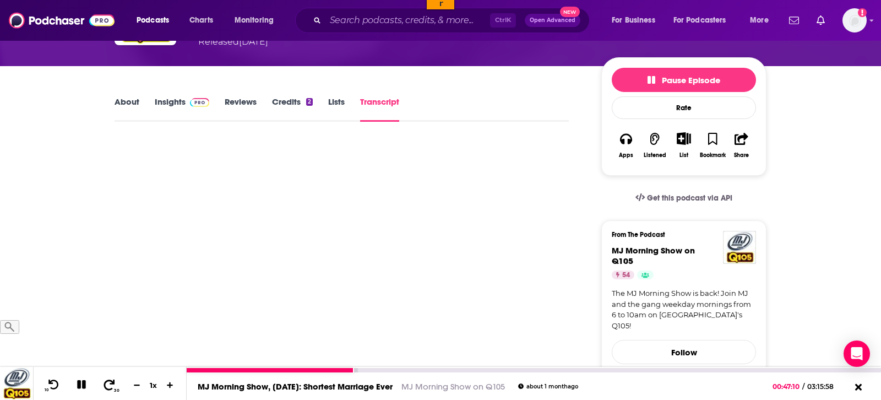
click at [104, 386] on icon at bounding box center [109, 384] width 14 height 11
click at [107, 385] on icon at bounding box center [109, 384] width 14 height 11
click at [105, 386] on icon at bounding box center [109, 384] width 14 height 11
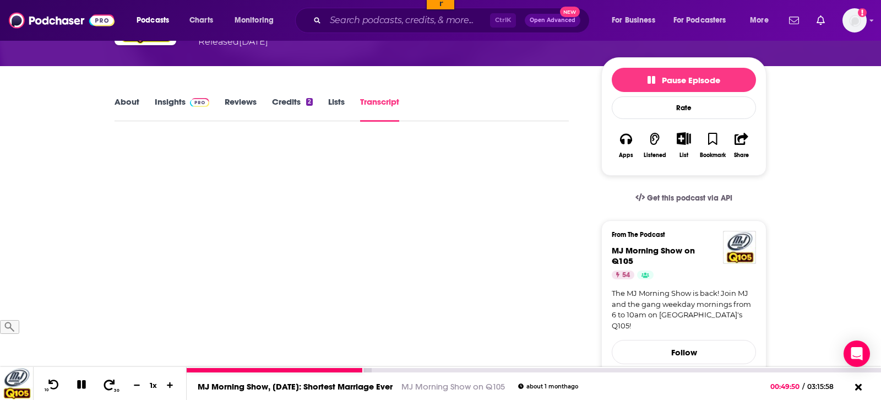
click at [105, 386] on icon at bounding box center [109, 384] width 14 height 11
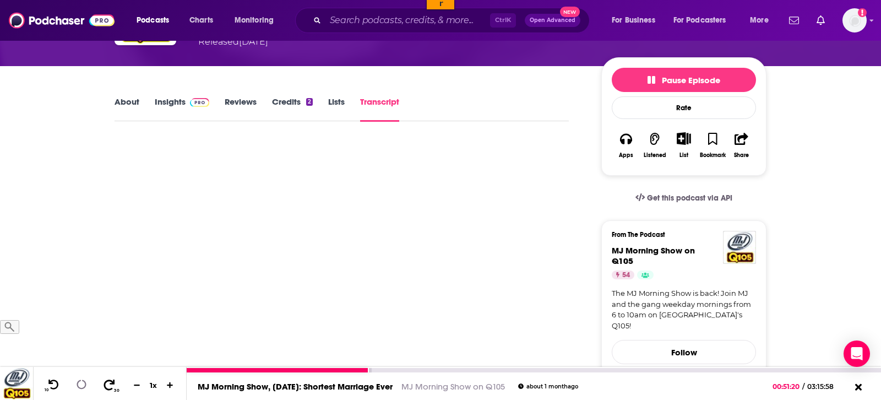
click at [105, 386] on icon at bounding box center [109, 384] width 14 height 11
click at [112, 386] on button "30" at bounding box center [110, 384] width 23 height 15
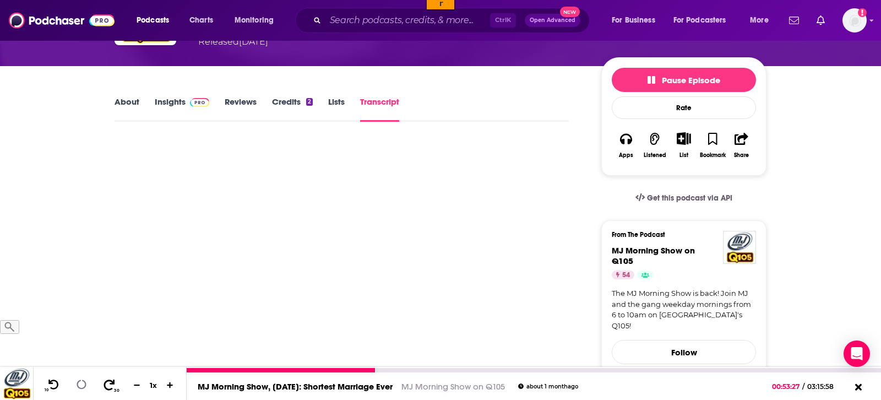
click at [112, 386] on button "30" at bounding box center [110, 384] width 23 height 15
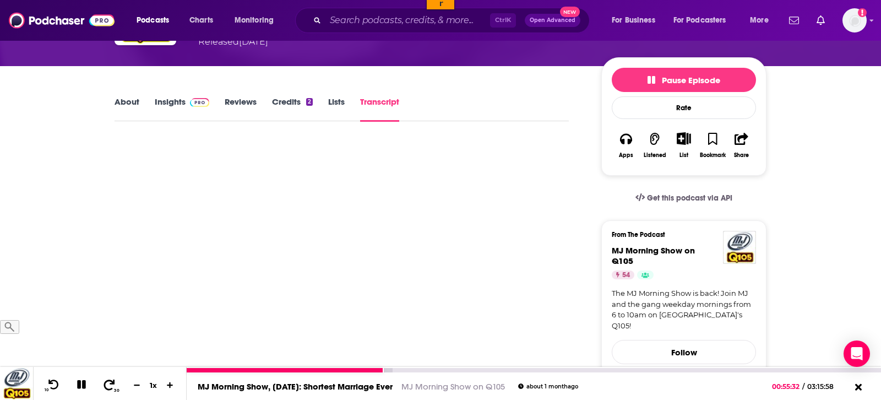
click at [102, 386] on icon at bounding box center [109, 384] width 14 height 11
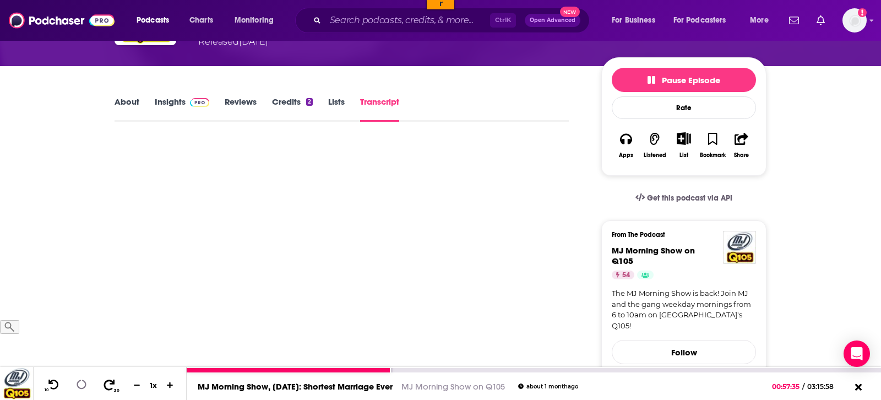
click at [102, 386] on icon at bounding box center [109, 384] width 14 height 11
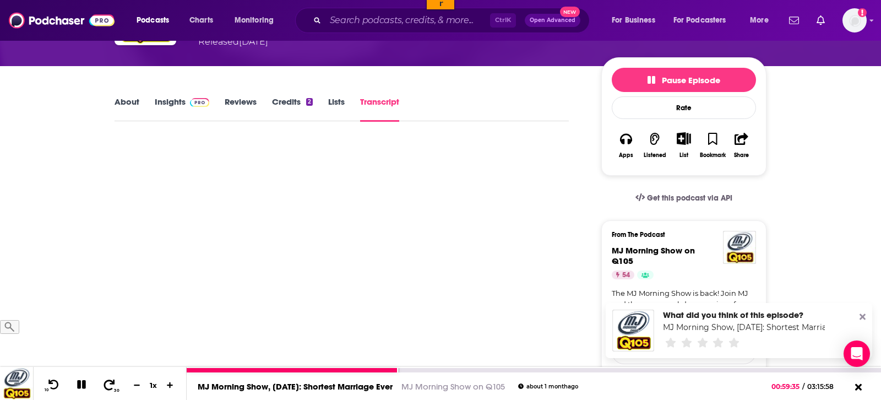
click at [102, 386] on icon at bounding box center [109, 384] width 14 height 11
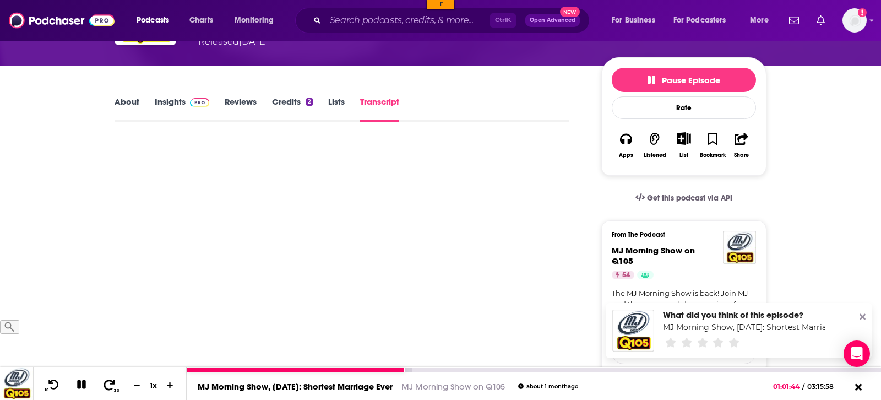
click at [102, 386] on icon at bounding box center [109, 384] width 14 height 11
click at [102, 387] on icon at bounding box center [109, 384] width 14 height 11
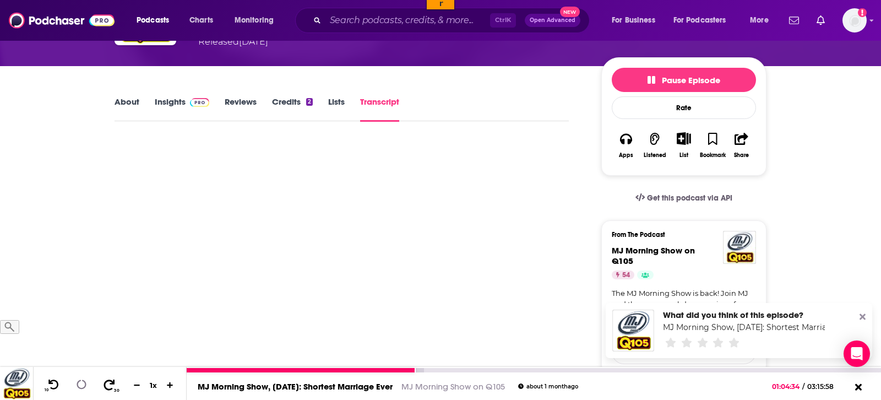
click at [102, 387] on icon at bounding box center [109, 384] width 14 height 11
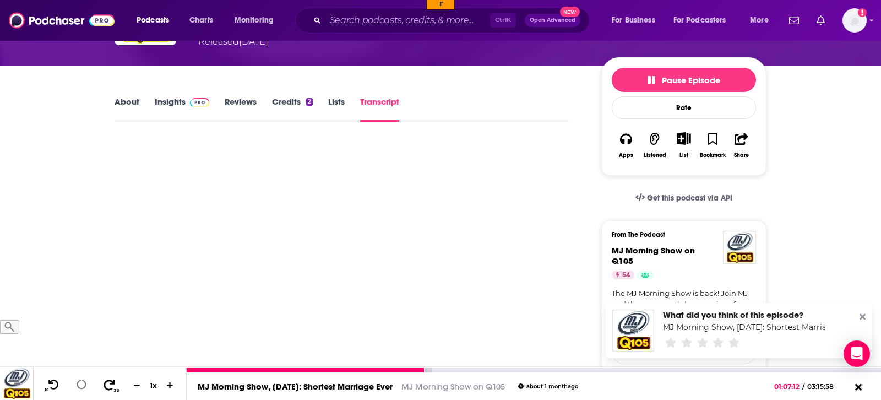
click at [102, 387] on icon at bounding box center [109, 384] width 14 height 11
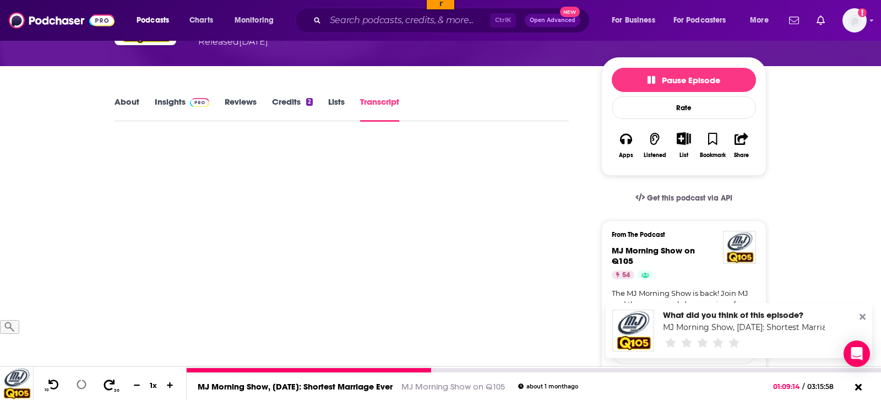
click at [102, 387] on icon at bounding box center [109, 384] width 14 height 11
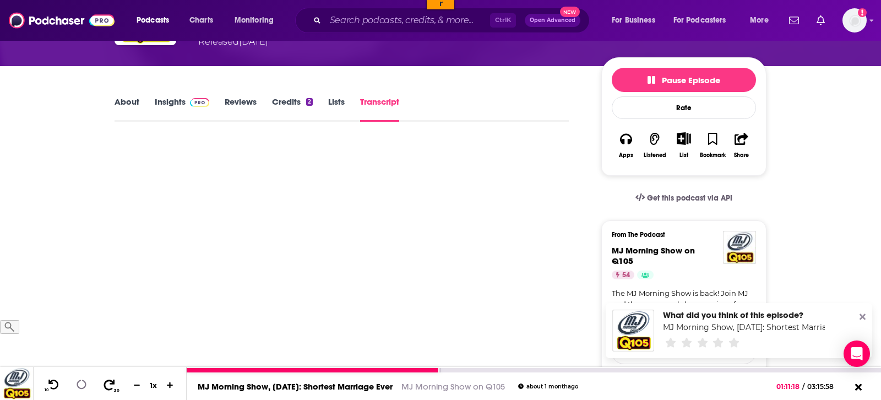
click at [102, 387] on icon at bounding box center [109, 384] width 14 height 11
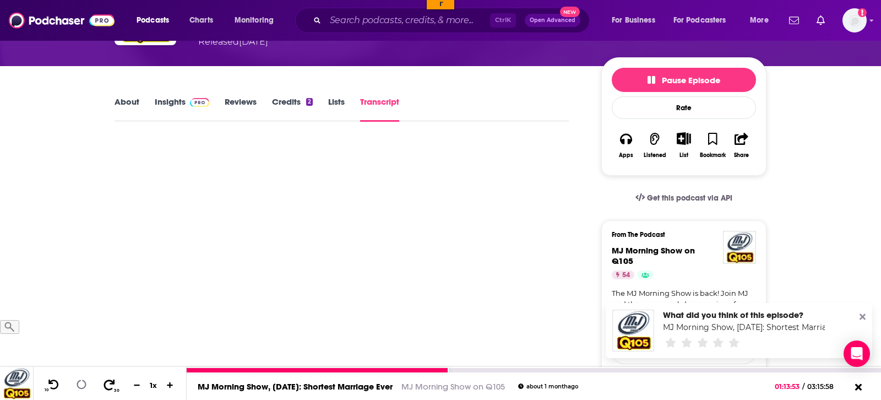
click at [102, 387] on icon at bounding box center [109, 384] width 14 height 11
click at [104, 388] on icon at bounding box center [109, 384] width 11 height 10
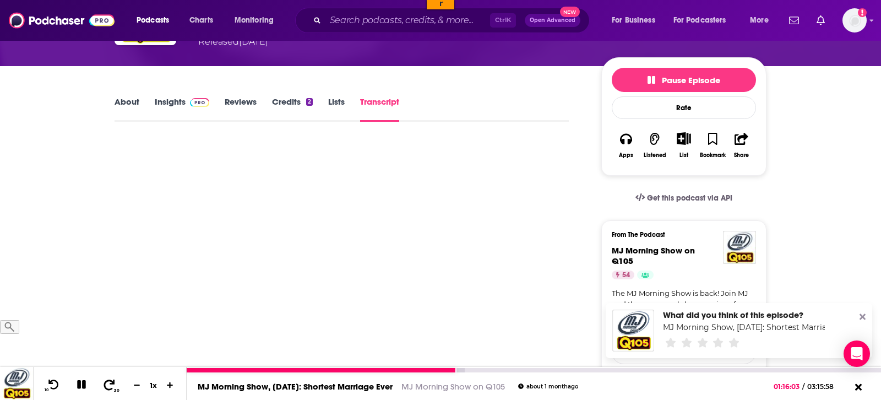
click at [102, 389] on icon at bounding box center [109, 384] width 14 height 11
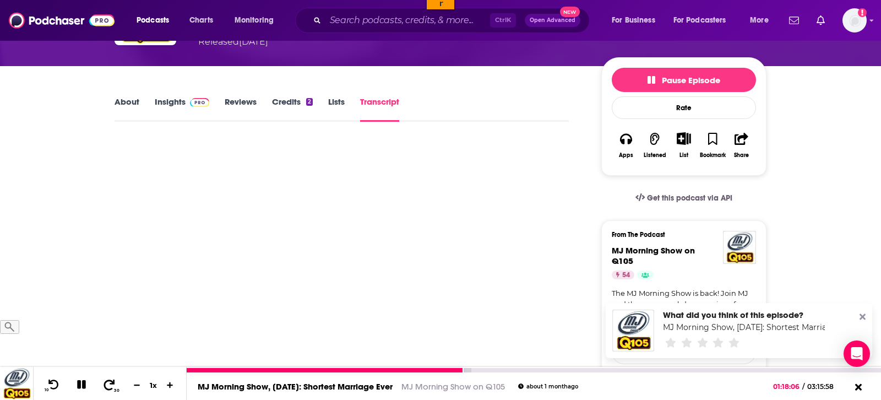
click at [102, 389] on icon at bounding box center [109, 384] width 14 height 11
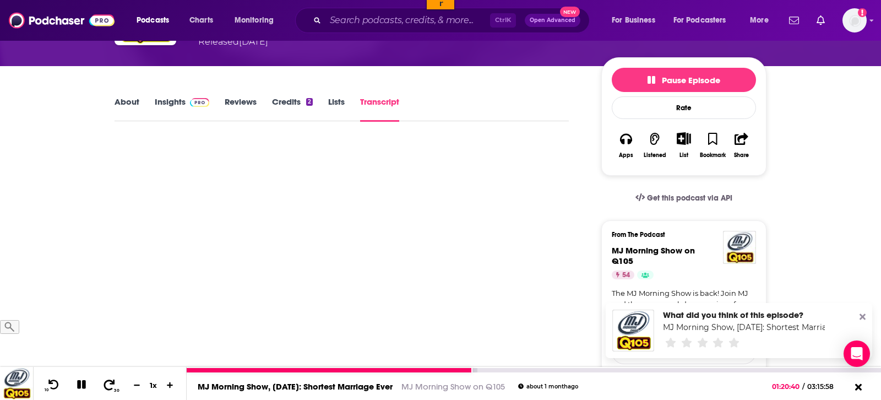
click at [104, 388] on icon at bounding box center [109, 384] width 11 height 10
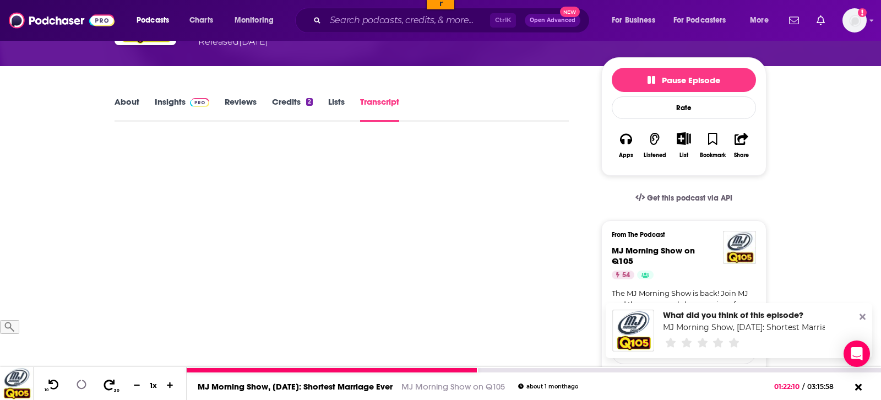
click at [104, 388] on icon at bounding box center [109, 384] width 11 height 10
click at [105, 385] on icon at bounding box center [109, 384] width 14 height 11
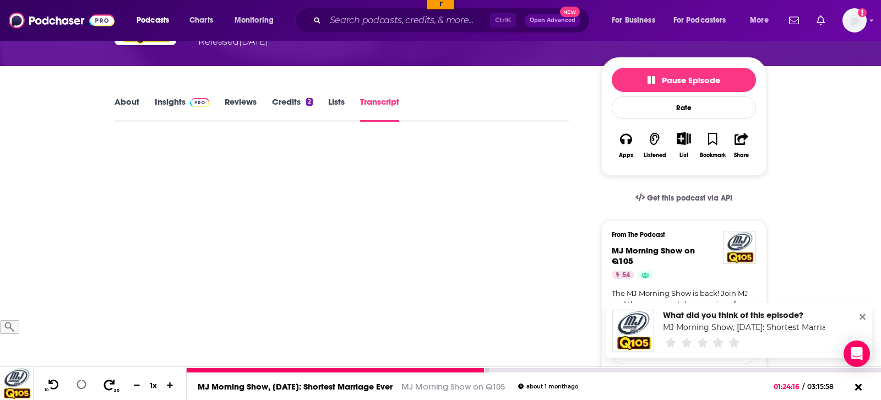
click at [105, 385] on icon at bounding box center [109, 384] width 14 height 11
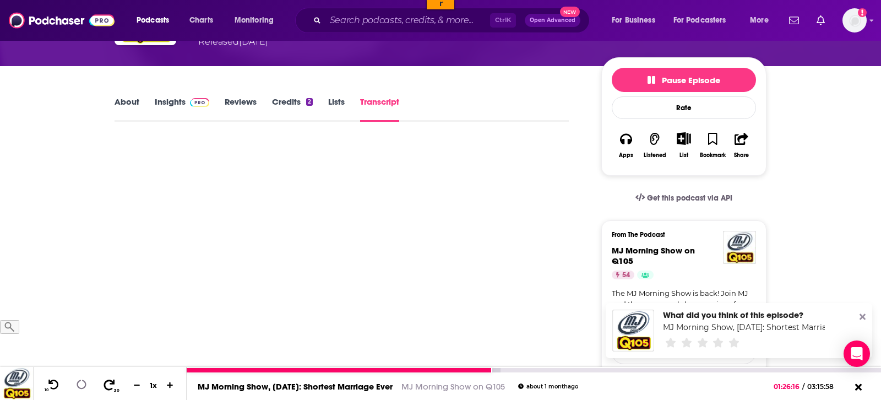
click at [105, 385] on icon at bounding box center [109, 384] width 14 height 11
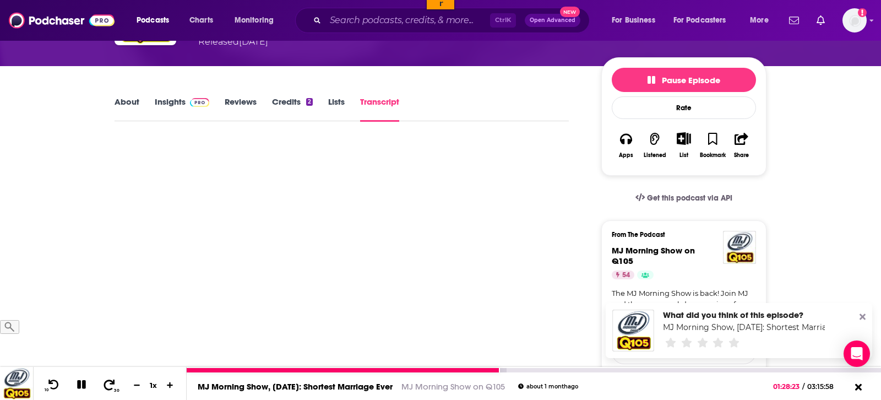
click at [109, 387] on icon at bounding box center [109, 384] width 14 height 11
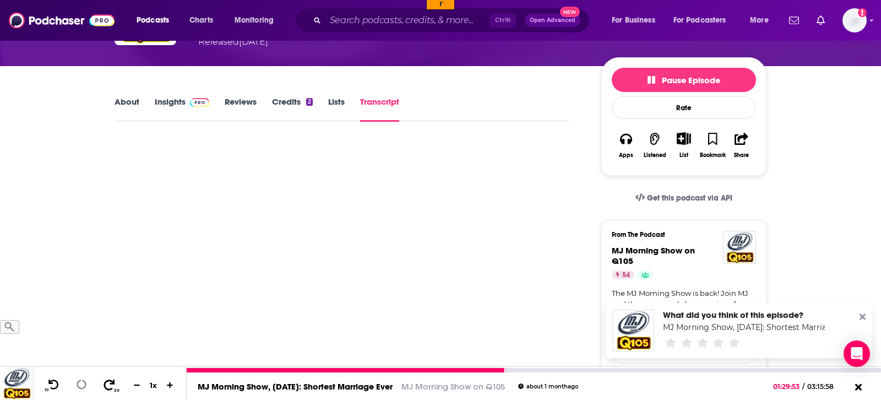
click at [109, 387] on icon at bounding box center [109, 384] width 14 height 11
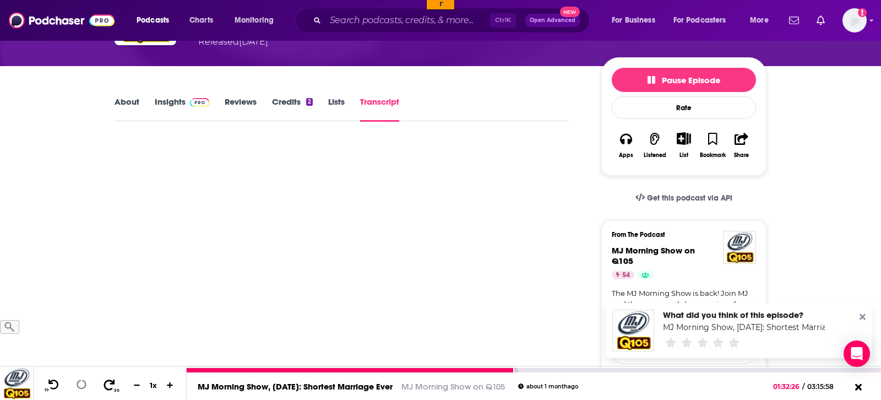
click at [109, 387] on icon at bounding box center [109, 384] width 14 height 11
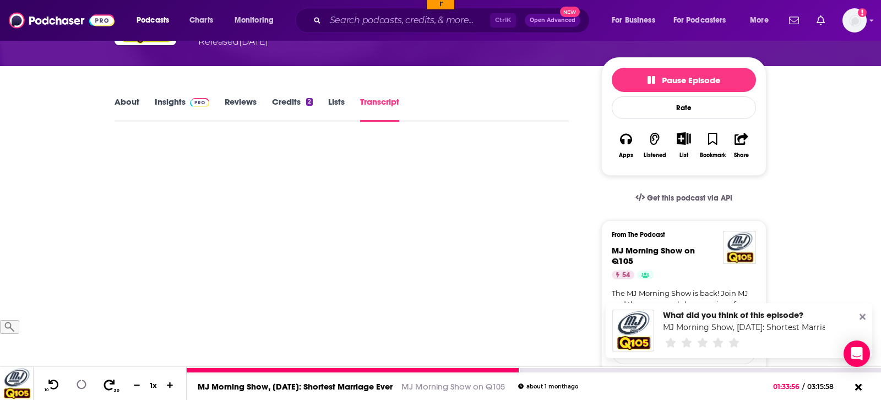
click at [109, 387] on icon at bounding box center [109, 384] width 14 height 11
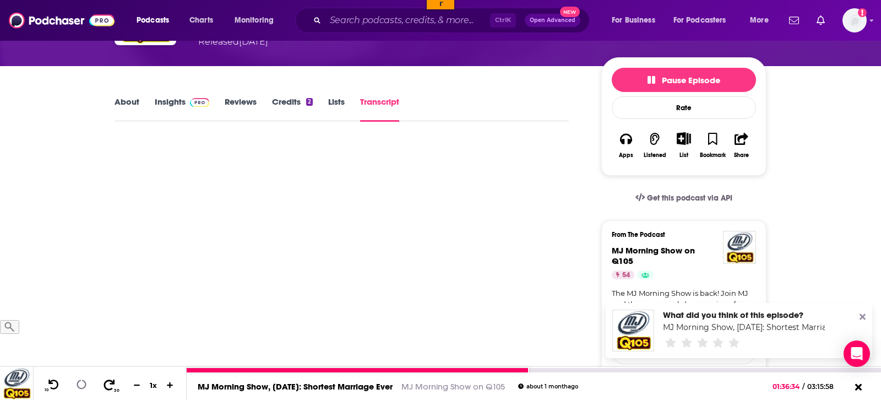
click at [109, 387] on icon at bounding box center [109, 384] width 14 height 11
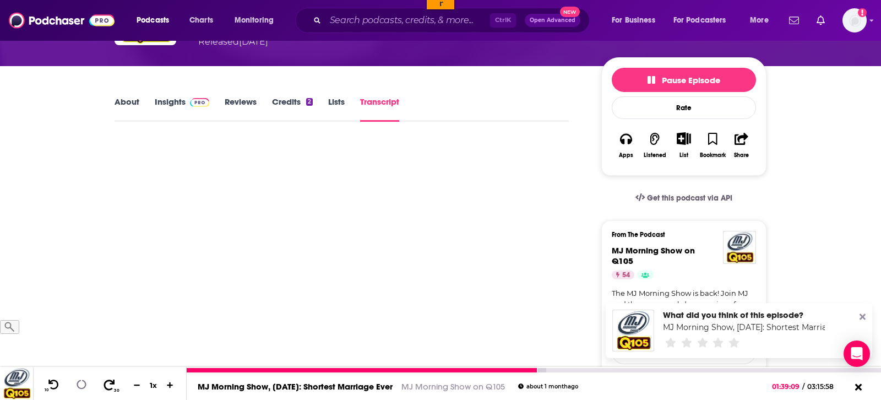
click at [109, 387] on icon at bounding box center [109, 384] width 14 height 11
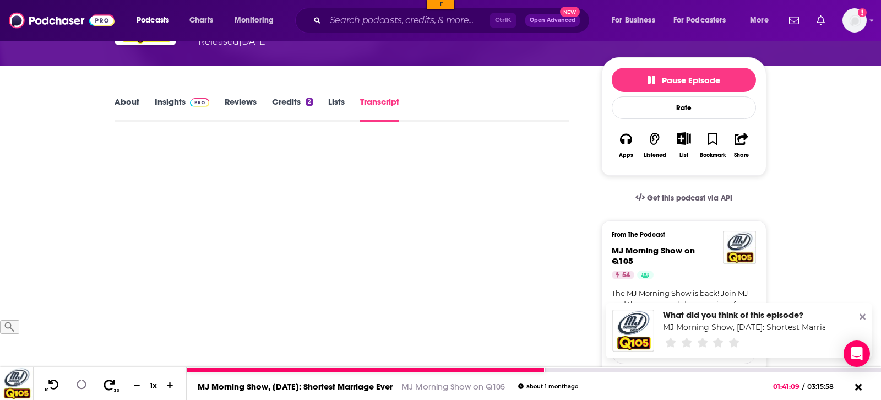
click at [109, 387] on icon at bounding box center [109, 384] width 14 height 11
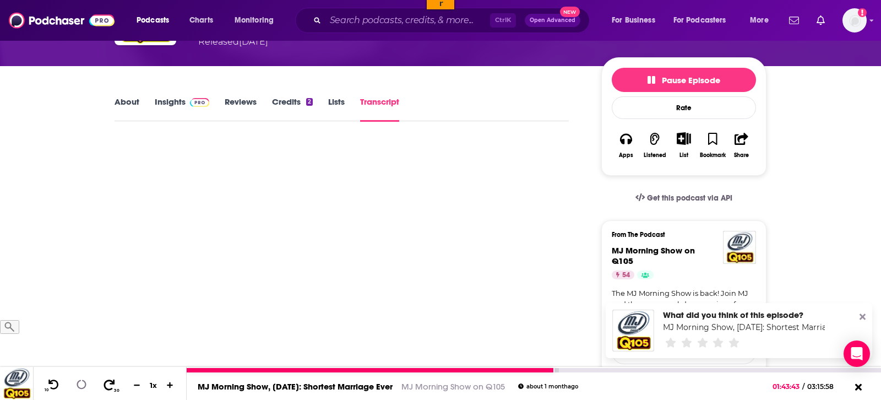
click at [109, 387] on icon at bounding box center [109, 384] width 14 height 11
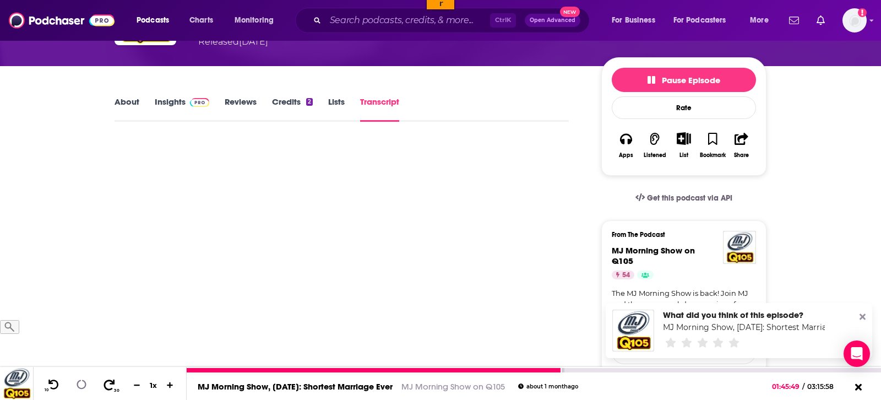
click at [109, 387] on icon at bounding box center [109, 384] width 14 height 11
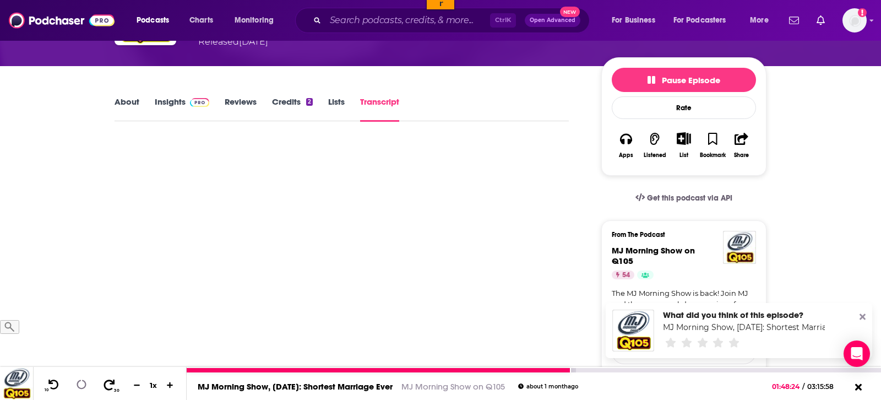
click at [109, 387] on icon at bounding box center [109, 384] width 14 height 11
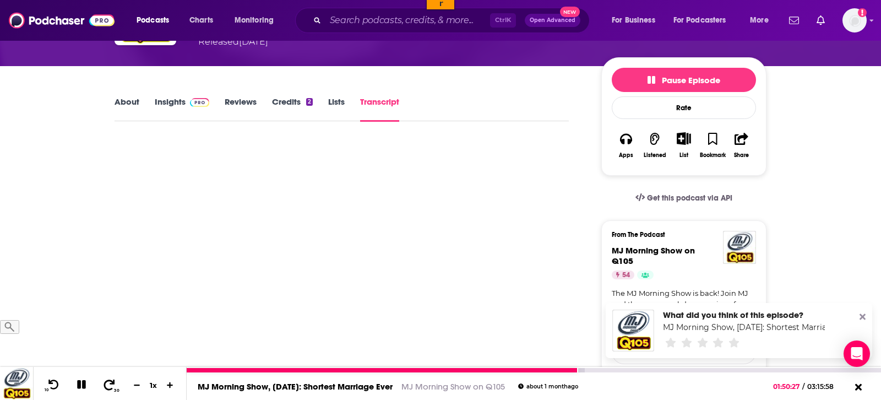
click at [109, 387] on icon at bounding box center [109, 384] width 14 height 11
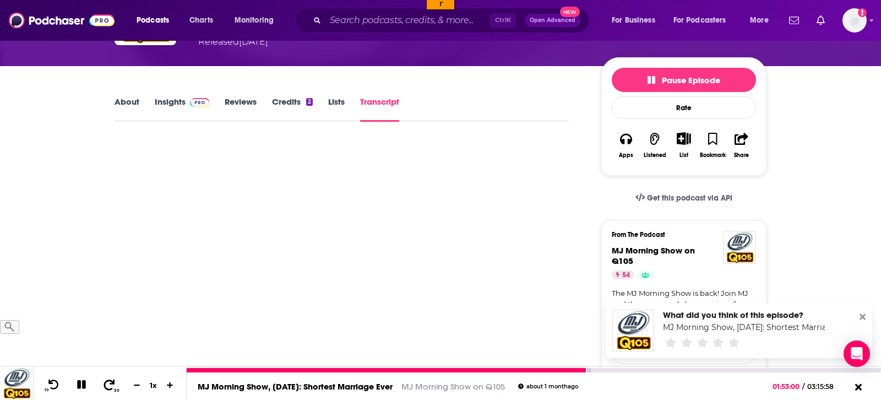
click at [109, 387] on icon at bounding box center [109, 384] width 14 height 11
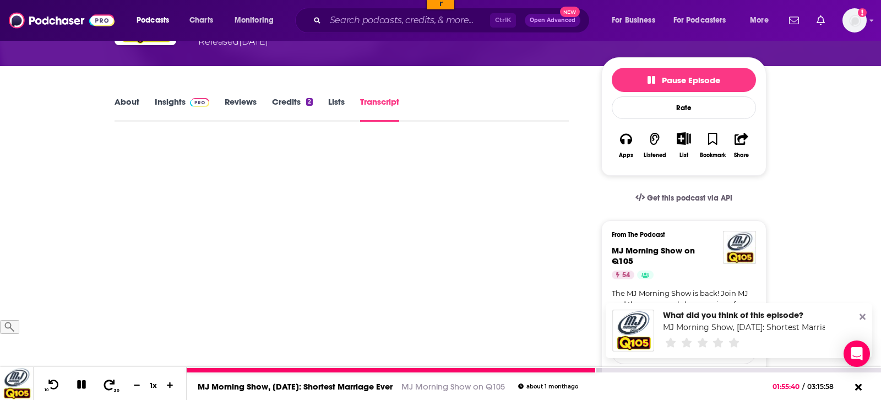
click at [109, 387] on icon at bounding box center [109, 384] width 14 height 11
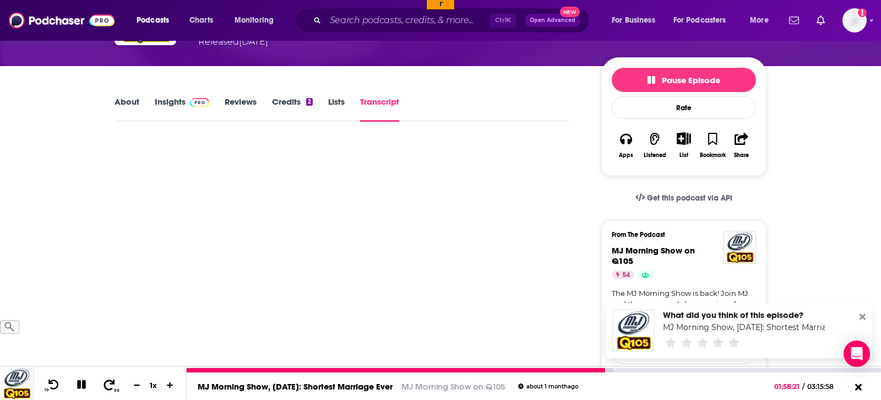
click at [109, 387] on icon at bounding box center [109, 384] width 14 height 11
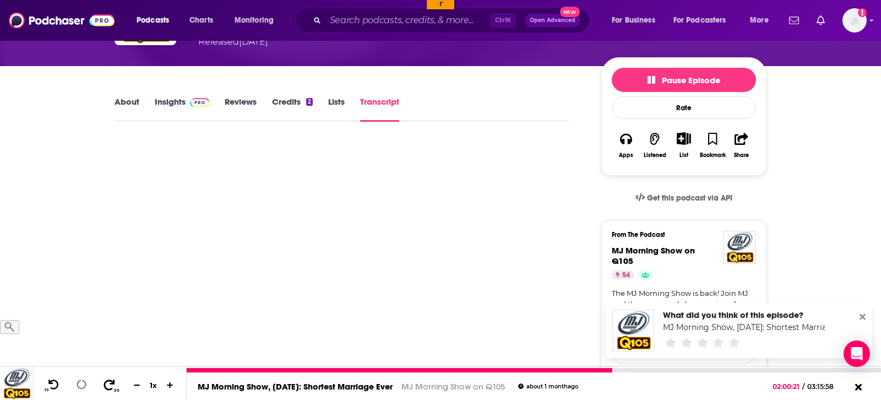
click at [109, 387] on icon at bounding box center [109, 384] width 14 height 11
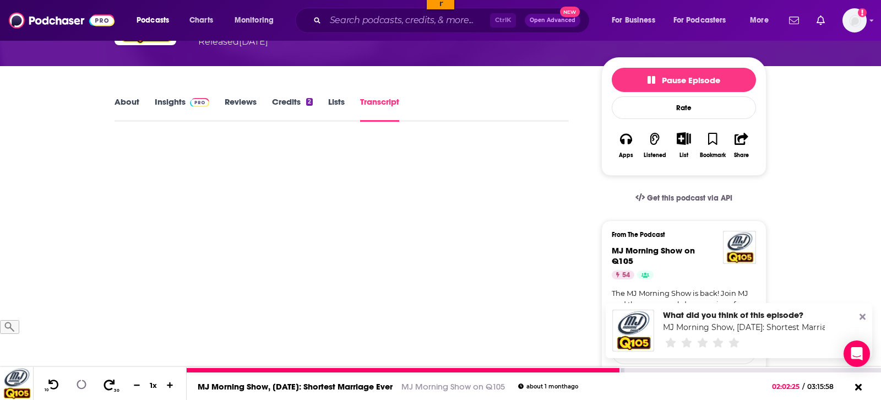
click at [109, 387] on icon at bounding box center [109, 384] width 14 height 11
click at [105, 389] on icon at bounding box center [109, 384] width 11 height 10
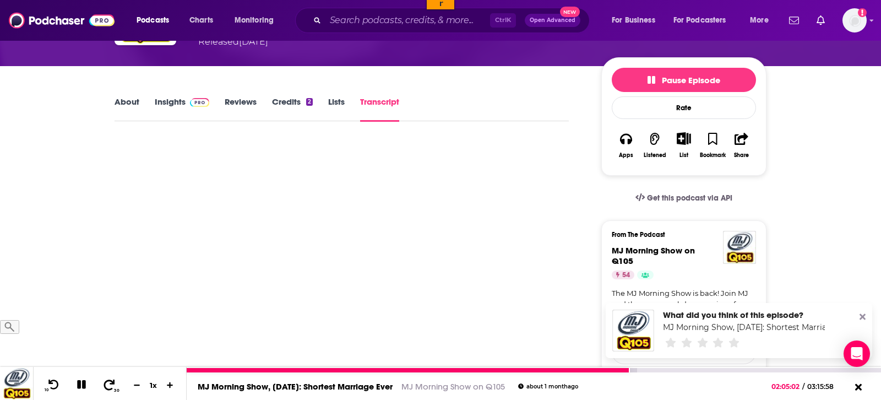
click at [104, 383] on icon at bounding box center [109, 384] width 14 height 11
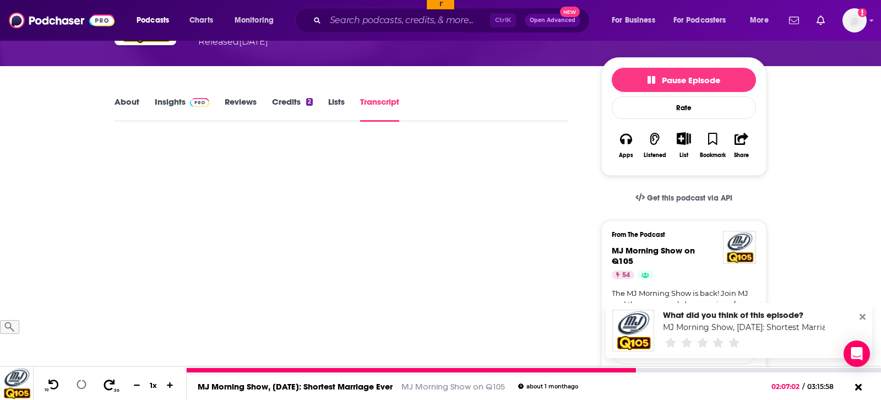
click at [104, 383] on icon at bounding box center [109, 384] width 14 height 11
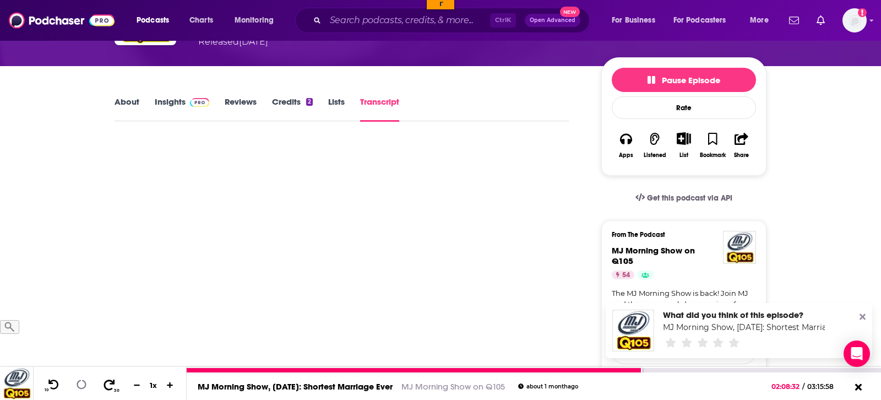
click at [104, 383] on icon at bounding box center [109, 384] width 14 height 11
click at [102, 383] on icon at bounding box center [109, 384] width 14 height 11
click at [102, 387] on icon at bounding box center [109, 384] width 14 height 11
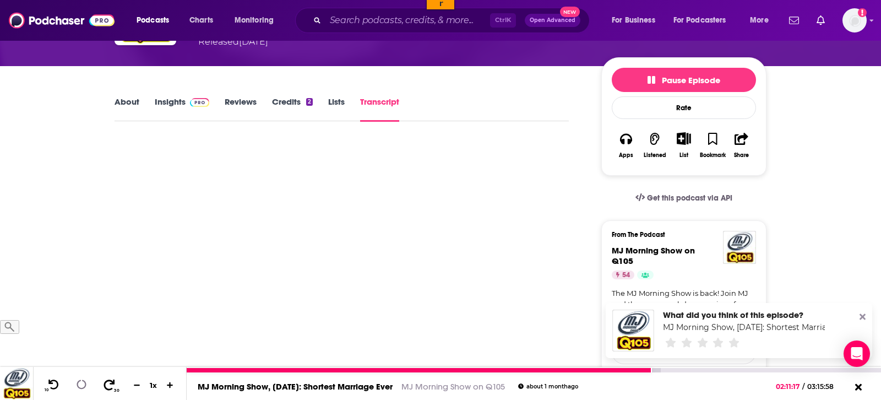
click at [102, 387] on icon at bounding box center [109, 384] width 14 height 11
click at [104, 384] on icon at bounding box center [109, 384] width 14 height 11
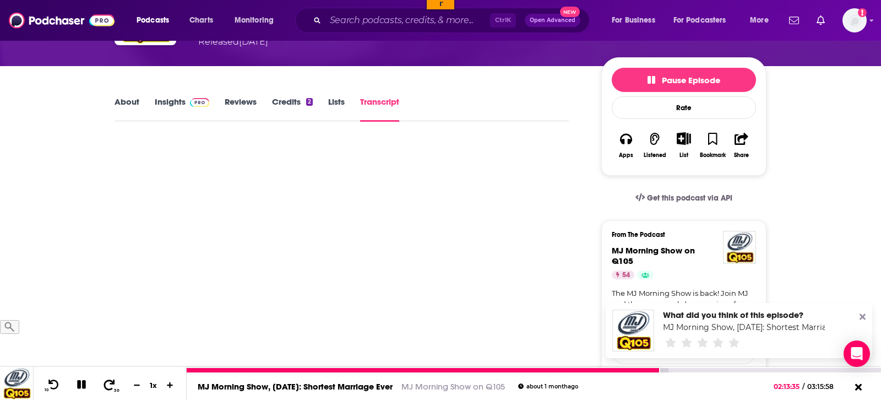
click at [104, 384] on icon at bounding box center [109, 384] width 14 height 11
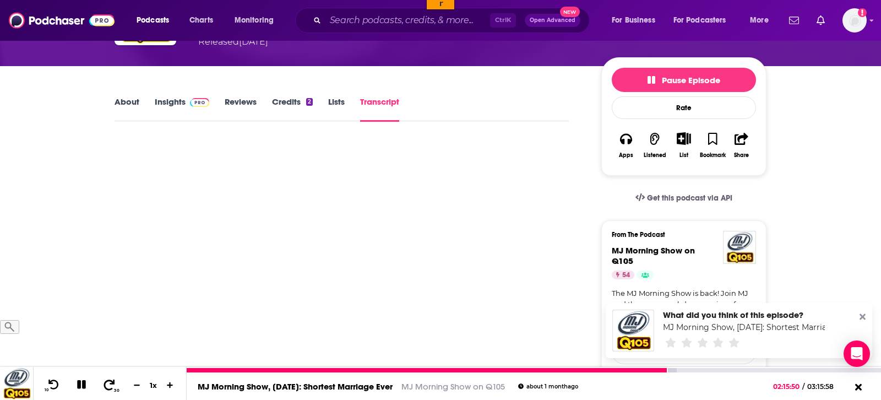
click at [104, 384] on icon at bounding box center [109, 384] width 14 height 11
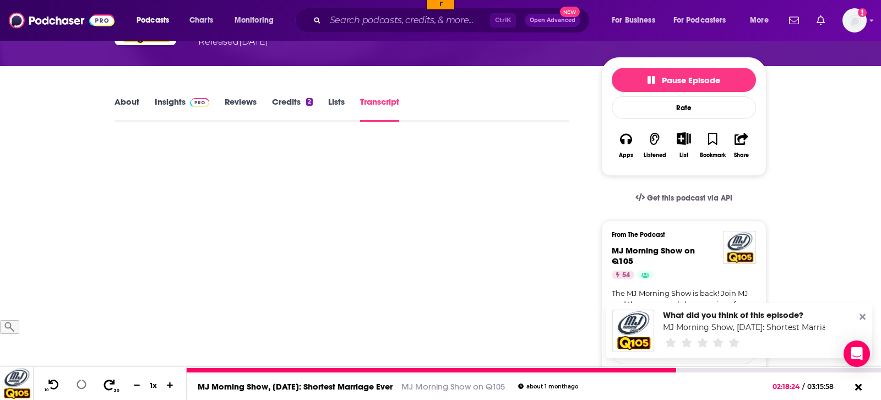
click at [104, 384] on icon at bounding box center [109, 384] width 14 height 11
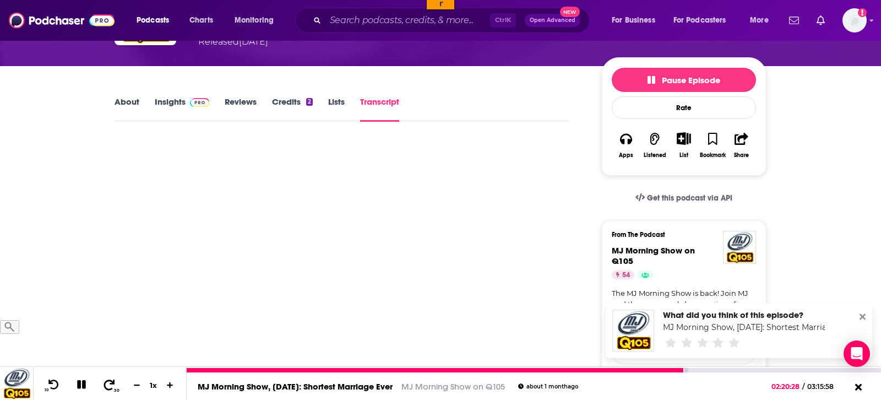
click at [104, 384] on icon at bounding box center [109, 384] width 14 height 11
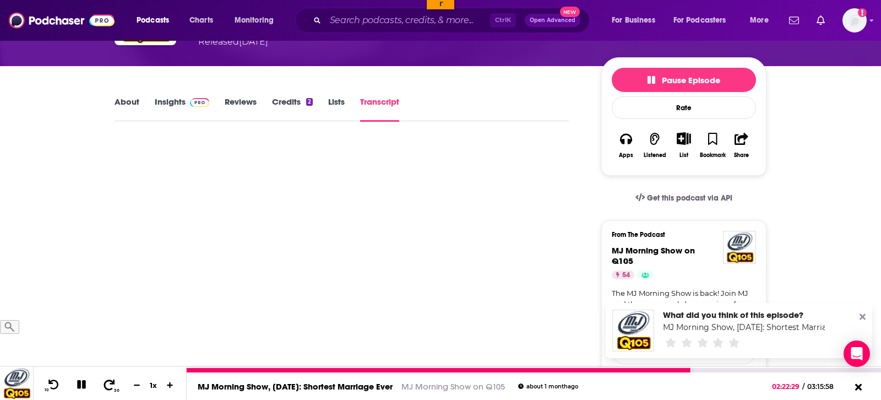
click at [104, 384] on icon at bounding box center [109, 384] width 14 height 11
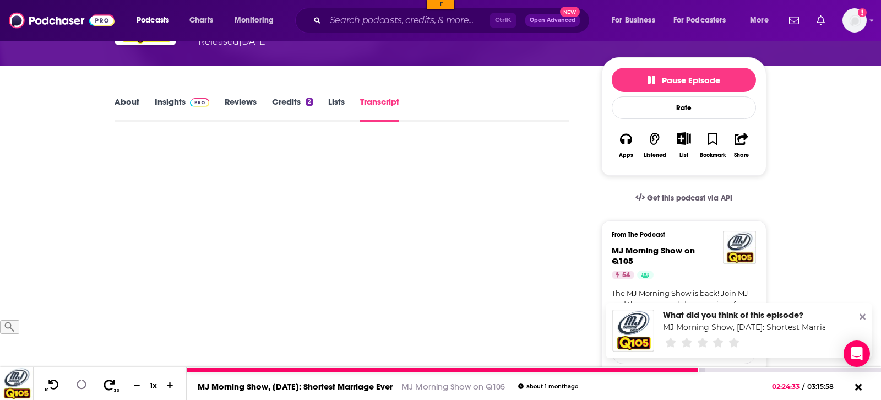
click at [104, 384] on icon at bounding box center [109, 384] width 14 height 11
click at [105, 384] on icon at bounding box center [109, 384] width 14 height 11
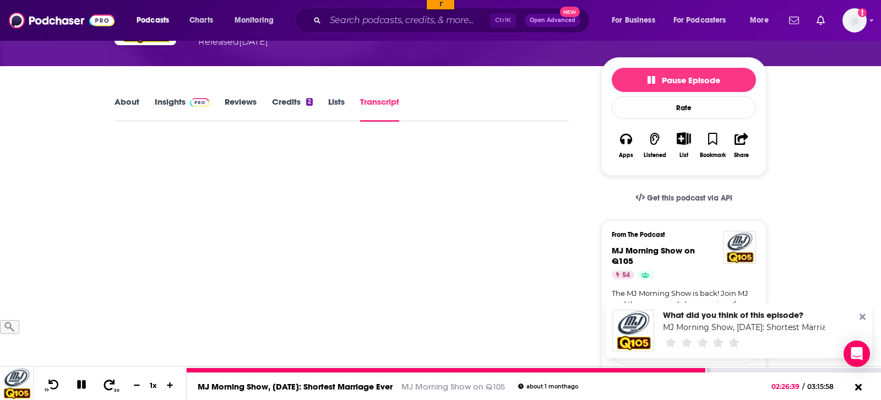
click at [105, 384] on icon at bounding box center [109, 384] width 14 height 11
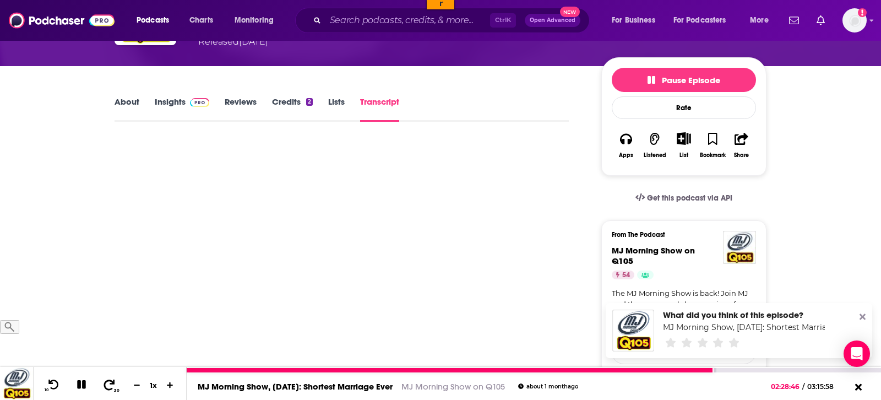
click at [105, 384] on icon at bounding box center [109, 384] width 14 height 11
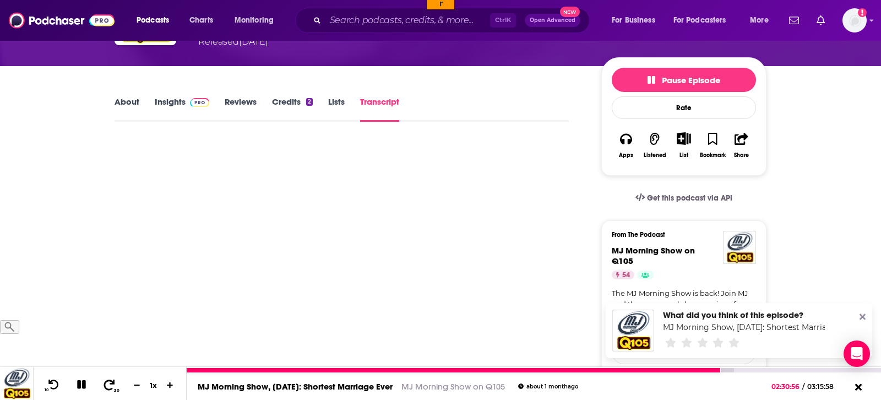
click at [105, 384] on icon at bounding box center [109, 384] width 14 height 11
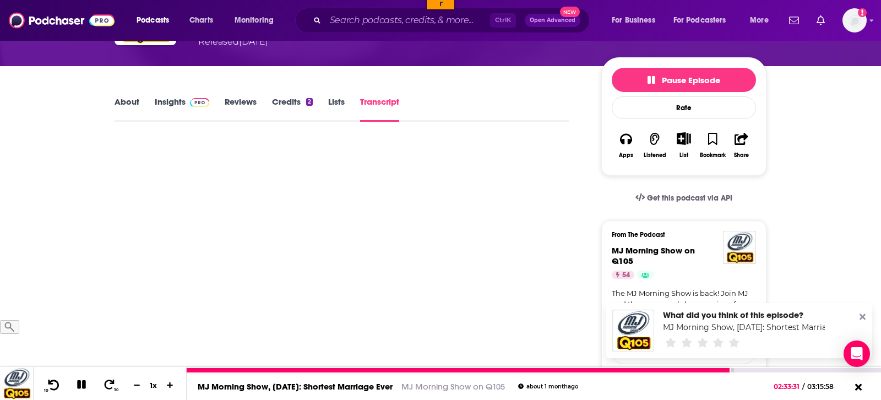
click at [53, 386] on icon at bounding box center [54, 384] width 14 height 11
click at [53, 383] on icon at bounding box center [54, 384] width 14 height 11
click at [53, 371] on div "10 30 1 x" at bounding box center [110, 383] width 154 height 33
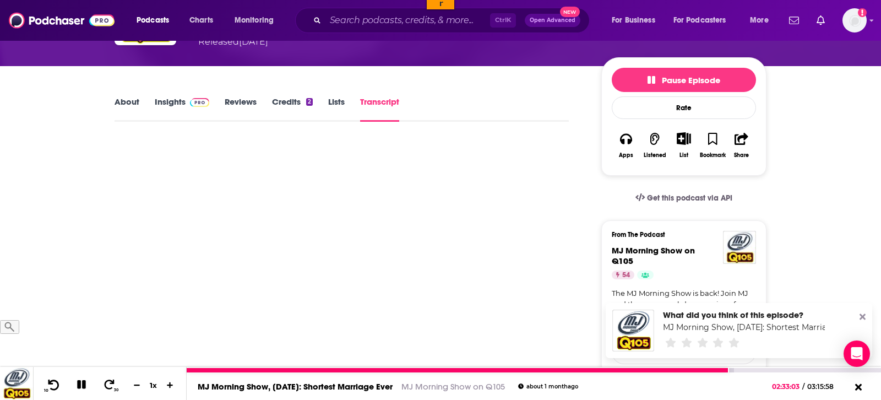
click at [54, 385] on icon at bounding box center [54, 384] width 14 height 11
click at [79, 386] on icon at bounding box center [81, 385] width 15 height 16
click at [77, 386] on icon at bounding box center [81, 384] width 9 height 11
click at [50, 385] on icon at bounding box center [54, 384] width 14 height 11
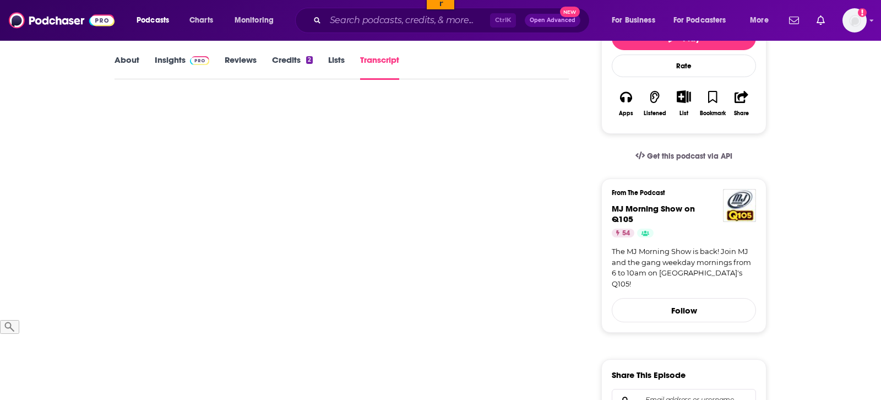
scroll to position [112, 0]
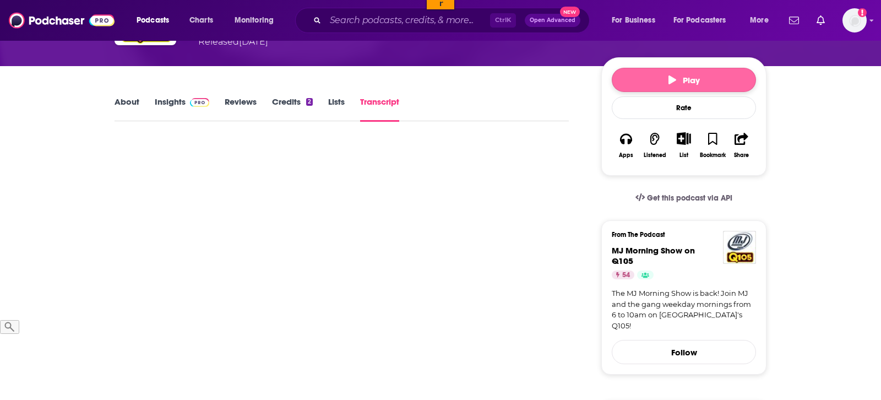
click at [680, 86] on button "Play" at bounding box center [684, 80] width 144 height 24
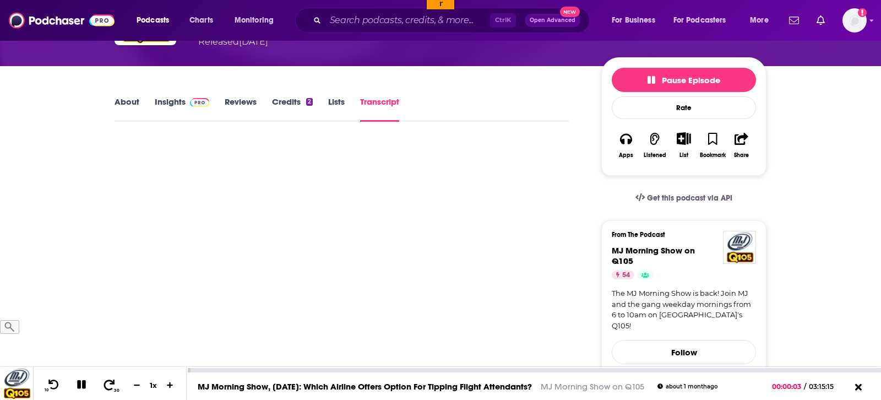
click at [105, 388] on icon at bounding box center [109, 384] width 14 height 11
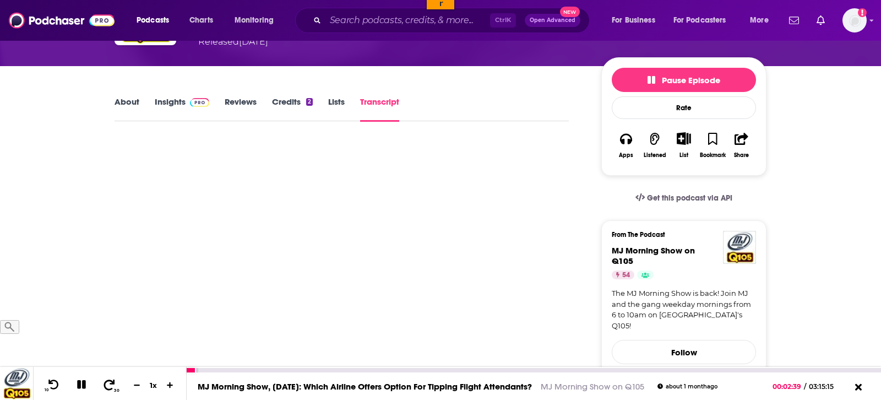
click at [105, 388] on icon at bounding box center [109, 384] width 14 height 11
click at [106, 388] on icon at bounding box center [109, 384] width 14 height 11
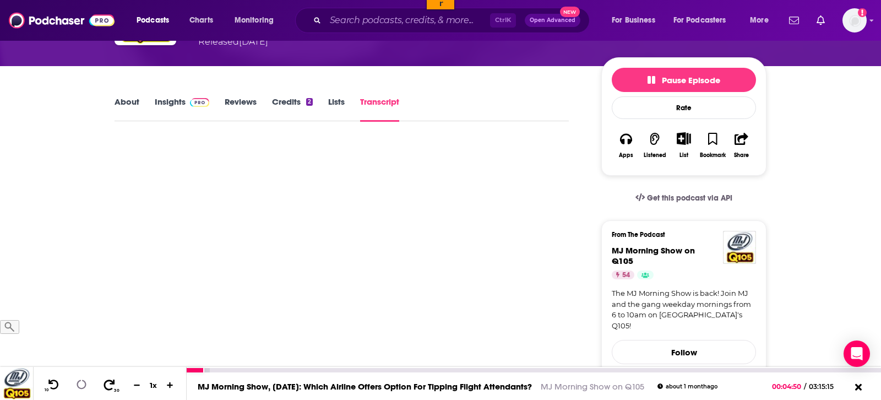
click at [106, 388] on icon at bounding box center [109, 384] width 11 height 10
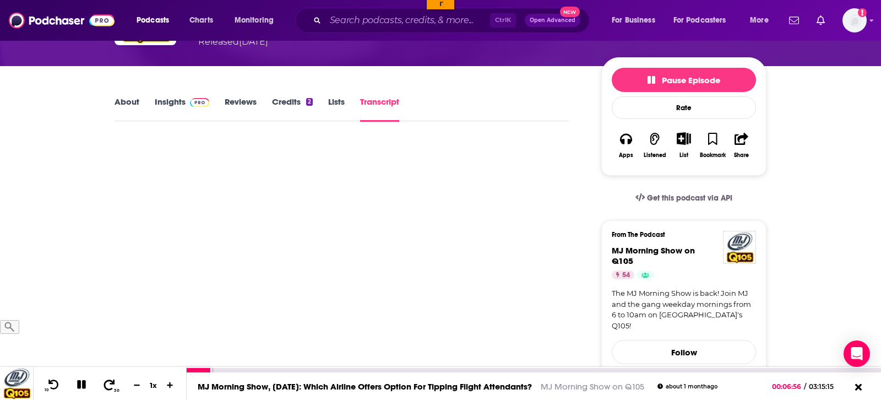
click at [106, 388] on icon at bounding box center [109, 384] width 14 height 11
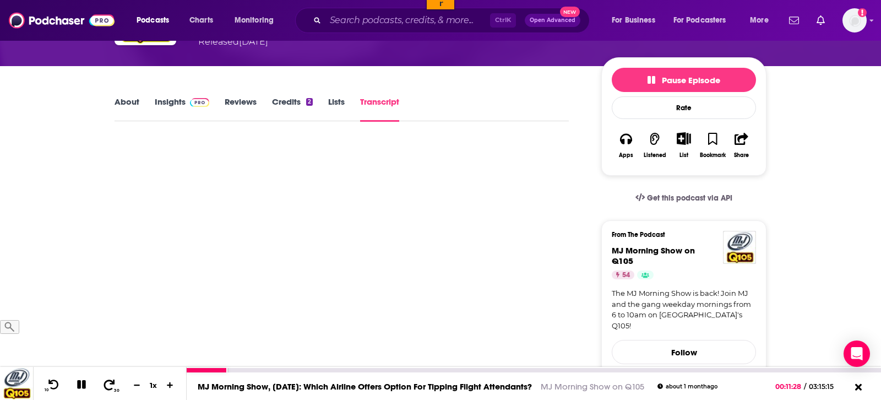
click at [106, 388] on icon at bounding box center [109, 384] width 14 height 11
click at [106, 387] on icon at bounding box center [109, 384] width 14 height 11
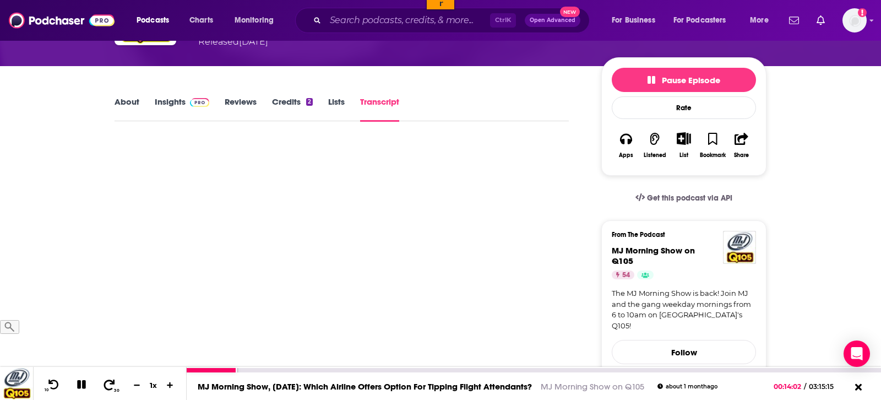
click at [106, 386] on icon at bounding box center [109, 384] width 14 height 11
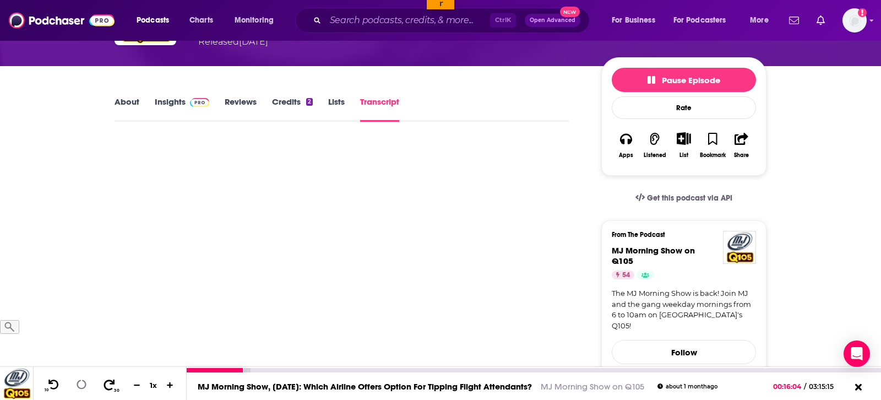
click at [106, 386] on icon at bounding box center [109, 384] width 14 height 11
click at [107, 386] on icon at bounding box center [109, 384] width 14 height 11
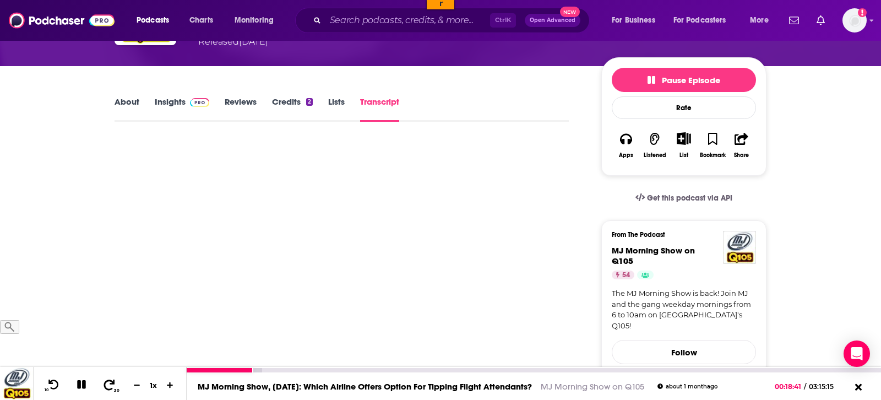
click at [107, 386] on icon at bounding box center [109, 384] width 14 height 11
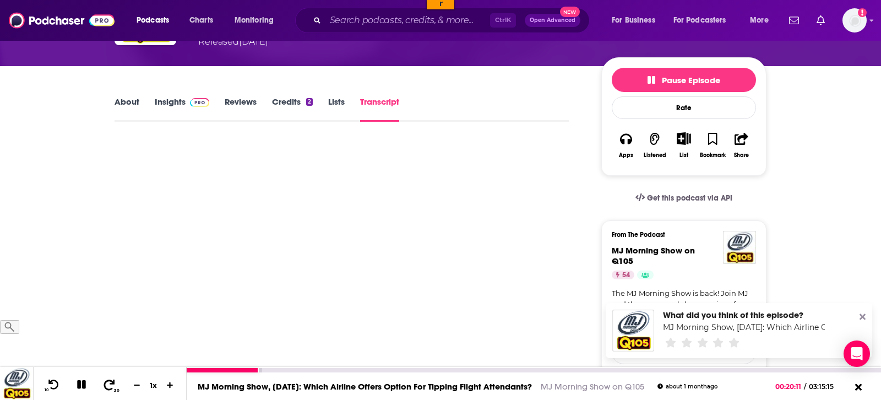
click at [107, 386] on icon at bounding box center [109, 384] width 14 height 11
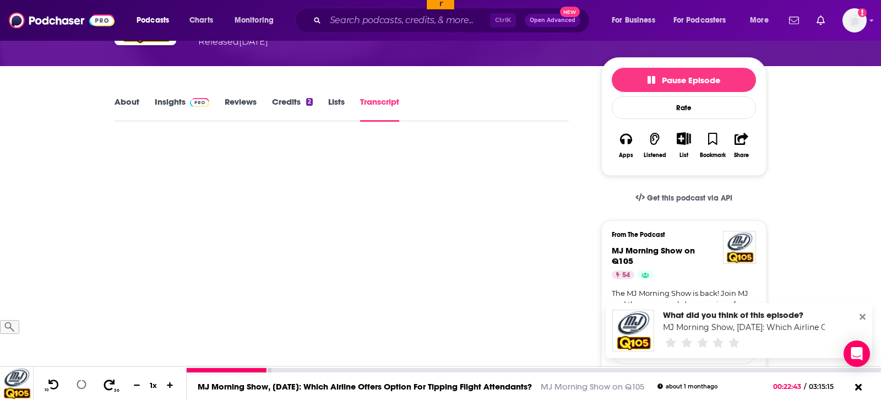
click at [107, 386] on icon at bounding box center [109, 384] width 14 height 11
click at [108, 386] on icon at bounding box center [109, 384] width 14 height 11
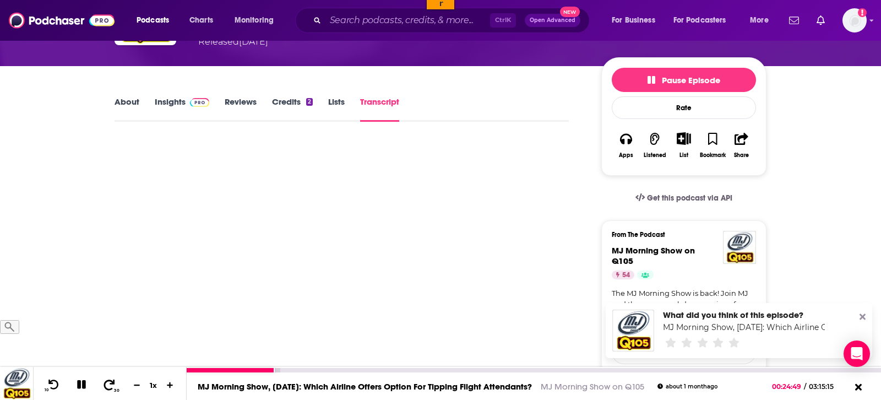
click at [108, 386] on icon at bounding box center [109, 384] width 14 height 11
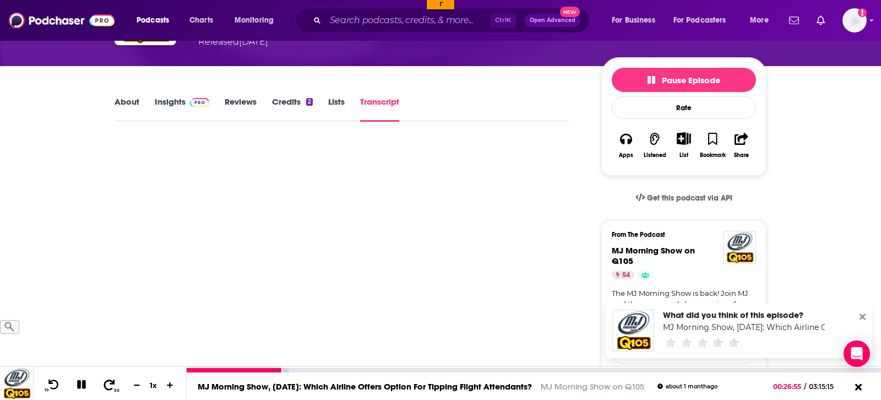
click at [108, 386] on icon at bounding box center [109, 384] width 14 height 11
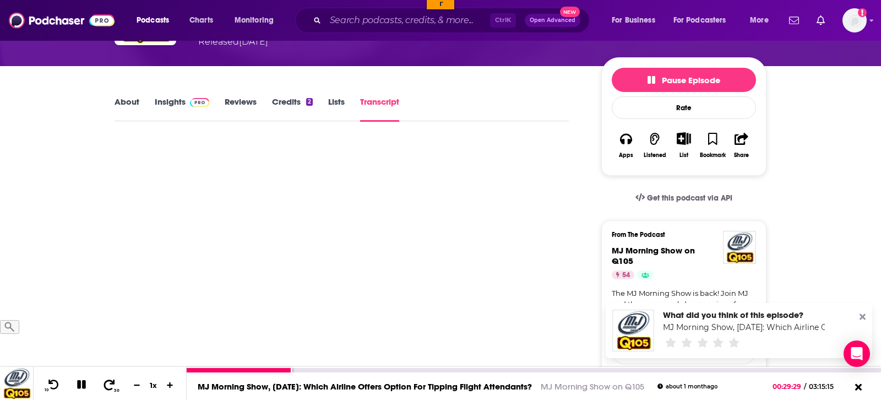
click at [108, 386] on icon at bounding box center [109, 384] width 14 height 11
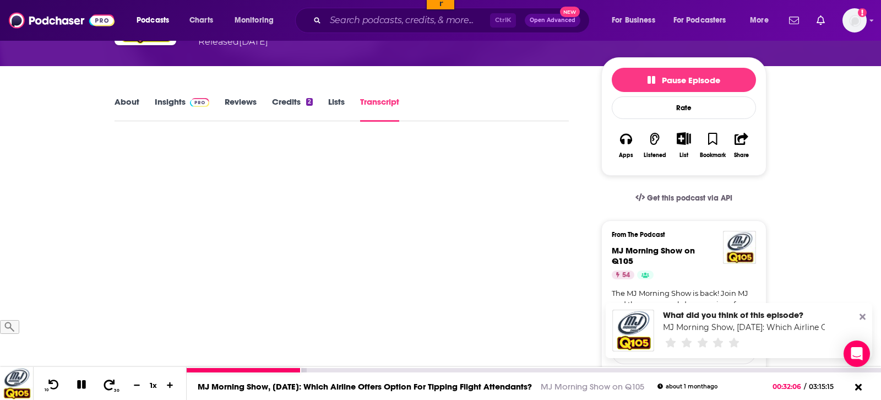
click at [108, 386] on icon at bounding box center [109, 384] width 14 height 11
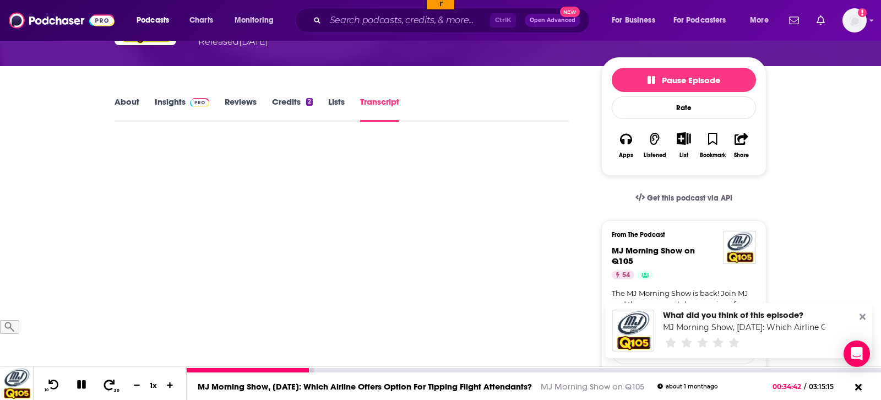
click at [108, 386] on icon at bounding box center [109, 384] width 14 height 11
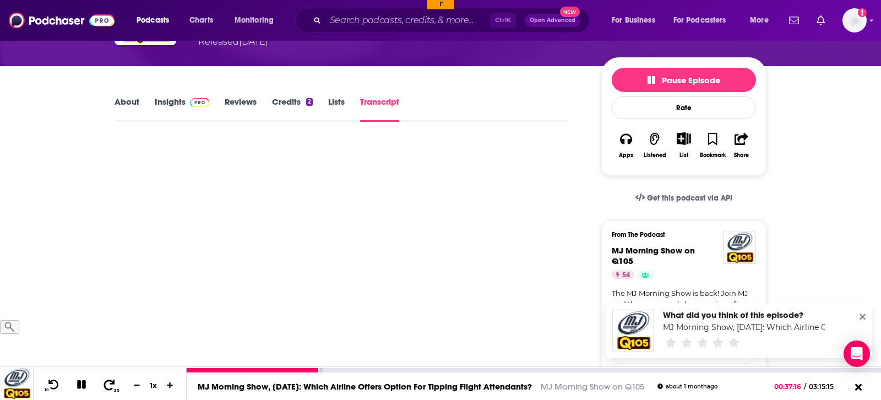
click at [108, 386] on icon at bounding box center [109, 384] width 14 height 11
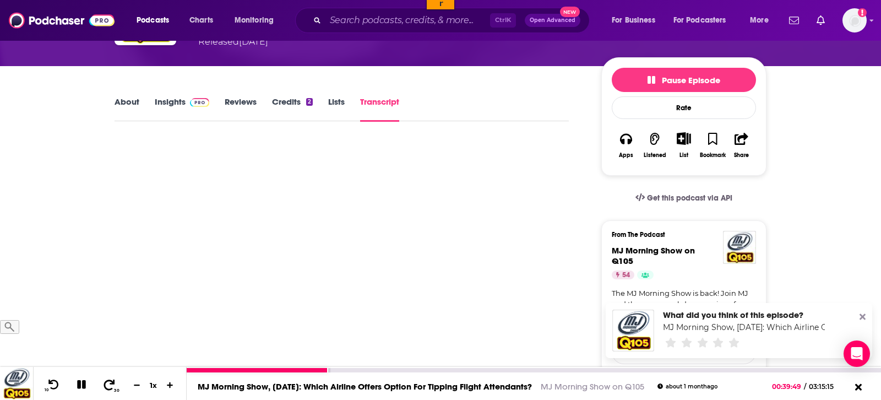
click at [108, 386] on icon at bounding box center [109, 384] width 14 height 11
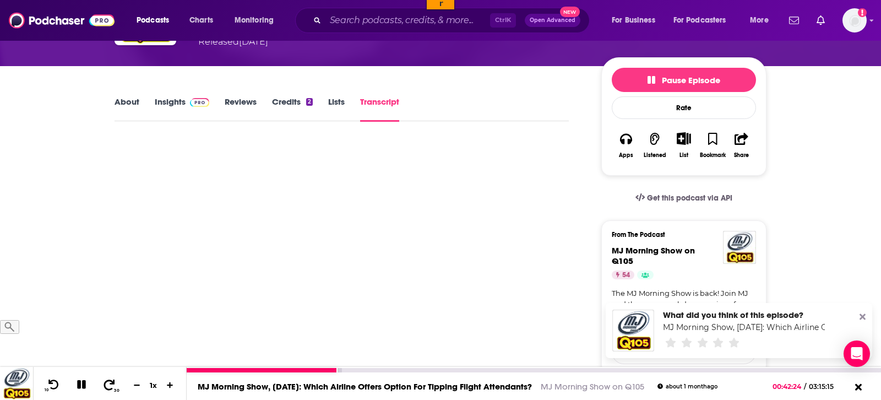
click at [108, 386] on icon at bounding box center [109, 384] width 14 height 11
click at [109, 386] on icon at bounding box center [109, 384] width 14 height 11
click at [104, 384] on icon at bounding box center [109, 384] width 11 height 10
click at [102, 384] on icon at bounding box center [109, 384] width 14 height 11
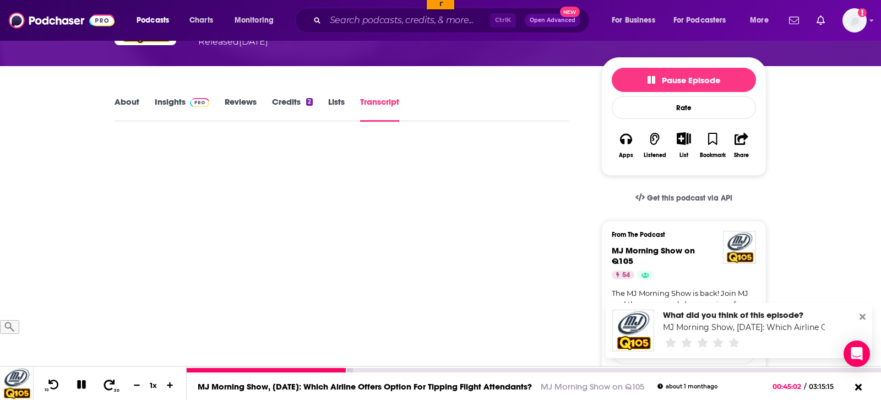
click at [104, 385] on icon at bounding box center [109, 384] width 14 height 11
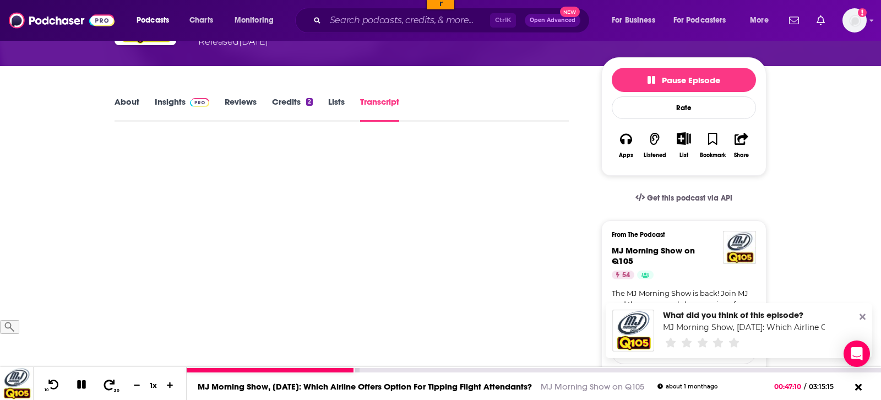
click at [104, 385] on icon at bounding box center [109, 384] width 14 height 11
click at [112, 382] on button "30" at bounding box center [110, 384] width 23 height 15
click at [107, 385] on icon at bounding box center [109, 384] width 14 height 11
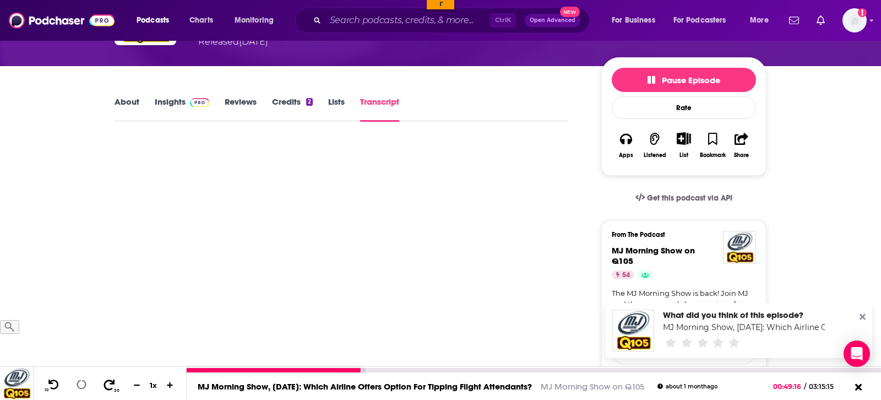
click at [107, 385] on icon at bounding box center [109, 384] width 14 height 11
click at [104, 385] on icon at bounding box center [109, 384] width 14 height 11
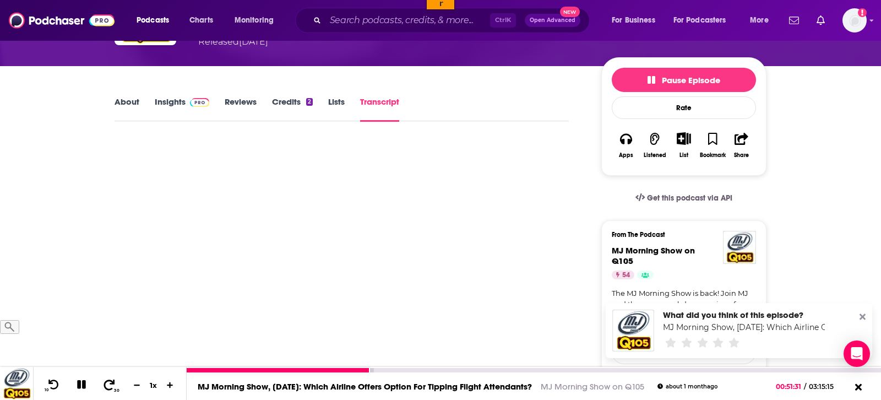
click at [105, 385] on icon at bounding box center [109, 384] width 14 height 11
click at [107, 386] on icon at bounding box center [109, 384] width 14 height 11
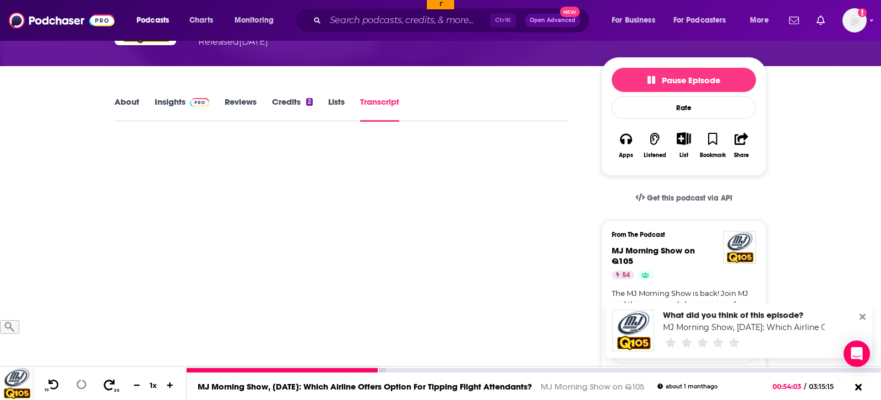
click at [107, 386] on icon at bounding box center [109, 384] width 14 height 11
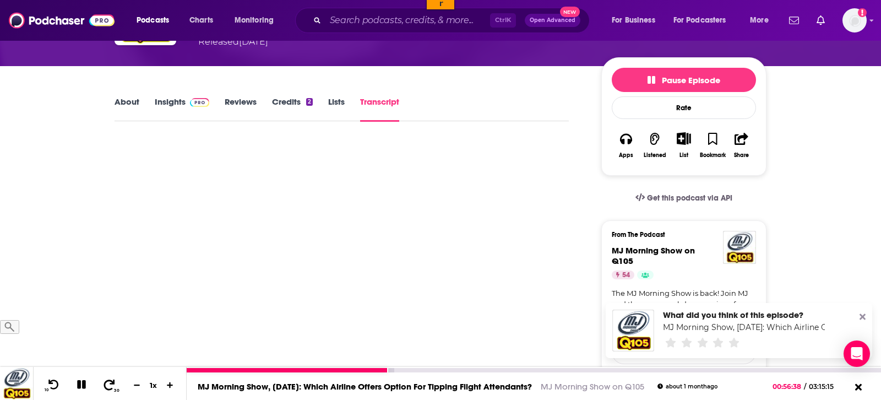
click at [107, 386] on icon at bounding box center [109, 384] width 14 height 11
click at [103, 385] on icon at bounding box center [109, 384] width 14 height 11
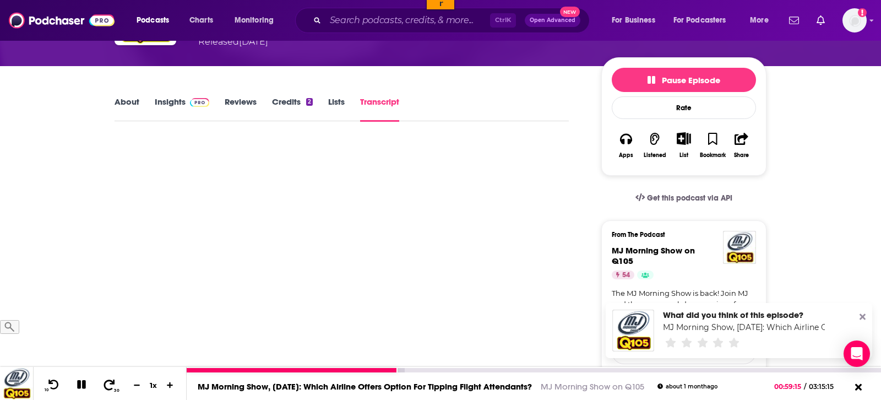
click at [103, 385] on icon at bounding box center [109, 384] width 14 height 11
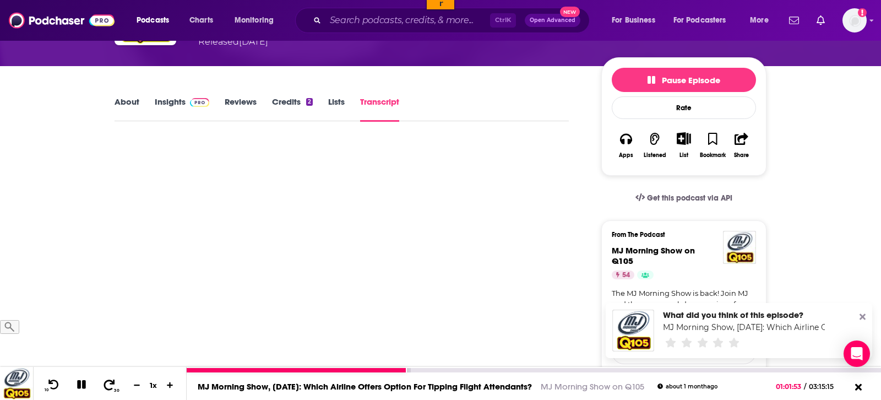
click at [103, 385] on icon at bounding box center [109, 384] width 14 height 11
click at [104, 385] on icon at bounding box center [109, 384] width 14 height 11
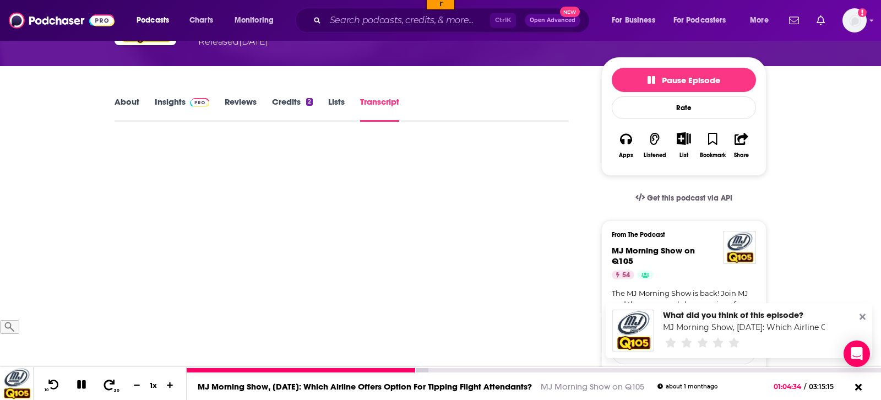
click at [104, 385] on icon at bounding box center [109, 384] width 14 height 11
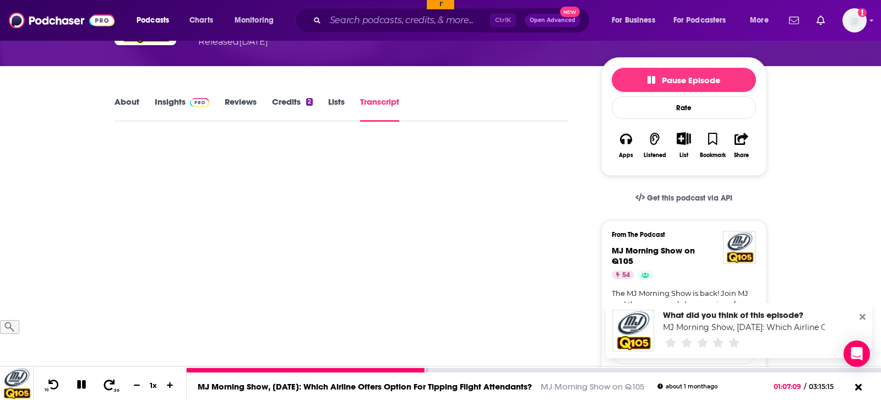
click at [104, 385] on icon at bounding box center [109, 384] width 14 height 11
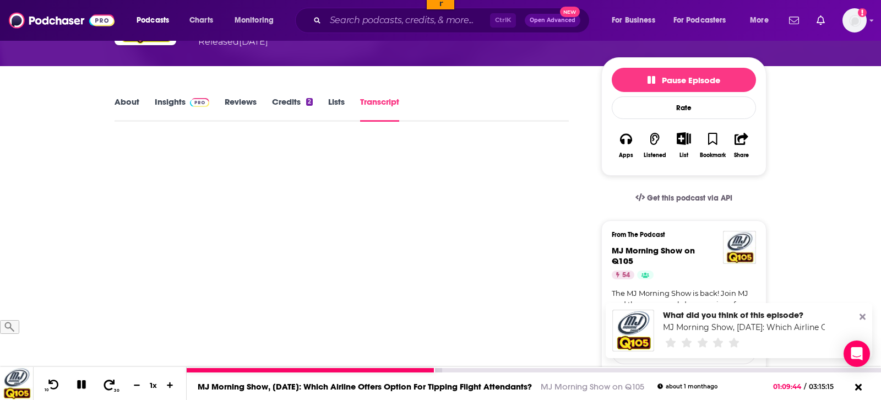
click at [104, 385] on icon at bounding box center [109, 384] width 14 height 11
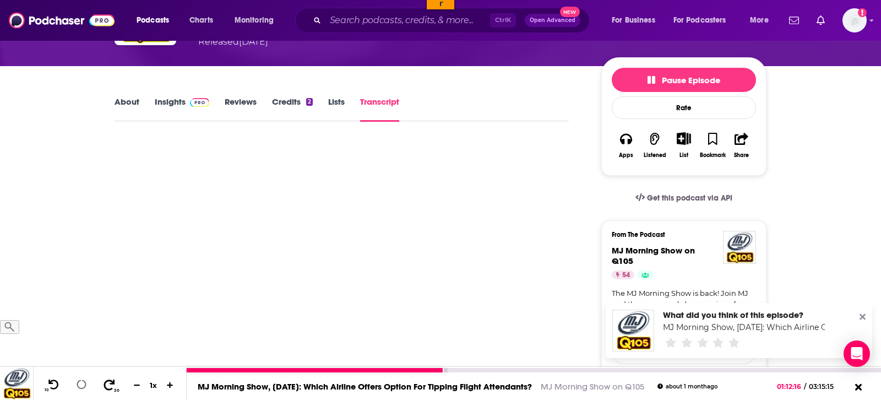
click at [104, 385] on icon at bounding box center [109, 384] width 14 height 11
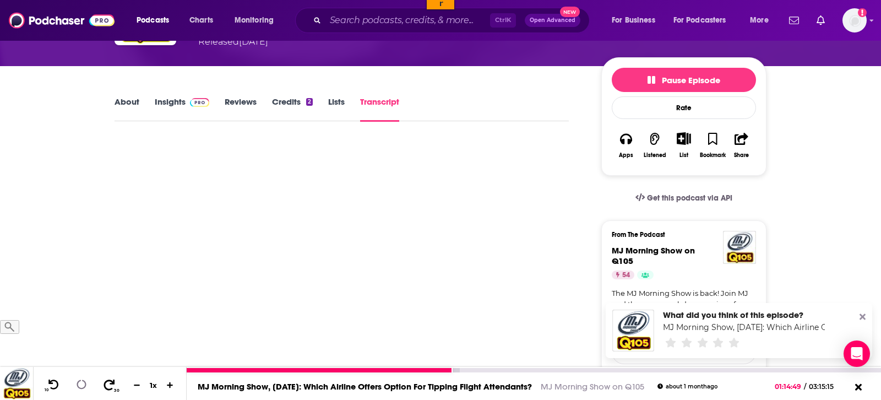
click at [104, 385] on icon at bounding box center [109, 384] width 14 height 11
click at [107, 386] on icon at bounding box center [109, 384] width 14 height 11
click at [107, 387] on icon at bounding box center [109, 384] width 14 height 11
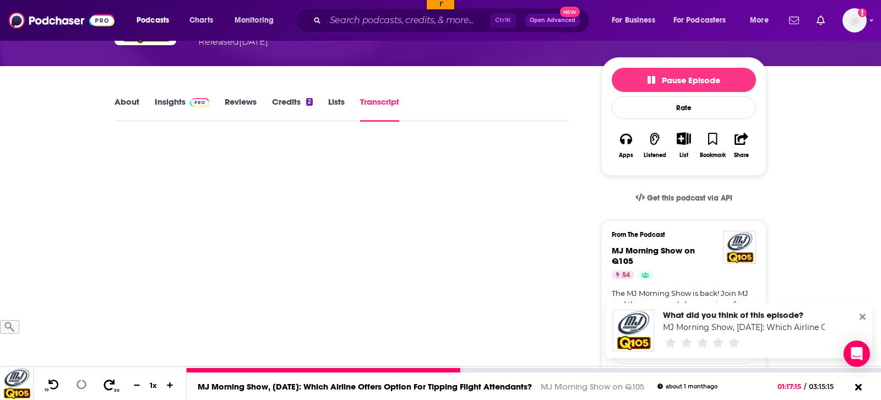
click at [107, 387] on icon at bounding box center [109, 384] width 14 height 11
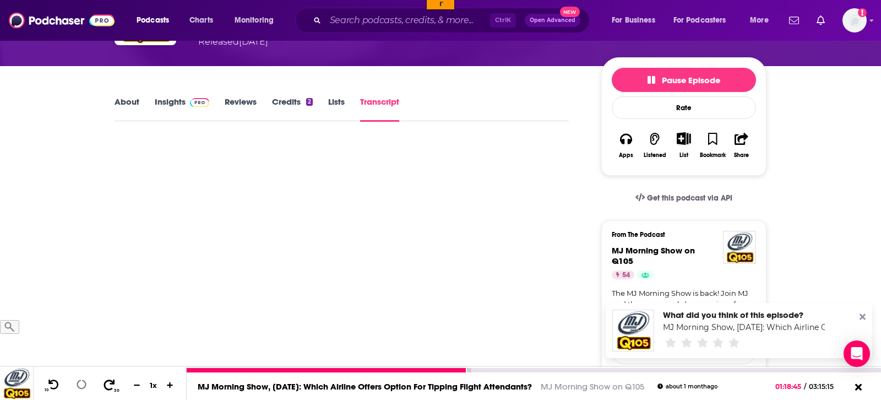
click at [107, 387] on icon at bounding box center [109, 384] width 14 height 11
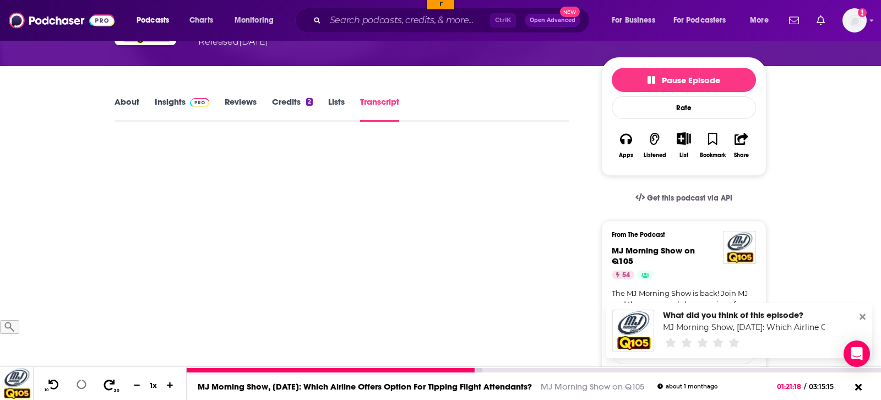
click at [107, 387] on icon at bounding box center [109, 384] width 14 height 11
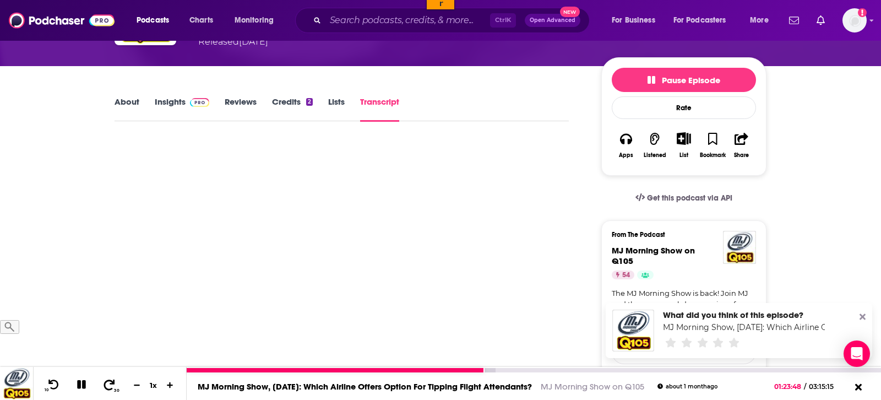
click at [107, 387] on icon at bounding box center [109, 384] width 14 height 11
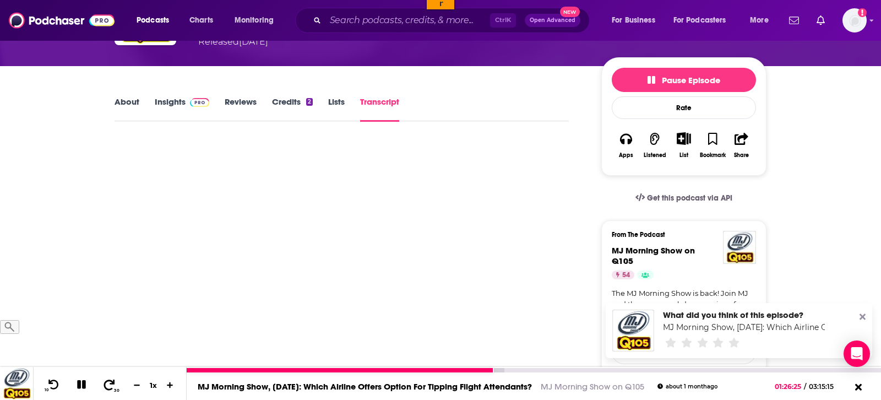
click at [107, 387] on icon at bounding box center [109, 384] width 14 height 11
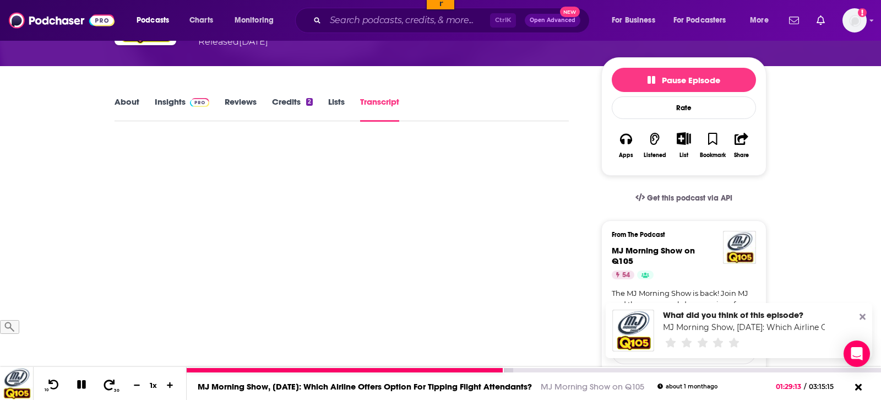
click at [107, 387] on icon at bounding box center [109, 384] width 14 height 11
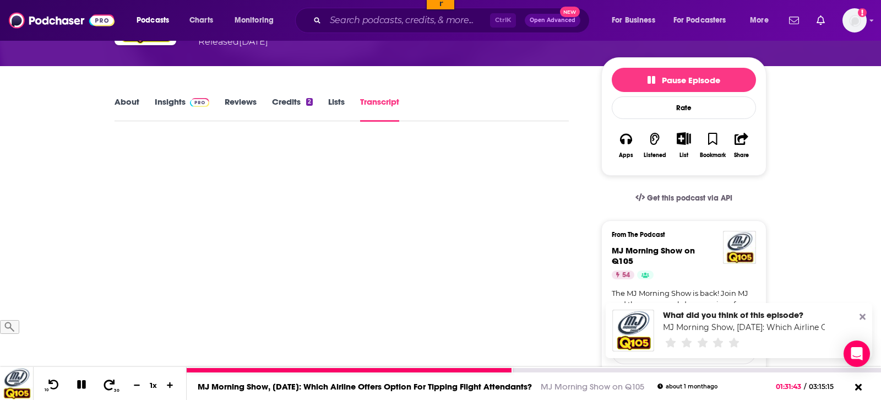
click at [107, 387] on icon at bounding box center [109, 384] width 14 height 11
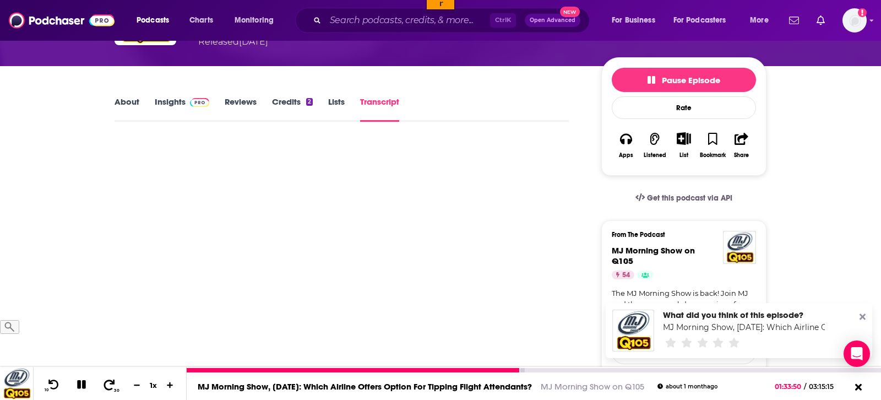
click at [107, 387] on icon at bounding box center [109, 384] width 14 height 11
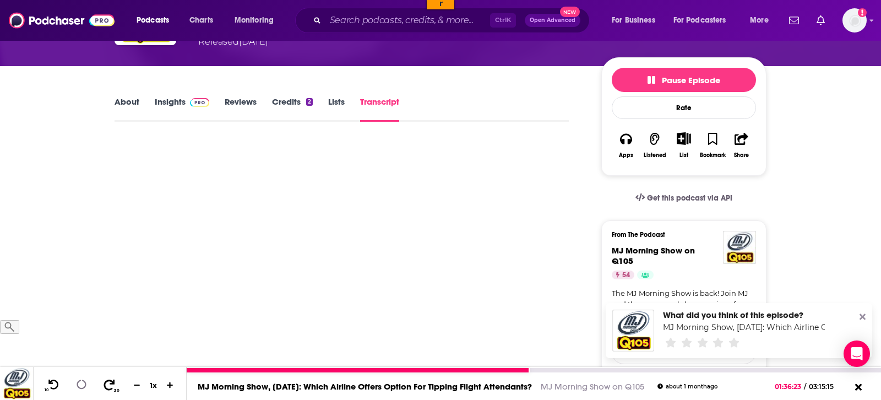
click at [107, 387] on icon at bounding box center [109, 384] width 14 height 11
click at [109, 387] on icon at bounding box center [109, 384] width 14 height 11
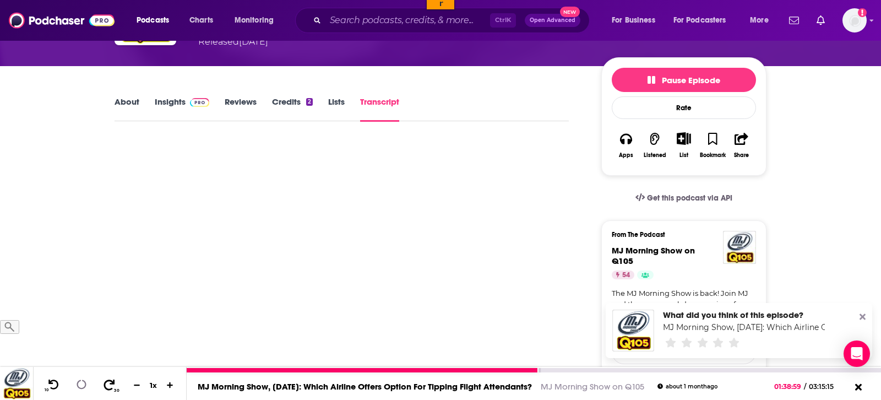
click at [109, 387] on icon at bounding box center [109, 384] width 14 height 11
click at [107, 387] on icon at bounding box center [109, 384] width 14 height 11
click at [114, 388] on span "30" at bounding box center [116, 390] width 5 height 5
click at [109, 386] on icon at bounding box center [109, 384] width 14 height 11
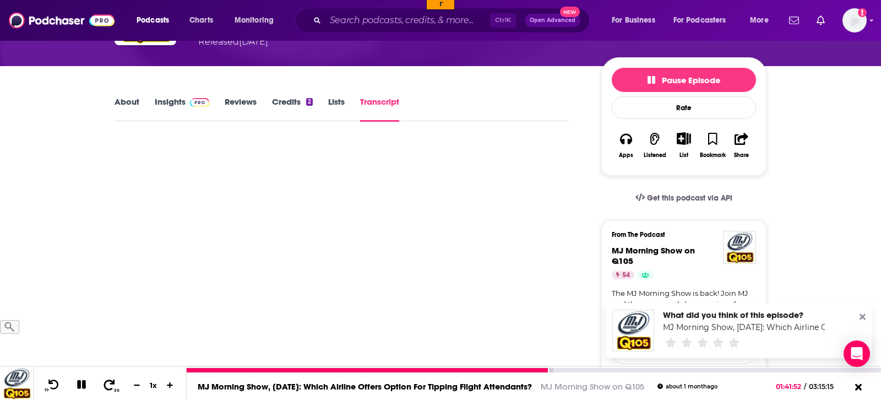
click at [109, 386] on icon at bounding box center [109, 384] width 14 height 11
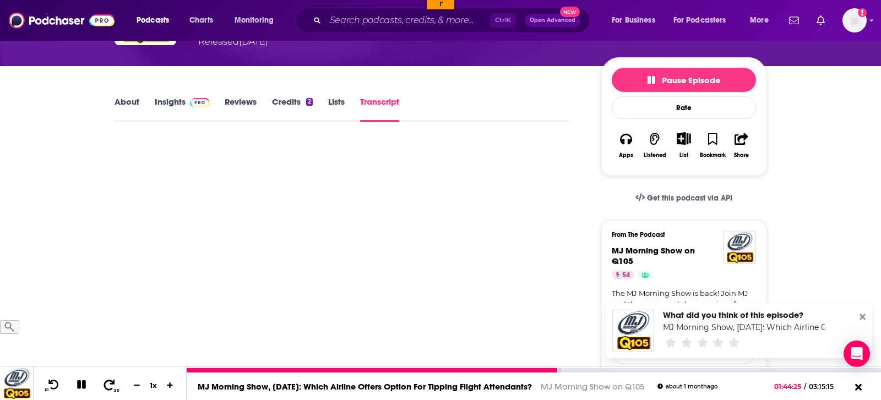
click at [109, 386] on icon at bounding box center [109, 384] width 14 height 11
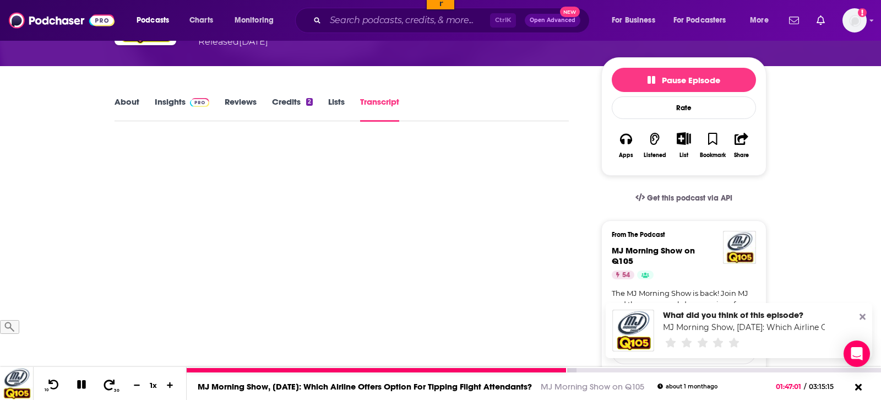
click at [109, 386] on icon at bounding box center [109, 384] width 14 height 11
click at [106, 387] on icon at bounding box center [109, 384] width 14 height 11
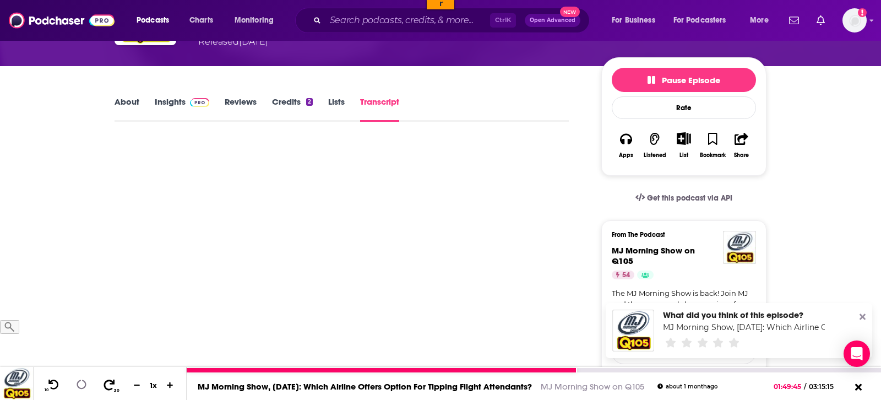
click at [106, 387] on icon at bounding box center [109, 384] width 14 height 11
click at [108, 386] on icon at bounding box center [109, 384] width 14 height 11
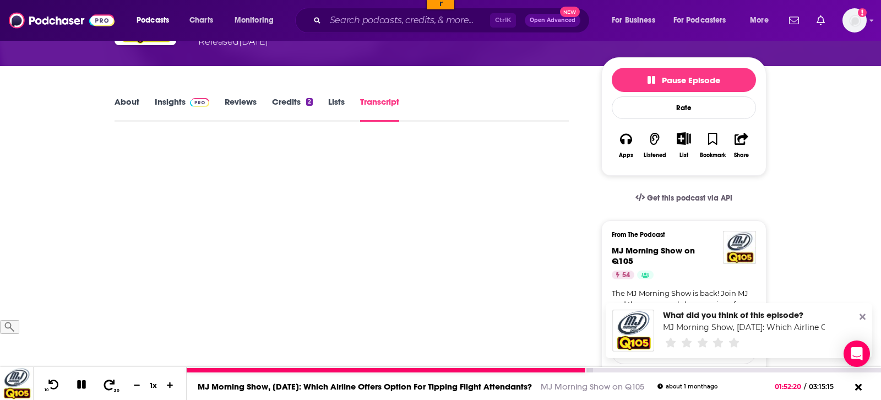
click at [108, 386] on icon at bounding box center [109, 384] width 14 height 11
click at [107, 386] on icon at bounding box center [109, 384] width 14 height 11
click at [105, 386] on icon at bounding box center [109, 384] width 14 height 11
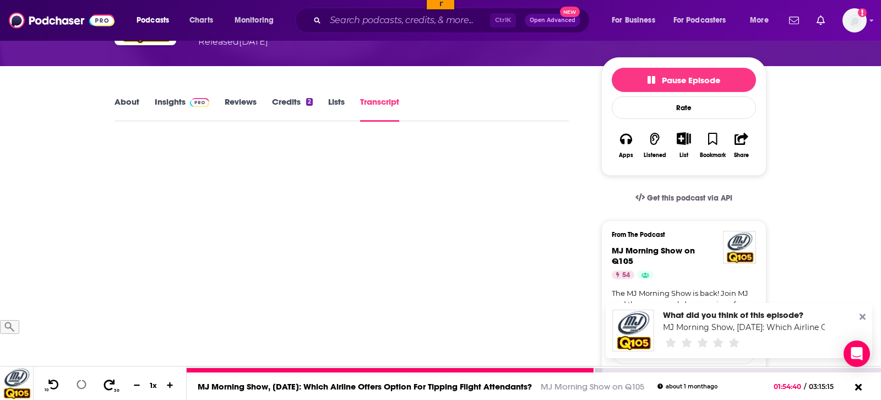
click at [105, 386] on icon at bounding box center [109, 384] width 14 height 11
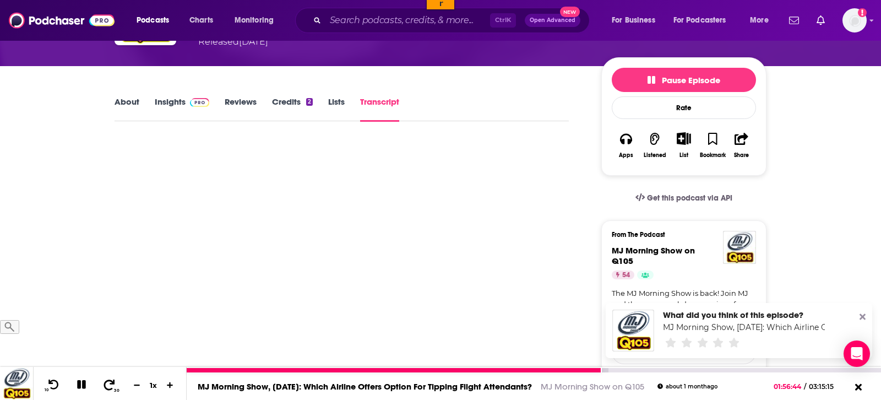
click at [106, 388] on icon at bounding box center [109, 384] width 14 height 11
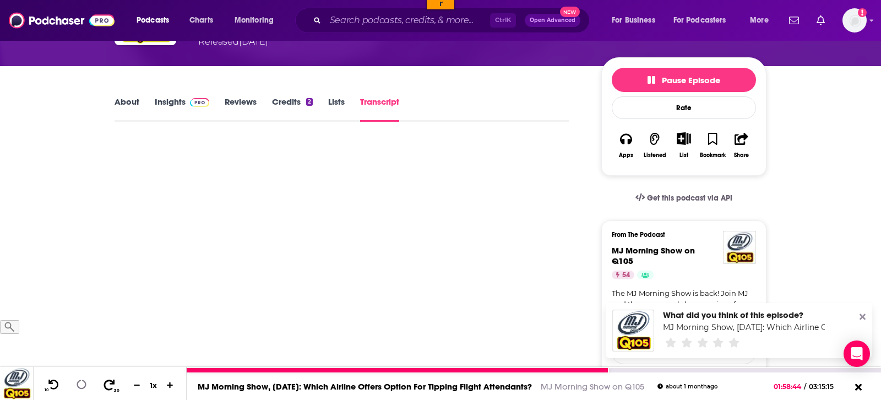
click at [106, 388] on icon at bounding box center [109, 384] width 14 height 11
click at [106, 388] on icon at bounding box center [109, 384] width 11 height 10
click at [106, 388] on icon at bounding box center [109, 384] width 14 height 11
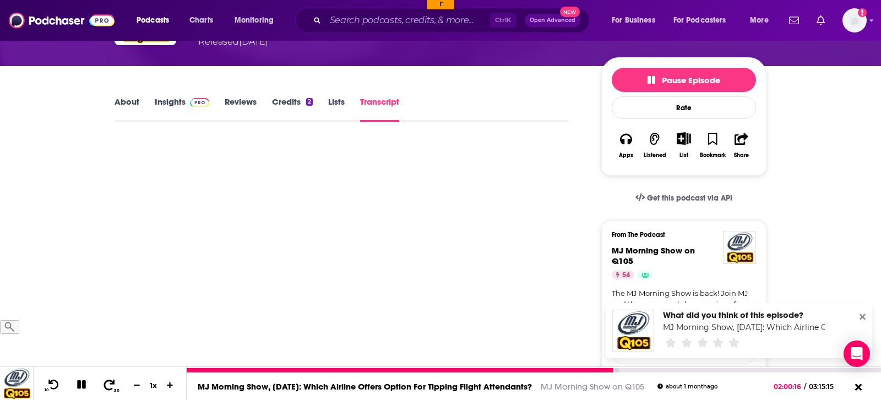
click at [106, 388] on icon at bounding box center [109, 384] width 14 height 11
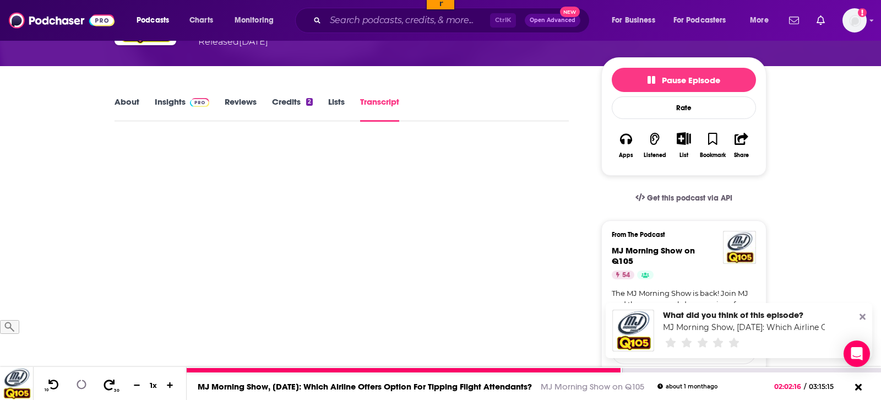
click at [106, 388] on icon at bounding box center [109, 384] width 14 height 11
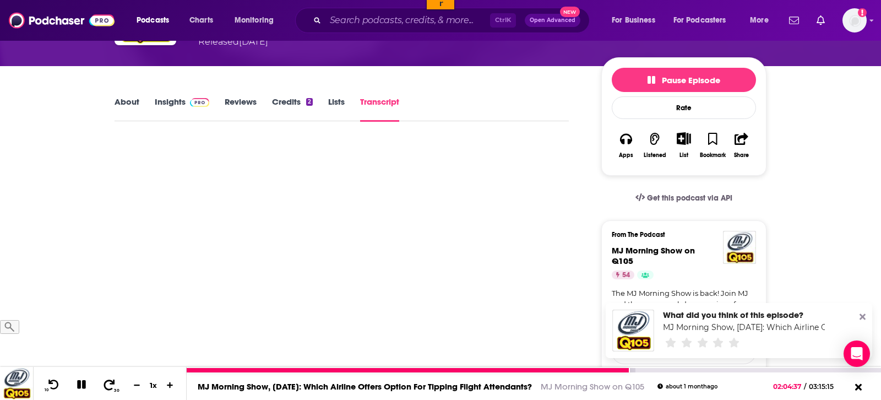
click at [106, 388] on icon at bounding box center [109, 384] width 14 height 11
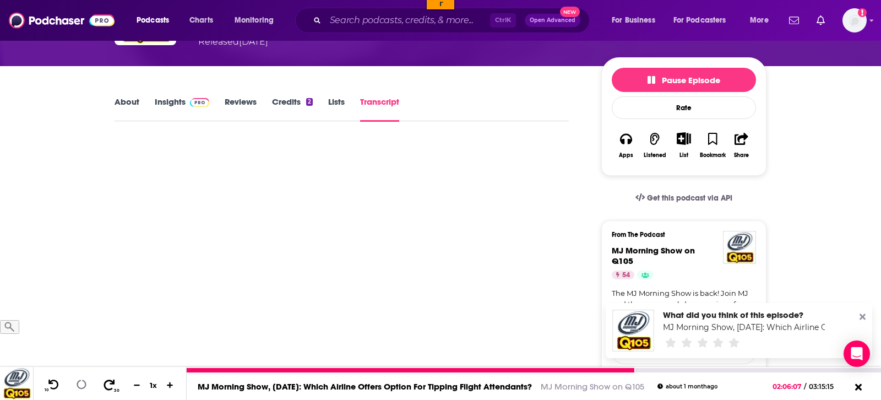
click at [106, 388] on icon at bounding box center [109, 384] width 14 height 11
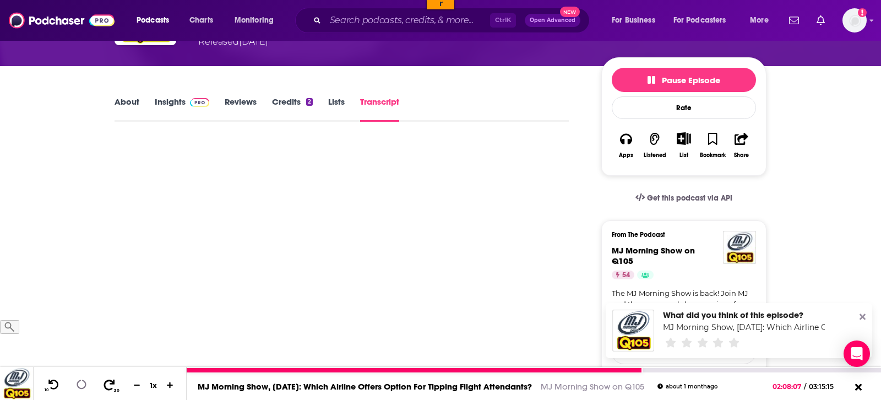
click at [106, 388] on icon at bounding box center [109, 384] width 14 height 11
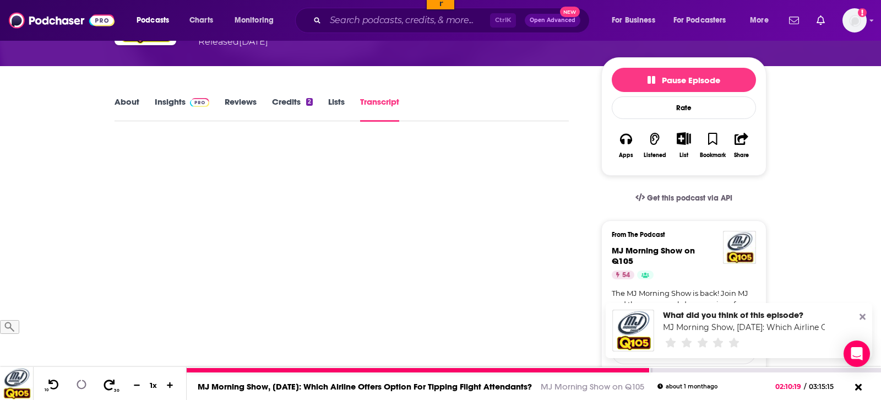
click at [106, 388] on icon at bounding box center [109, 384] width 14 height 11
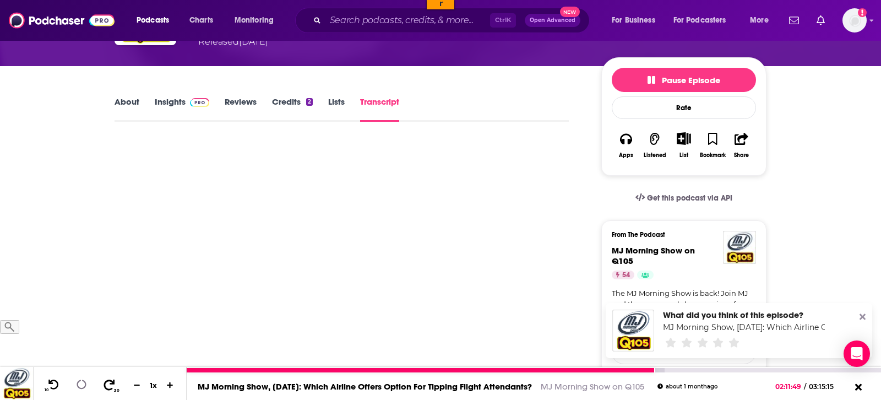
click at [106, 388] on icon at bounding box center [109, 384] width 14 height 11
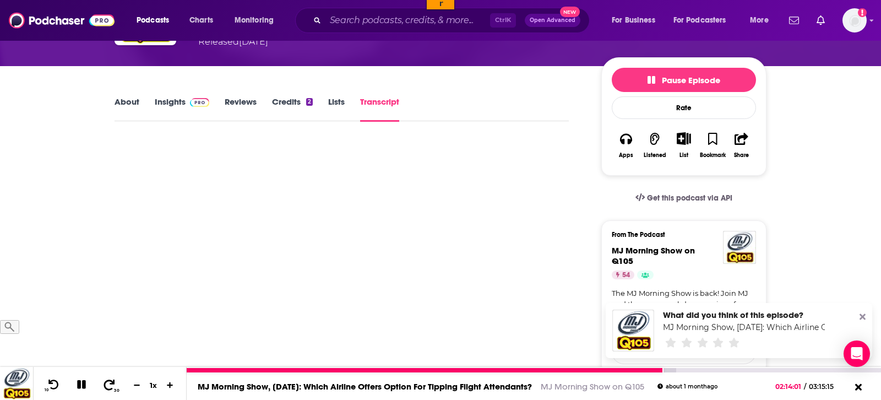
click at [106, 388] on icon at bounding box center [109, 384] width 14 height 11
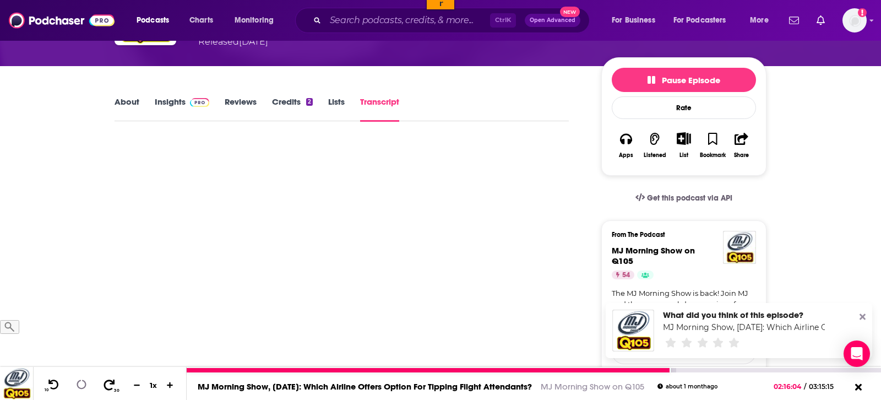
click at [106, 388] on icon at bounding box center [109, 384] width 14 height 11
click at [106, 387] on icon at bounding box center [109, 384] width 14 height 11
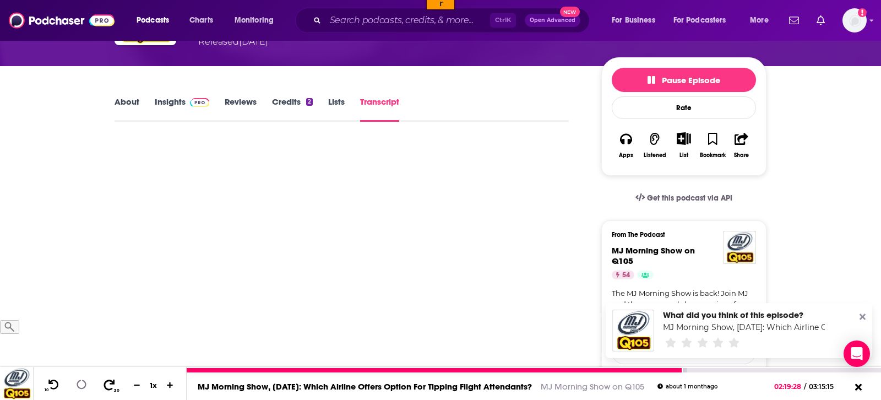
click at [106, 387] on icon at bounding box center [109, 384] width 14 height 11
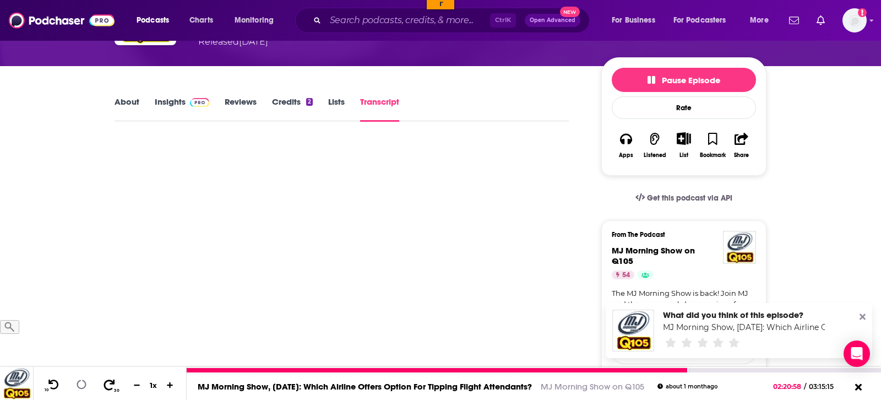
click at [106, 387] on icon at bounding box center [109, 384] width 14 height 11
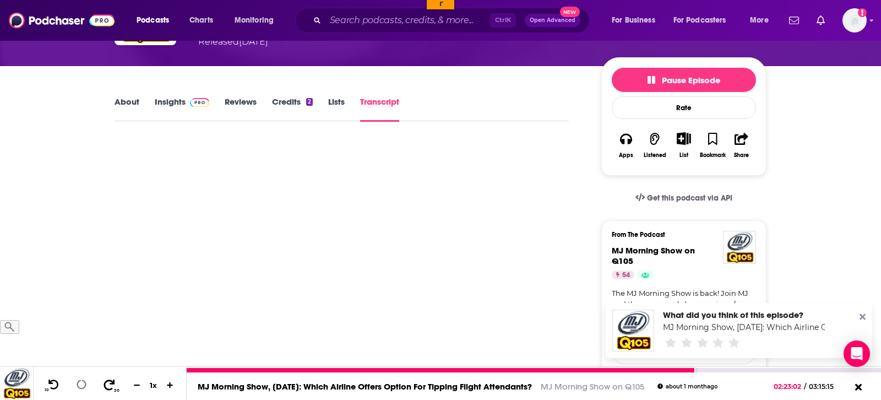
click at [106, 387] on icon at bounding box center [109, 384] width 14 height 11
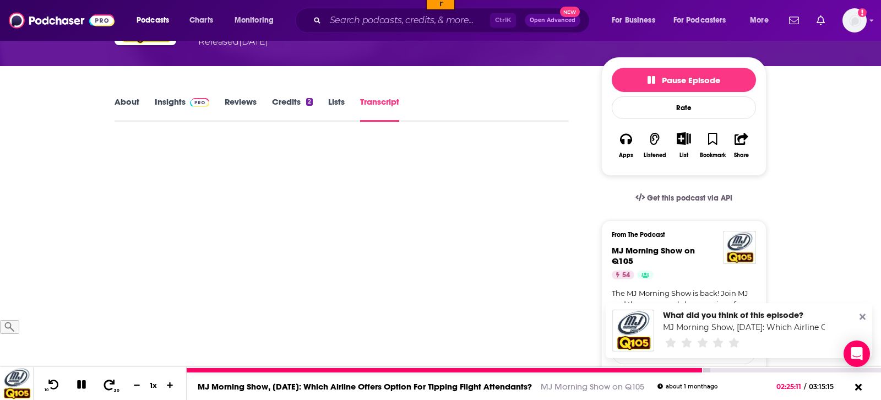
click at [106, 387] on icon at bounding box center [109, 384] width 14 height 11
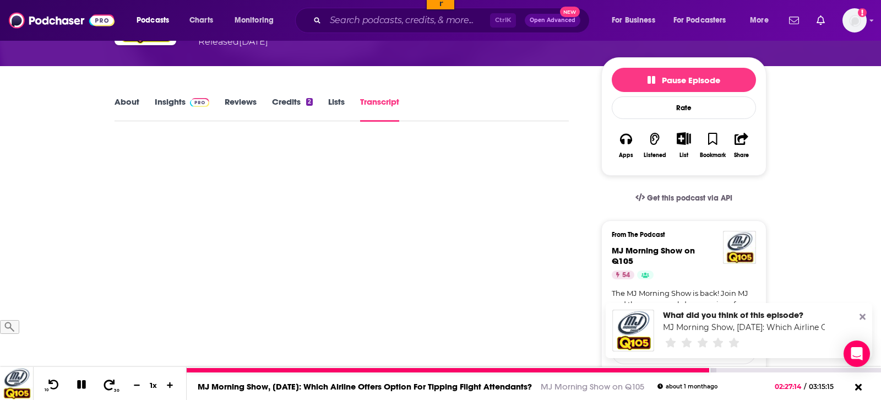
click at [106, 387] on icon at bounding box center [109, 384] width 14 height 11
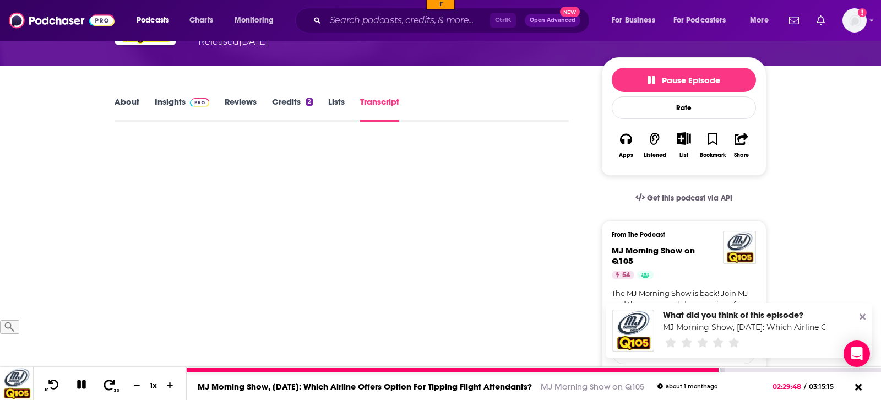
click at [106, 387] on icon at bounding box center [109, 384] width 14 height 11
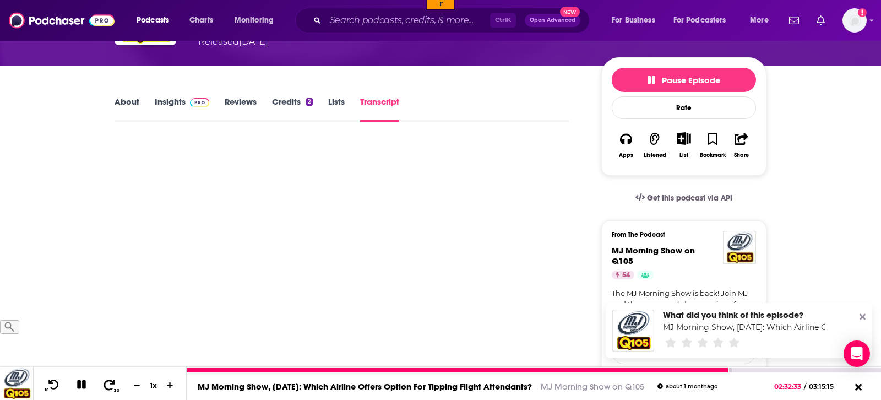
click at [106, 387] on icon at bounding box center [109, 384] width 14 height 11
click at [55, 388] on icon at bounding box center [54, 384] width 14 height 11
